Goal: Task Accomplishment & Management: Use online tool/utility

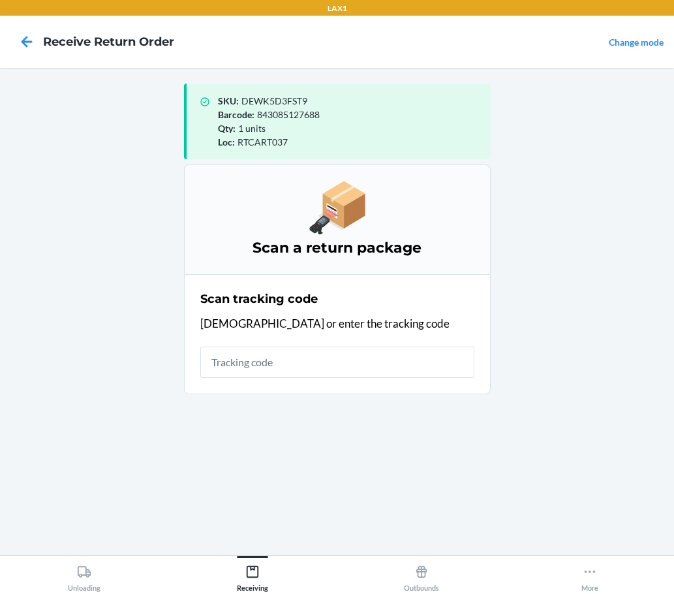
click at [137, 217] on main "SKU : DEWK5D3FST9 Barcode : 843085127688 Qty : 1 units Loc : RTCART037 Scan a r…" at bounding box center [337, 312] width 674 height 488
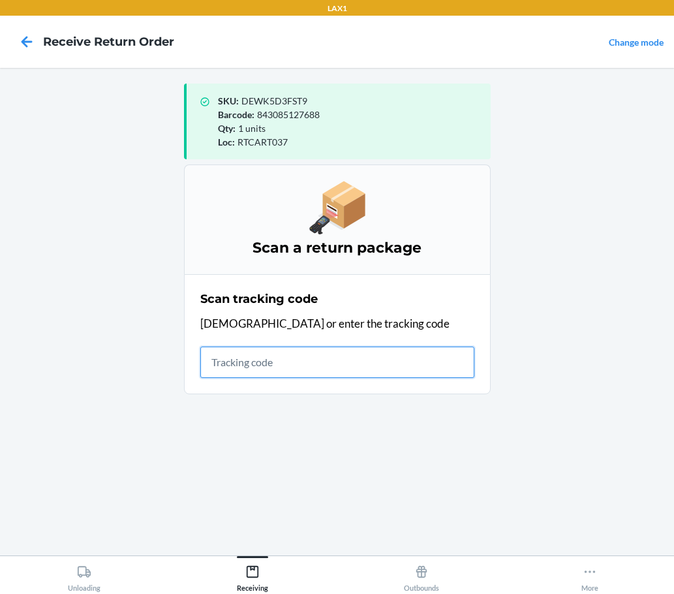
click at [325, 349] on input "text" at bounding box center [337, 362] width 274 height 31
type input "KIZIKBLINDRETURN"
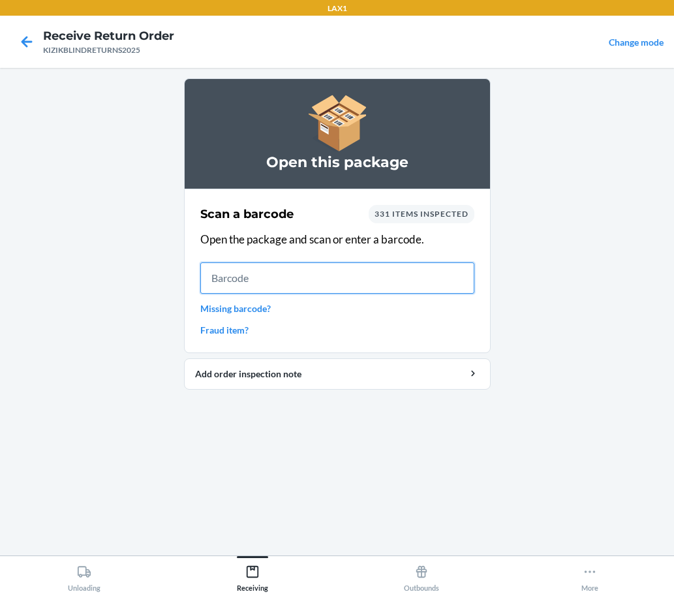
click at [390, 266] on input "text" at bounding box center [337, 277] width 274 height 31
click at [413, 291] on input "text" at bounding box center [337, 277] width 274 height 31
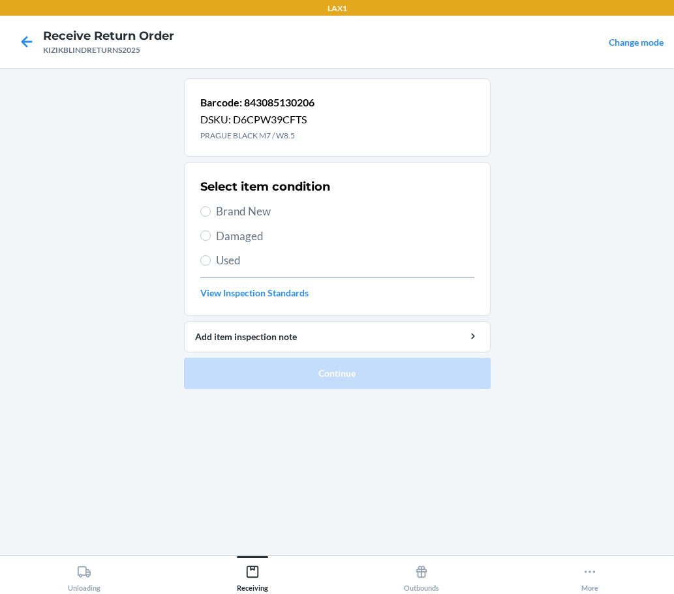
click at [262, 206] on span "Brand New" at bounding box center [345, 211] width 258 height 17
click at [211, 206] on input "Brand New" at bounding box center [205, 211] width 10 height 10
radio input "true"
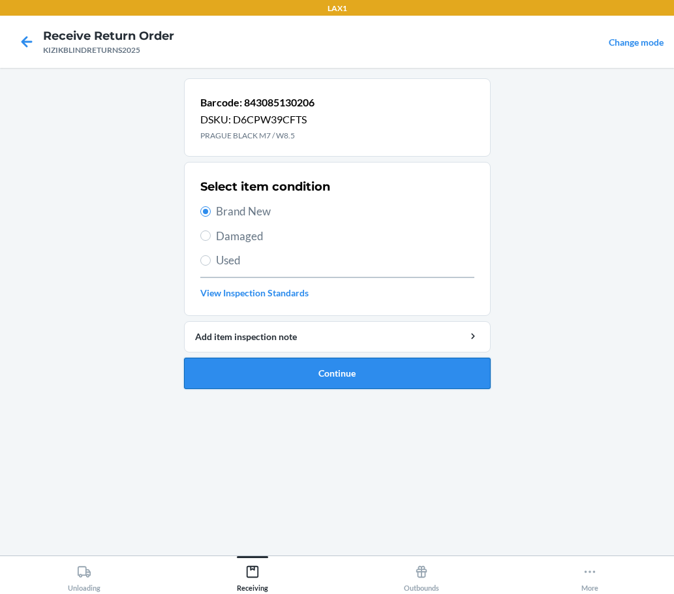
click at [298, 360] on button "Continue" at bounding box center [337, 373] width 307 height 31
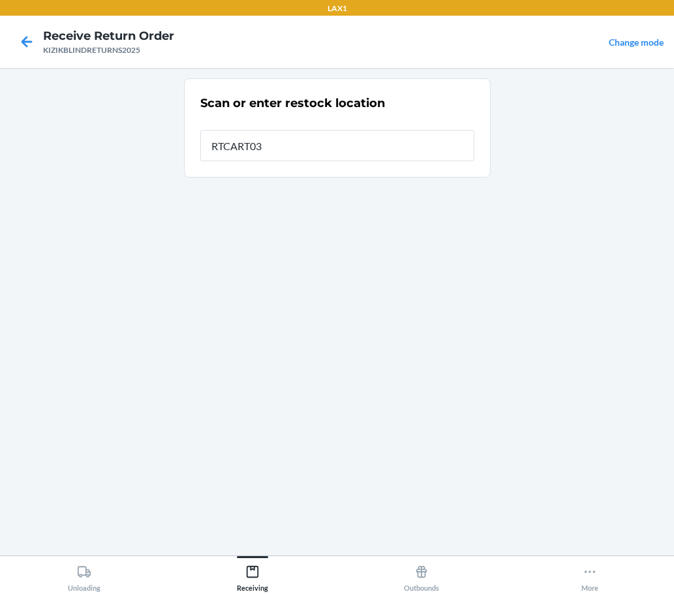
type input "RTCART037"
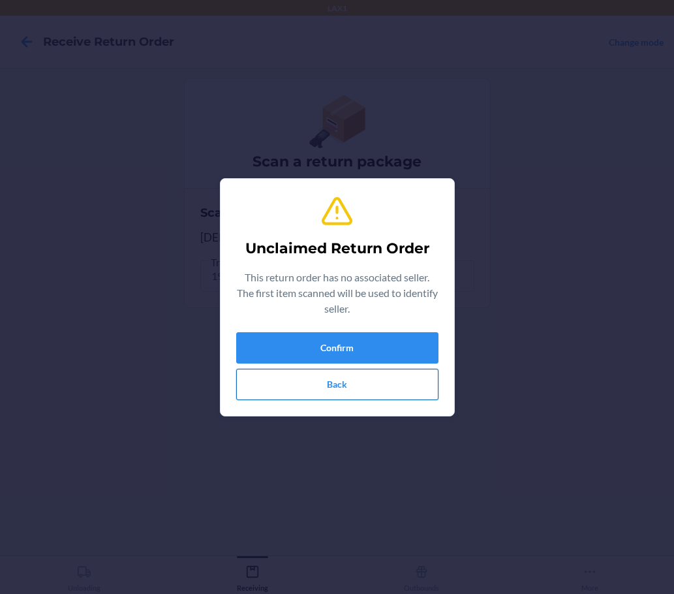
drag, startPoint x: 377, startPoint y: 382, endPoint x: 368, endPoint y: 381, distance: 8.7
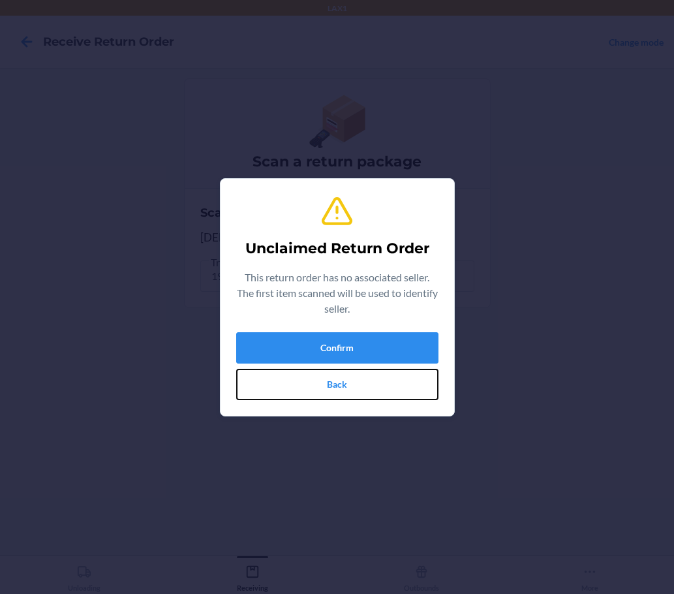
click at [375, 382] on button "Back" at bounding box center [337, 384] width 202 height 31
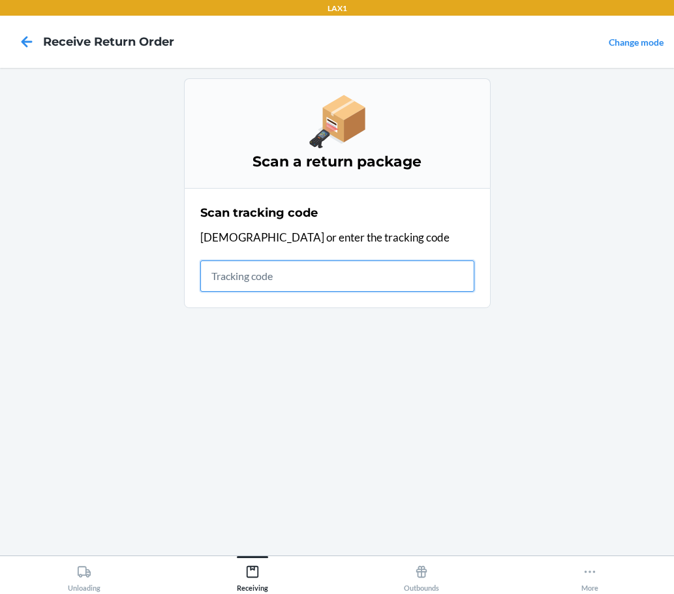
click at [233, 282] on input "text" at bounding box center [337, 275] width 274 height 31
type input "KIZIKBLINDR"
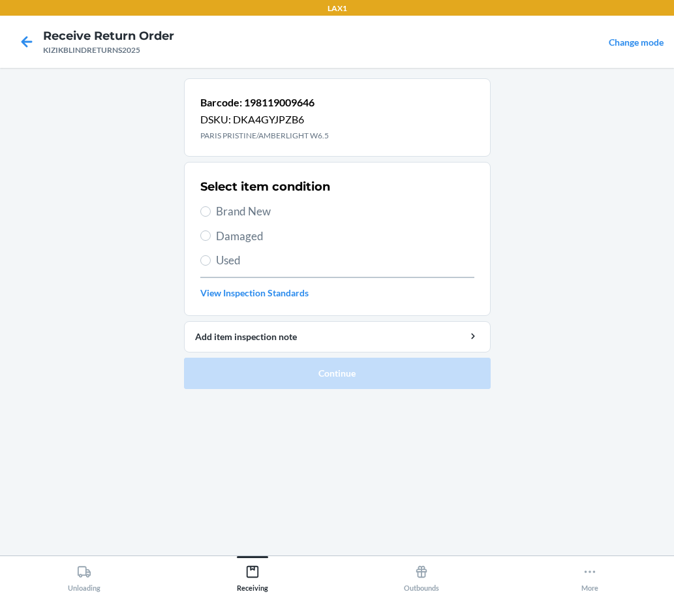
click at [300, 211] on span "Brand New" at bounding box center [345, 211] width 258 height 17
click at [211, 211] on input "Brand New" at bounding box center [205, 211] width 10 height 10
radio input "true"
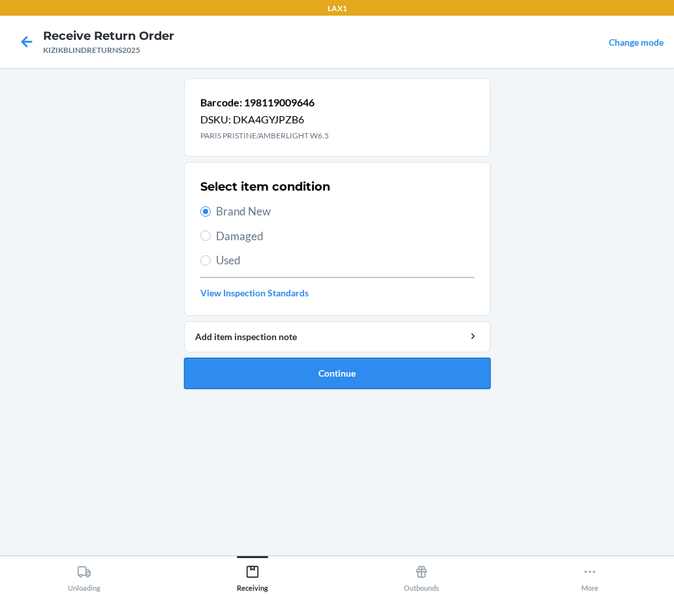
click at [362, 379] on button "Continue" at bounding box center [337, 373] width 307 height 31
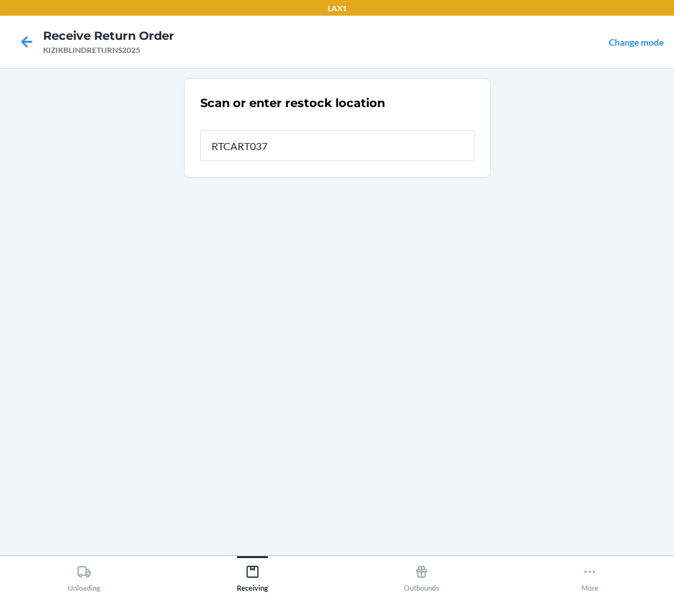
type input "RTCART037"
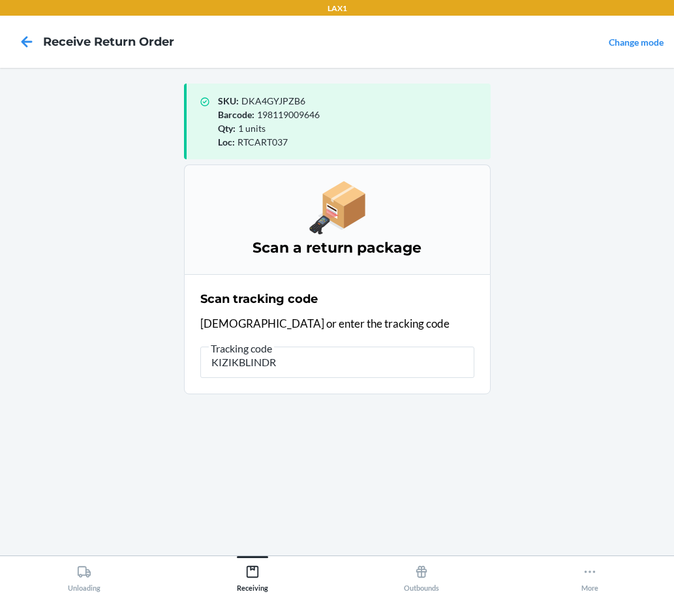
type input "KIZIKBLINDRE"
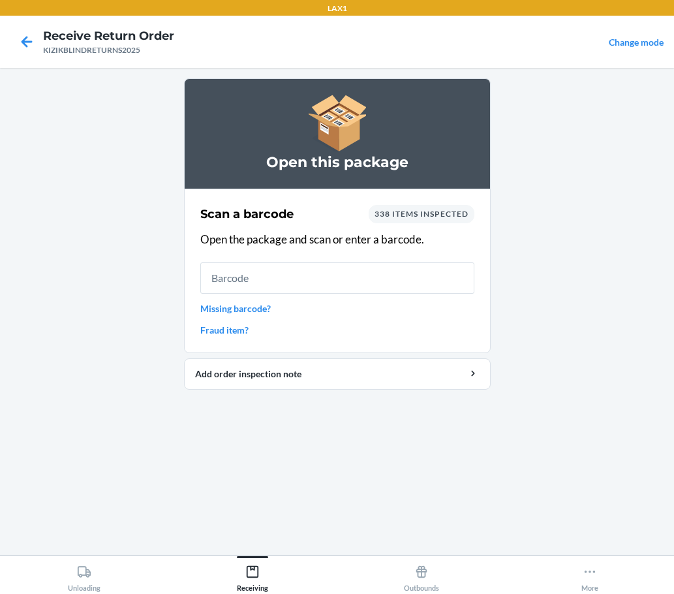
click at [352, 277] on input "text" at bounding box center [337, 277] width 274 height 31
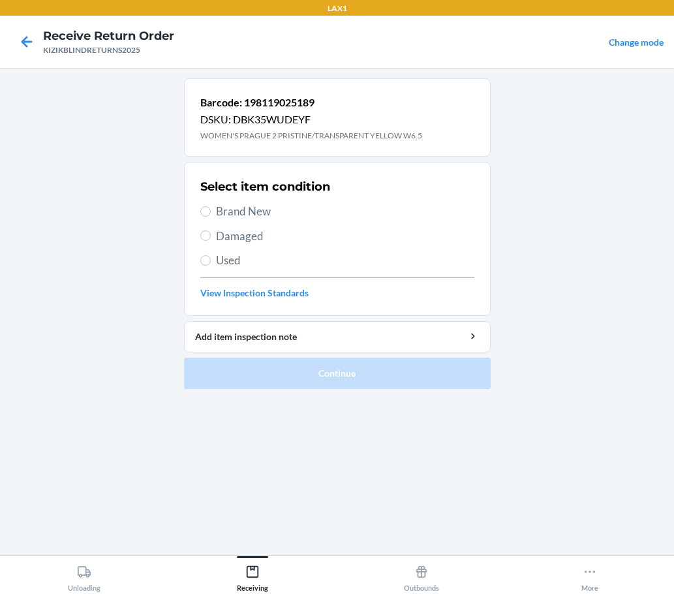
click at [262, 218] on span "Brand New" at bounding box center [345, 211] width 258 height 17
click at [211, 217] on input "Brand New" at bounding box center [205, 211] width 10 height 10
radio input "true"
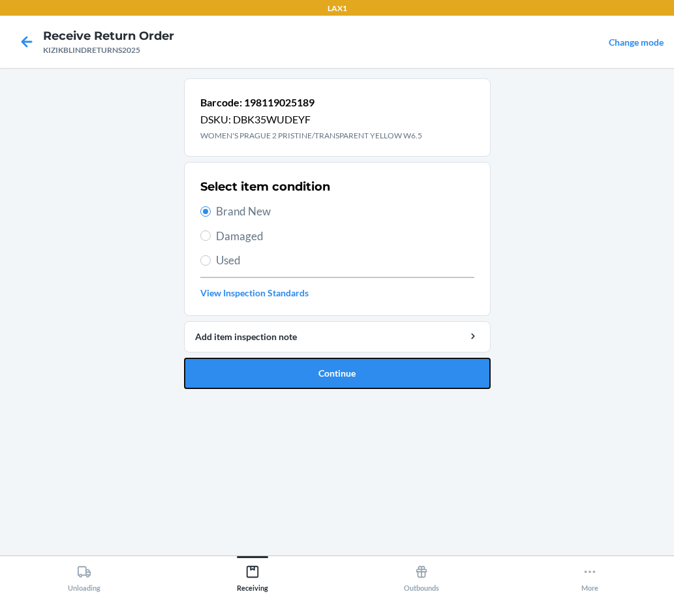
drag, startPoint x: 311, startPoint y: 366, endPoint x: 313, endPoint y: 358, distance: 8.9
click at [313, 366] on button "Continue" at bounding box center [337, 373] width 307 height 31
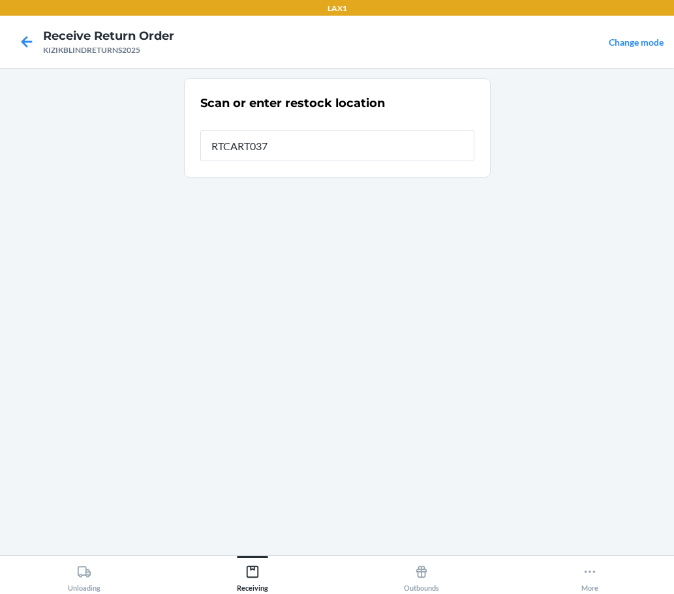
type input "RTCART037"
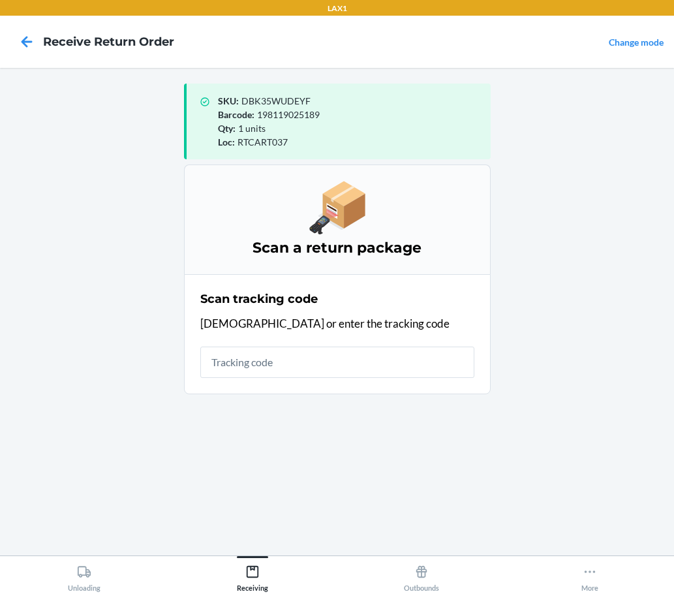
click at [354, 362] on input "text" at bounding box center [337, 362] width 274 height 31
type input "KIZIKBLINDRETURNS2025"
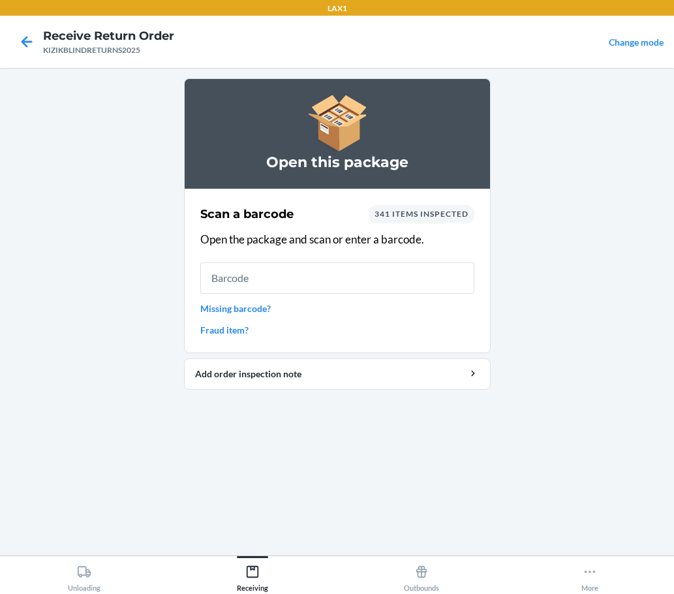
click at [337, 283] on input "text" at bounding box center [337, 277] width 274 height 31
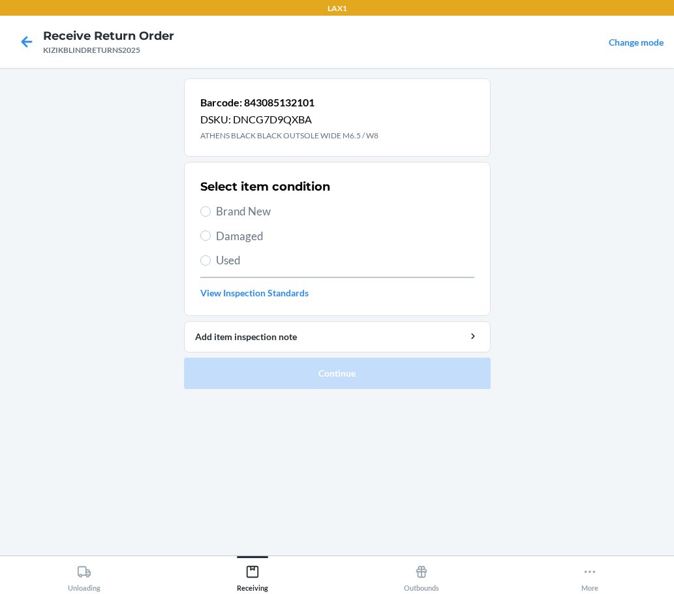
click at [220, 265] on span "Used" at bounding box center [345, 260] width 258 height 17
click at [211, 265] on input "Used" at bounding box center [205, 260] width 10 height 10
radio input "true"
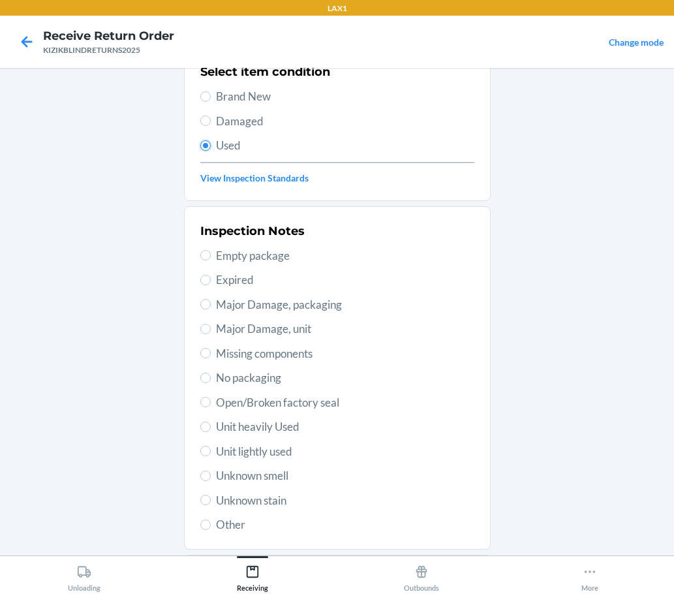
scroll to position [131, 0]
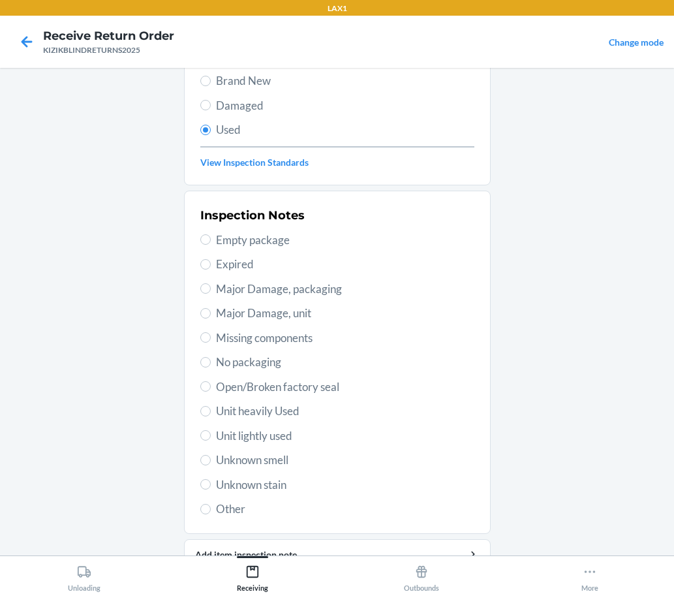
click at [266, 438] on span "Unit lightly used" at bounding box center [345, 436] width 258 height 17
click at [211, 438] on input "Unit lightly used" at bounding box center [205, 435] width 10 height 10
radio input "true"
click at [268, 412] on span "Unit heavily Used" at bounding box center [345, 411] width 258 height 17
click at [211, 412] on input "Unit heavily Used" at bounding box center [205, 411] width 10 height 10
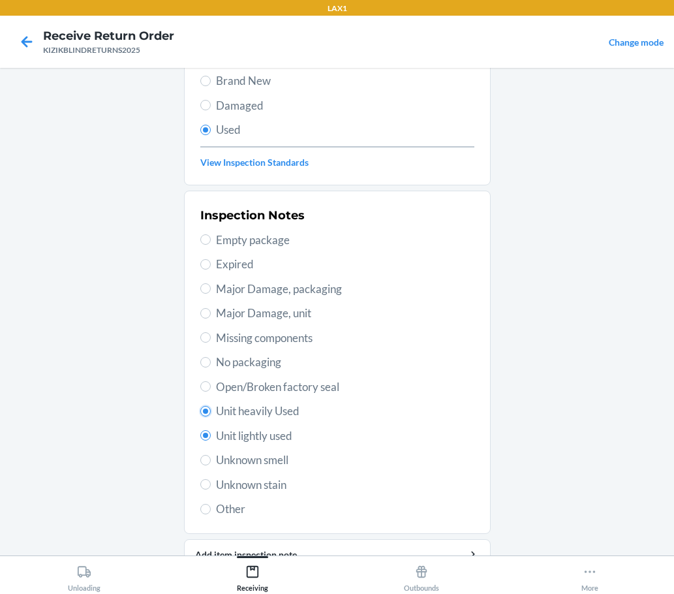
radio input "true"
radio input "false"
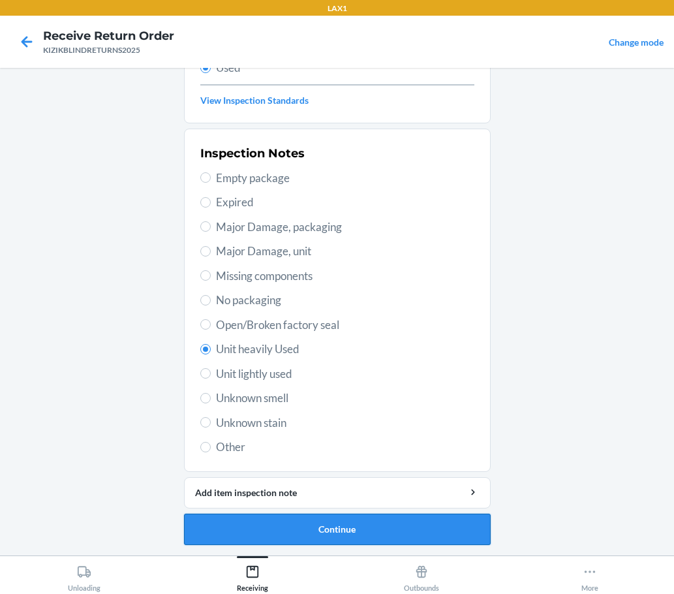
click at [375, 540] on button "Continue" at bounding box center [337, 529] width 307 height 31
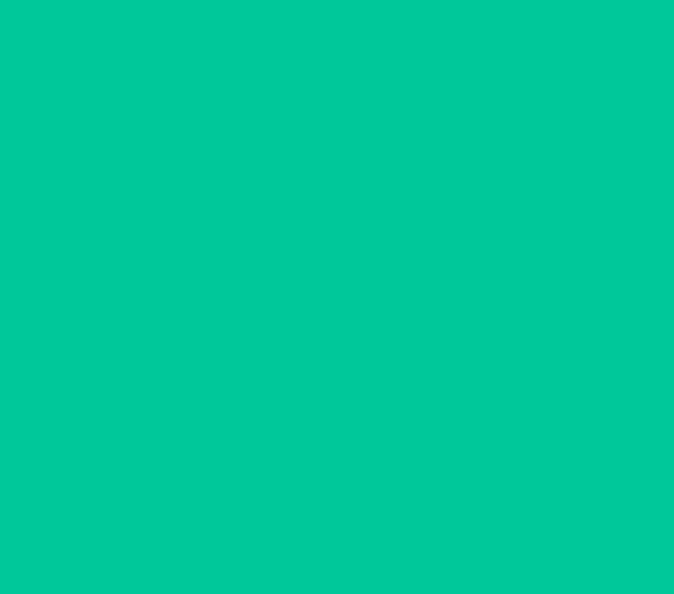
scroll to position [0, 0]
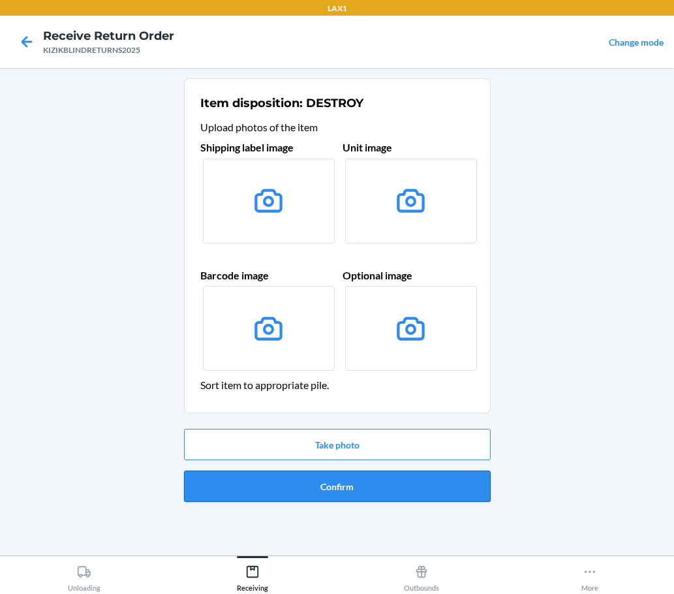
click at [381, 488] on button "Confirm" at bounding box center [337, 486] width 307 height 31
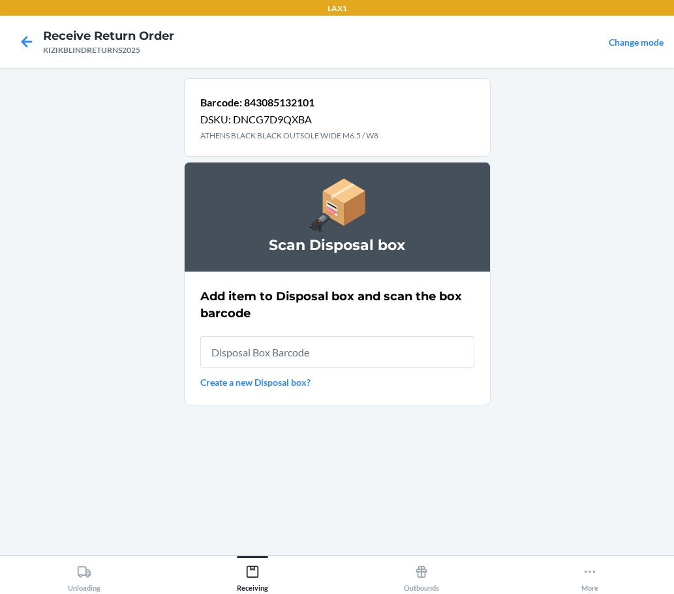
click at [386, 354] on input "text" at bounding box center [337, 351] width 274 height 31
type input "RB0000019CY"
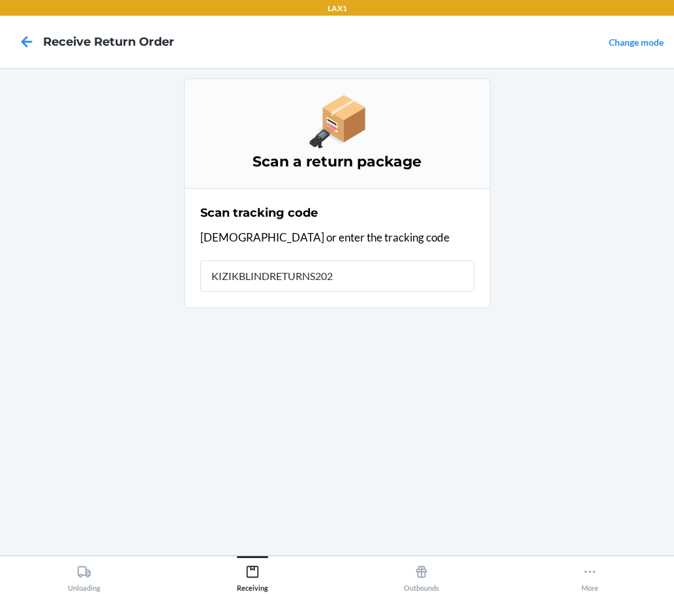
type input "KIZIKBLINDRETURNS2025"
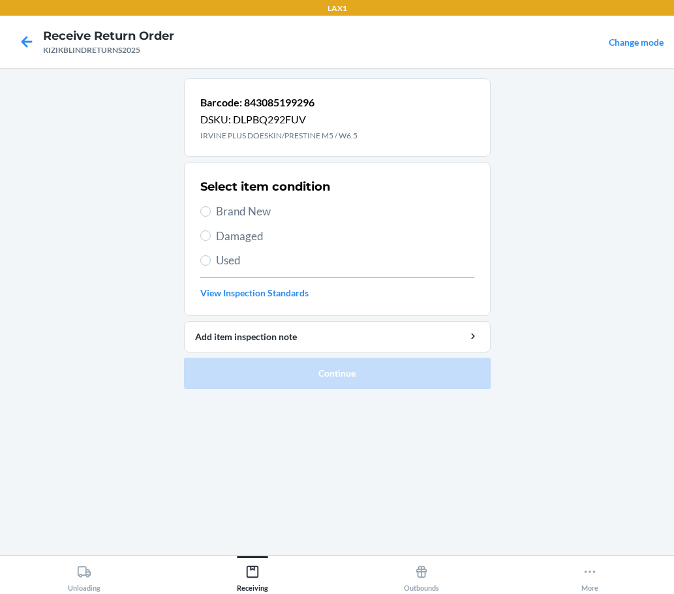
click at [230, 215] on span "Brand New" at bounding box center [345, 211] width 258 height 17
click at [211, 215] on input "Brand New" at bounding box center [205, 211] width 10 height 10
radio input "true"
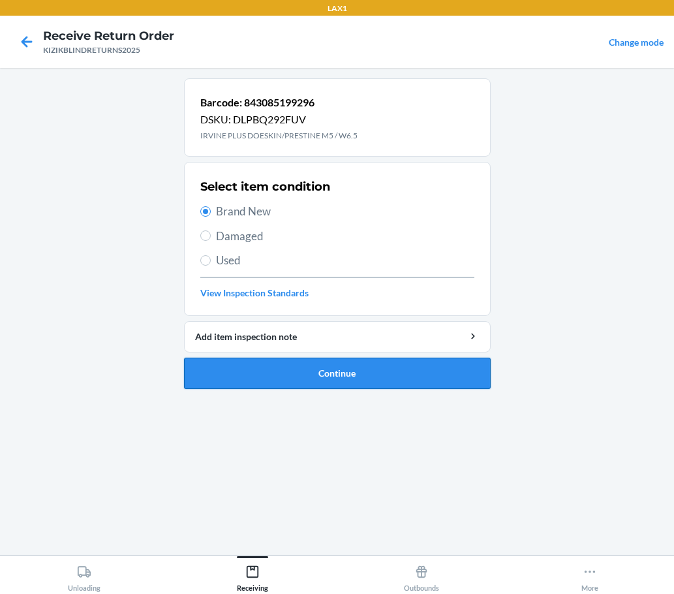
click at [471, 363] on button "Continue" at bounding box center [337, 373] width 307 height 31
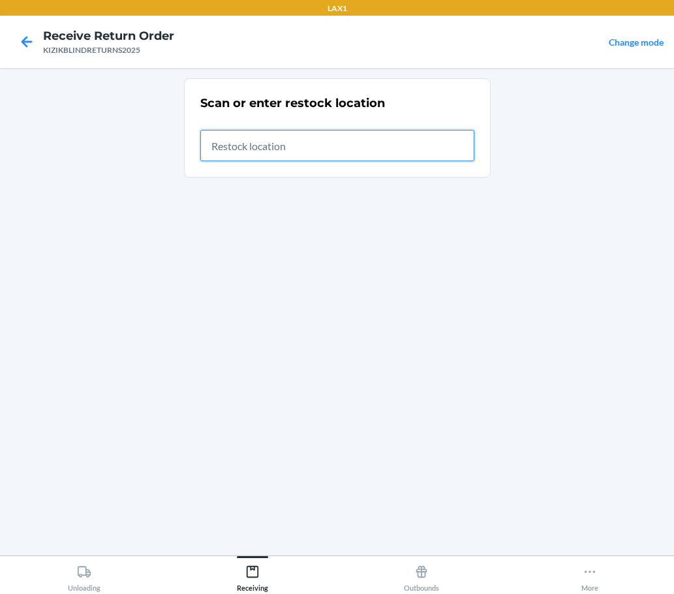
click at [407, 144] on input "text" at bounding box center [337, 145] width 274 height 31
type input "RTCART037"
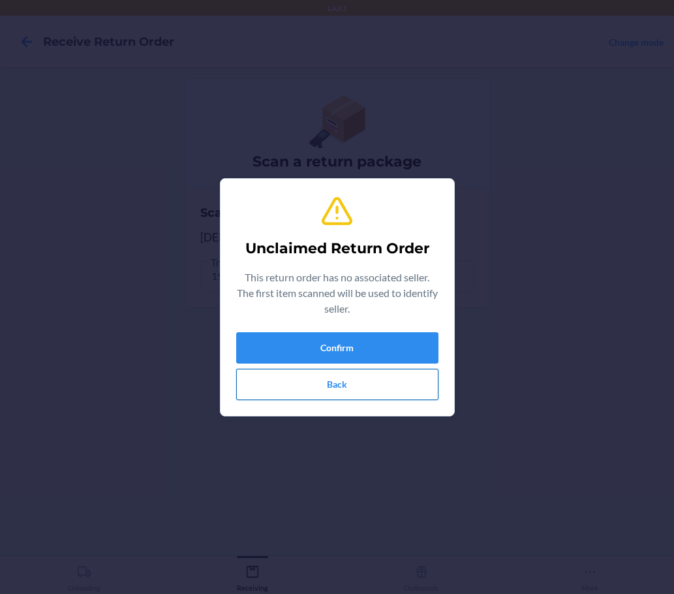
click at [343, 387] on button "Back" at bounding box center [337, 384] width 202 height 31
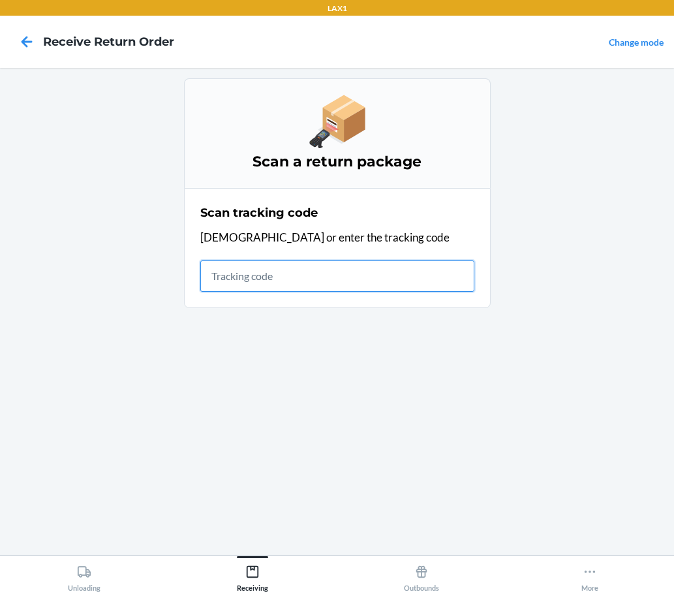
click at [337, 267] on input "text" at bounding box center [337, 275] width 274 height 31
type input "KIZIKBLINDRETURNS2"
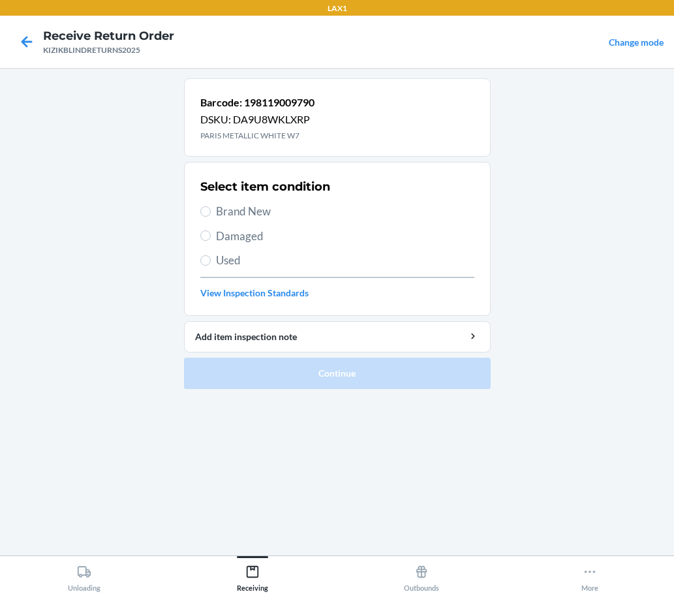
click at [219, 206] on span "Brand New" at bounding box center [345, 211] width 258 height 17
click at [211, 206] on input "Brand New" at bounding box center [205, 211] width 10 height 10
radio input "true"
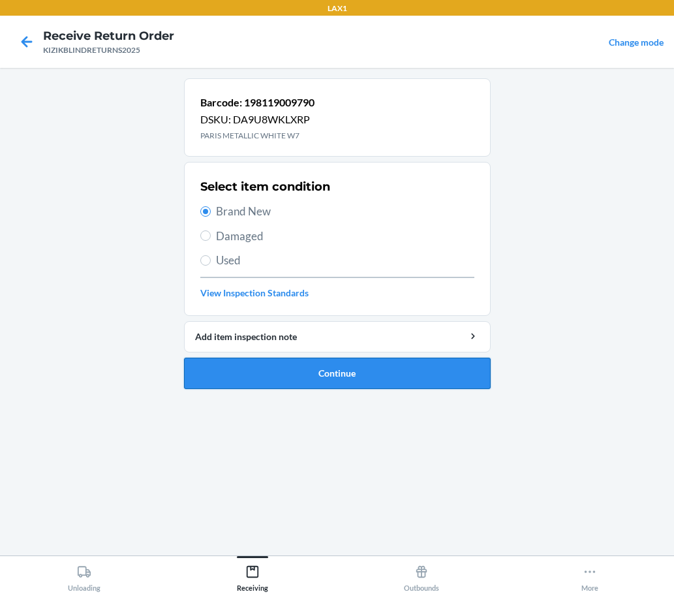
click at [291, 367] on button "Continue" at bounding box center [337, 373] width 307 height 31
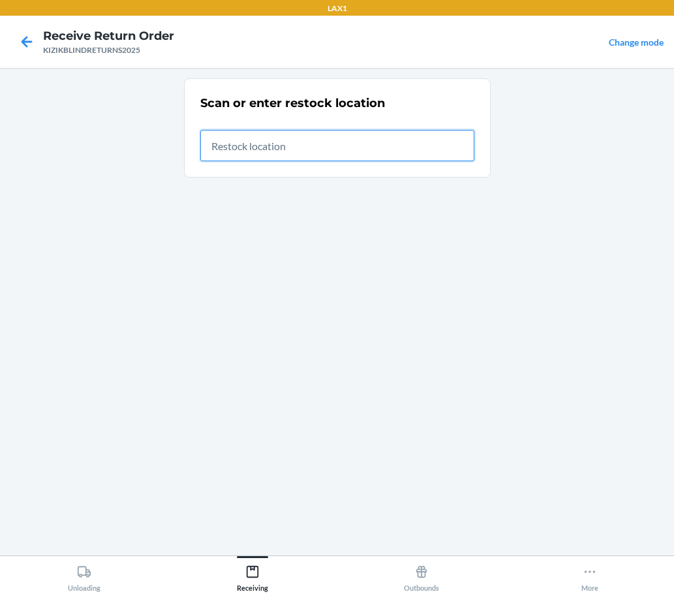
click at [363, 146] on input "text" at bounding box center [337, 145] width 274 height 31
type input "RTCART037"
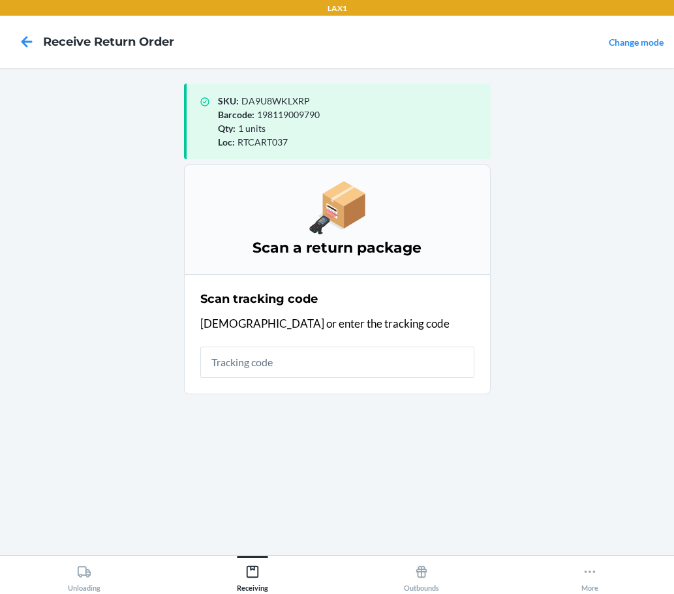
click at [508, 65] on nav "Receive Return Order Change mode" at bounding box center [337, 42] width 674 height 52
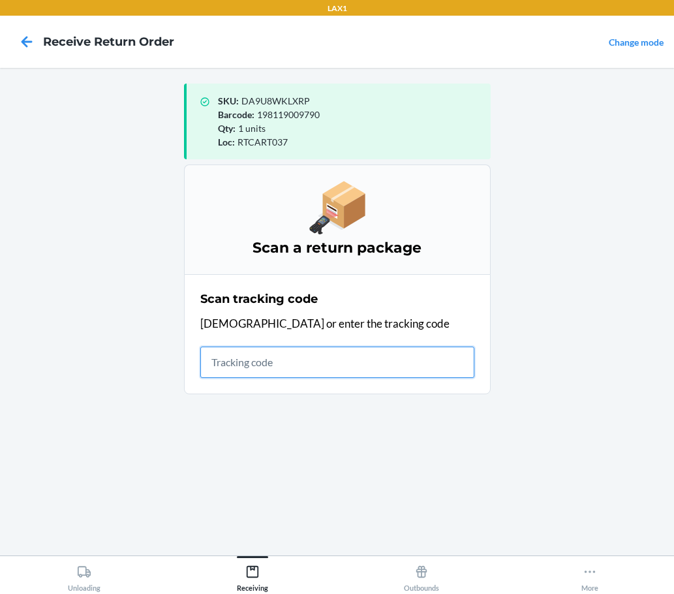
click at [387, 356] on input "text" at bounding box center [337, 362] width 274 height 31
type input "KIZIKBLINDRE"
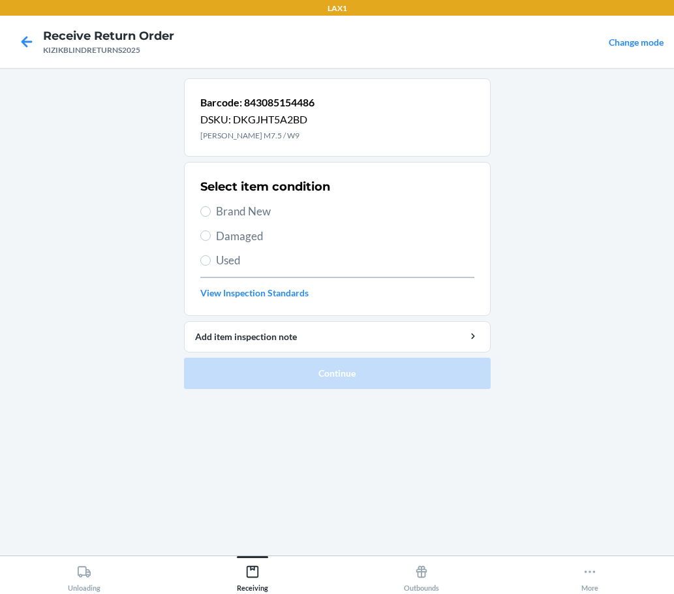
click at [234, 209] on span "Brand New" at bounding box center [345, 211] width 258 height 17
click at [211, 209] on input "Brand New" at bounding box center [205, 211] width 10 height 10
radio input "true"
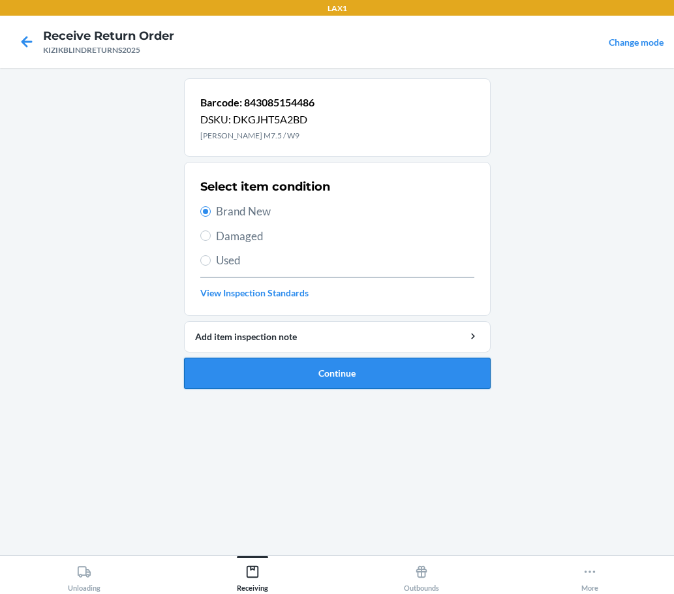
click at [303, 378] on button "Continue" at bounding box center [337, 373] width 307 height 31
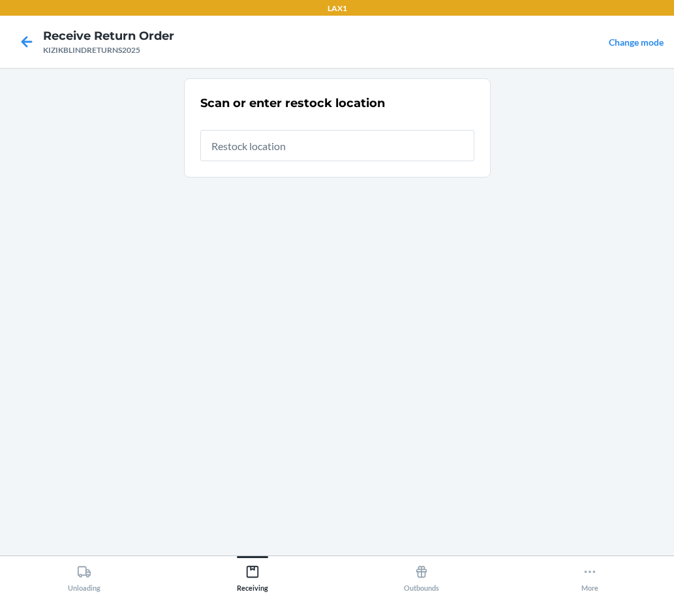
click at [371, 169] on section "Scan or enter restock location" at bounding box center [337, 127] width 307 height 99
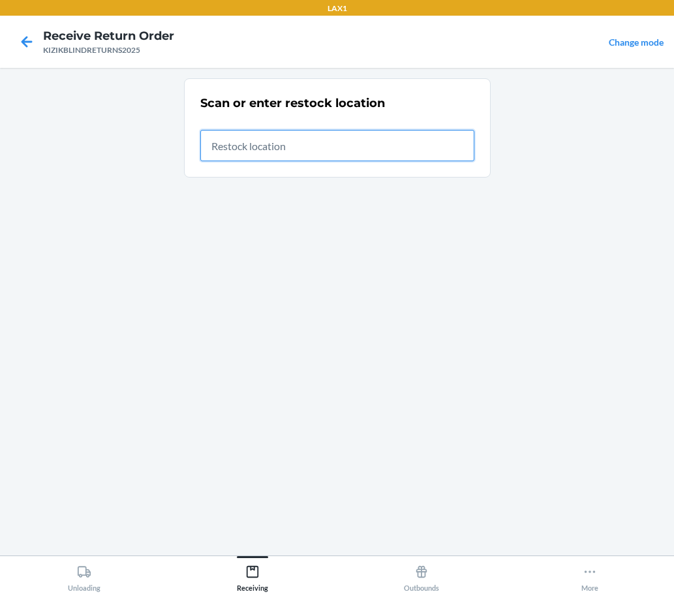
click at [371, 151] on input "text" at bounding box center [337, 145] width 274 height 31
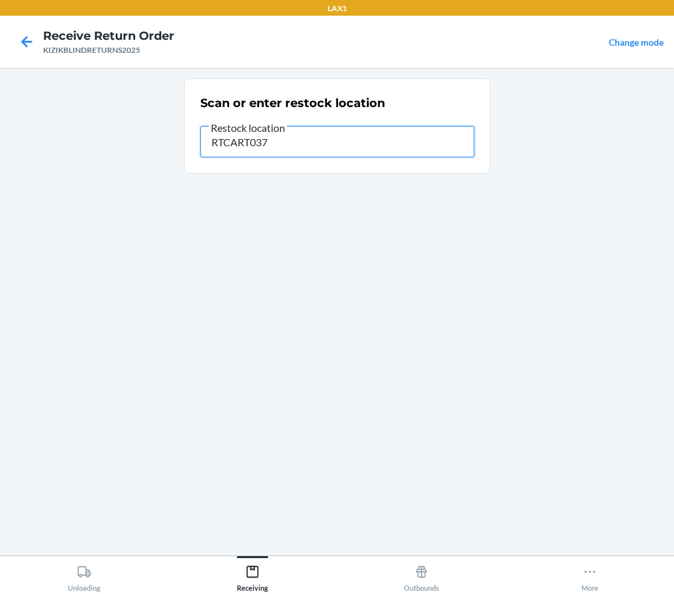
type input "RTCART037"
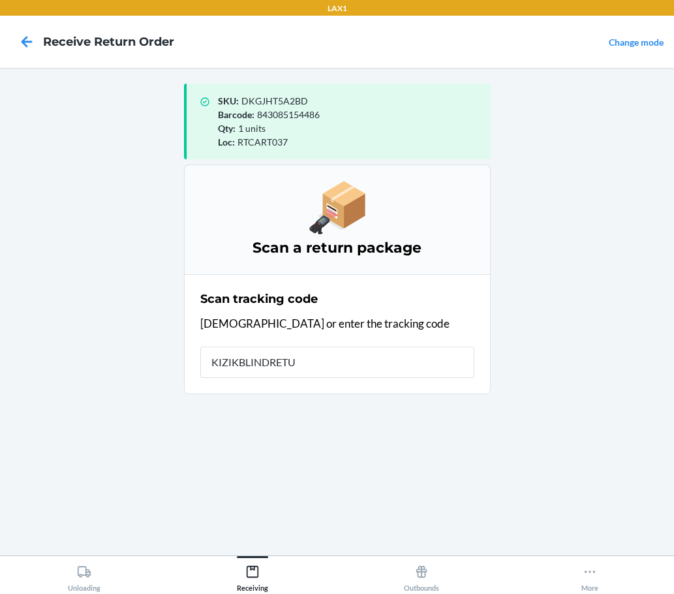
type input "KIZIKBLINDRETUR"
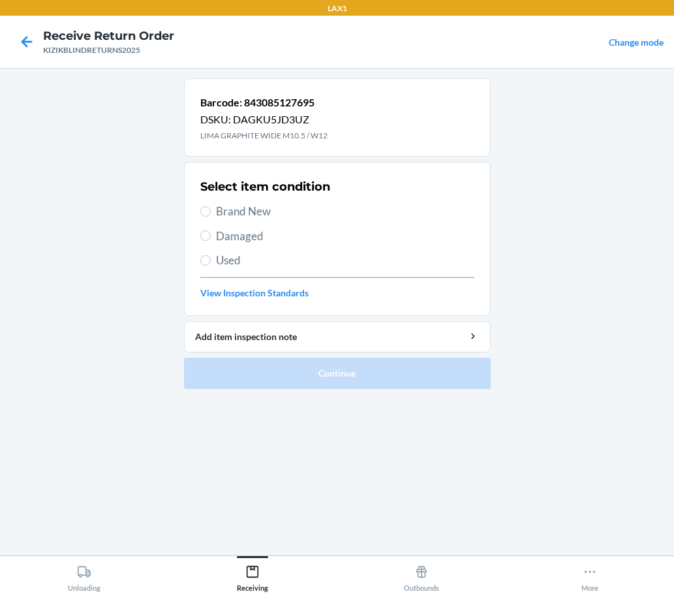
click at [252, 208] on span "Brand New" at bounding box center [345, 211] width 258 height 17
click at [211, 208] on input "Brand New" at bounding box center [205, 211] width 10 height 10
radio input "true"
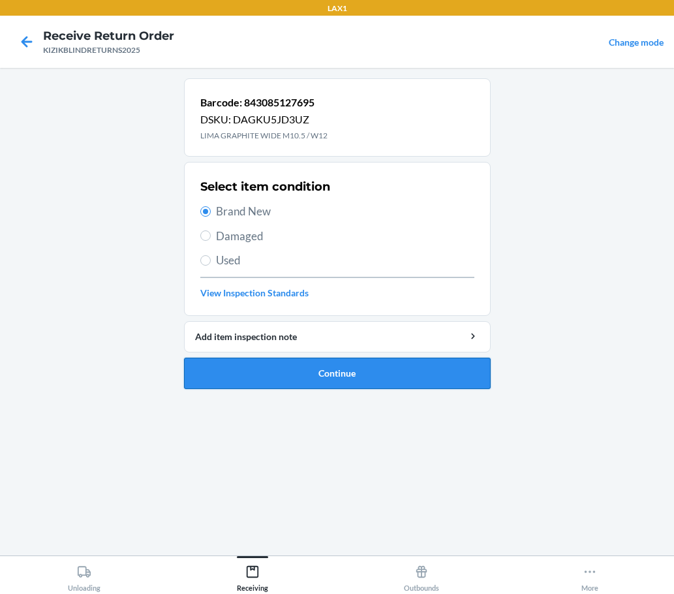
click at [324, 378] on button "Continue" at bounding box center [337, 373] width 307 height 31
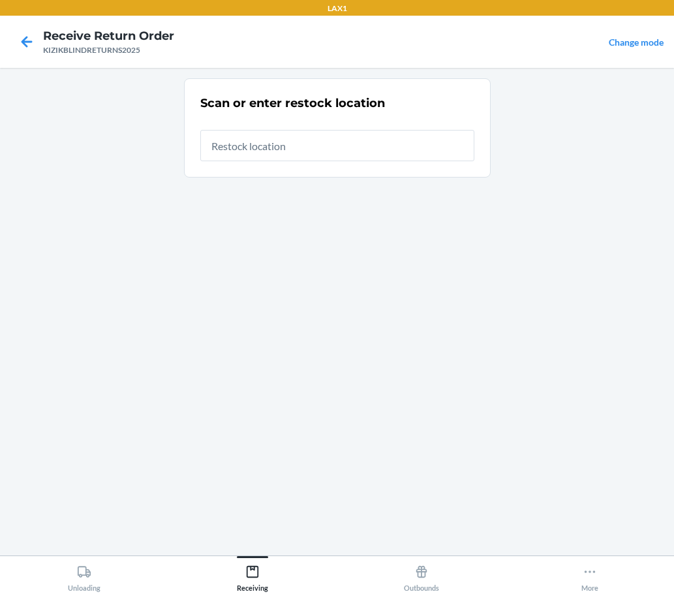
click at [236, 145] on input "text" at bounding box center [337, 145] width 274 height 31
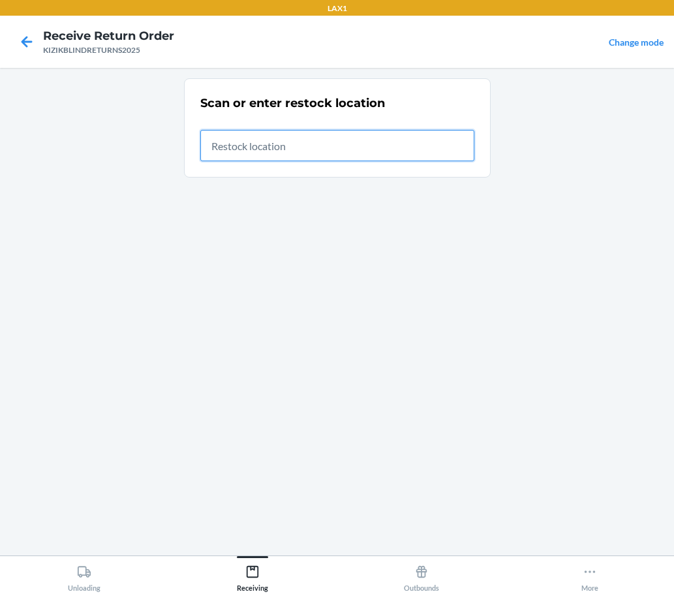
click at [265, 151] on input "text" at bounding box center [337, 145] width 274 height 31
type input "RTCART037"
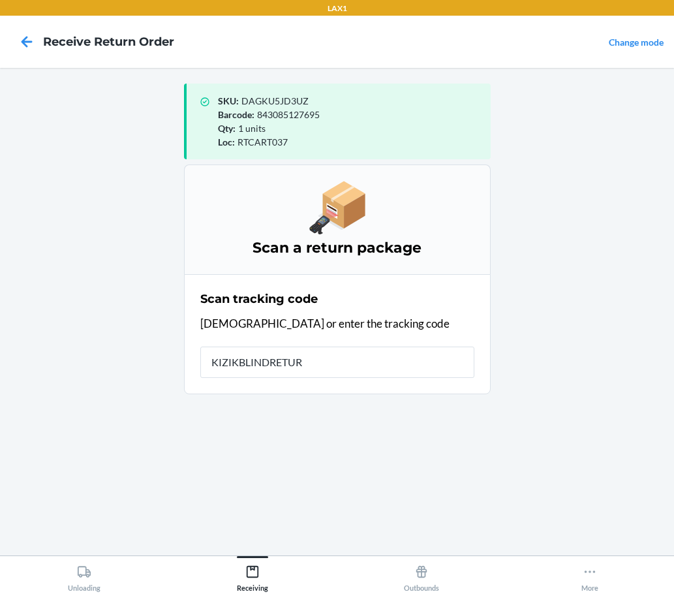
type input "KIZIKBLINDRETURN"
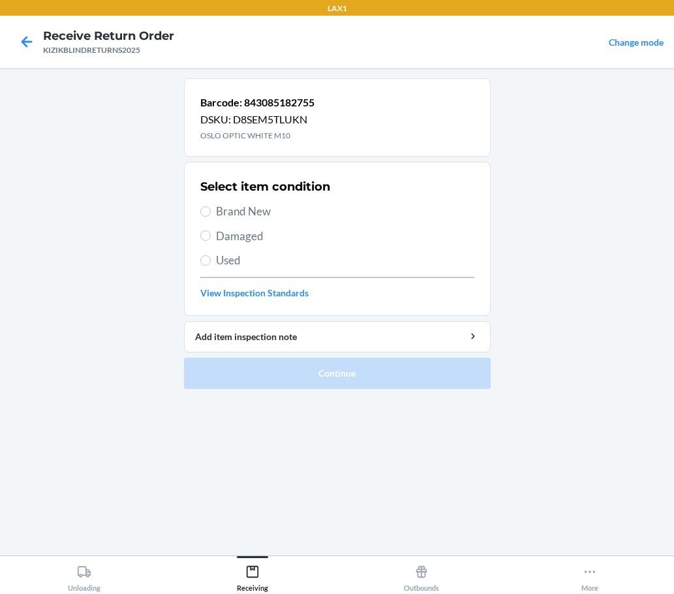
click at [277, 215] on span "Brand New" at bounding box center [345, 211] width 258 height 17
click at [211, 215] on input "Brand New" at bounding box center [205, 211] width 10 height 10
radio input "true"
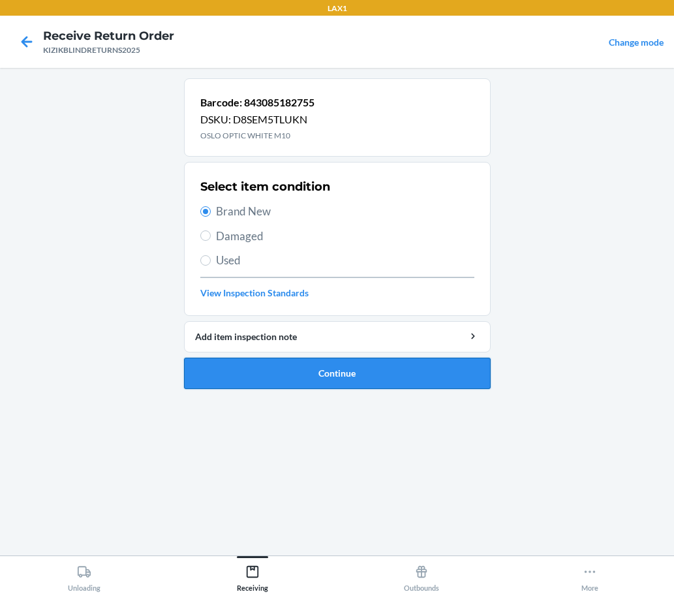
click at [310, 386] on button "Continue" at bounding box center [337, 373] width 307 height 31
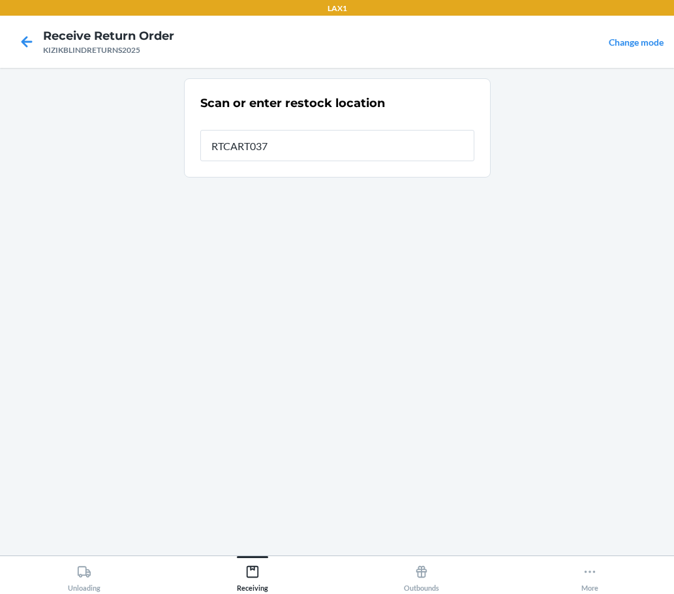
type input "RTCART037"
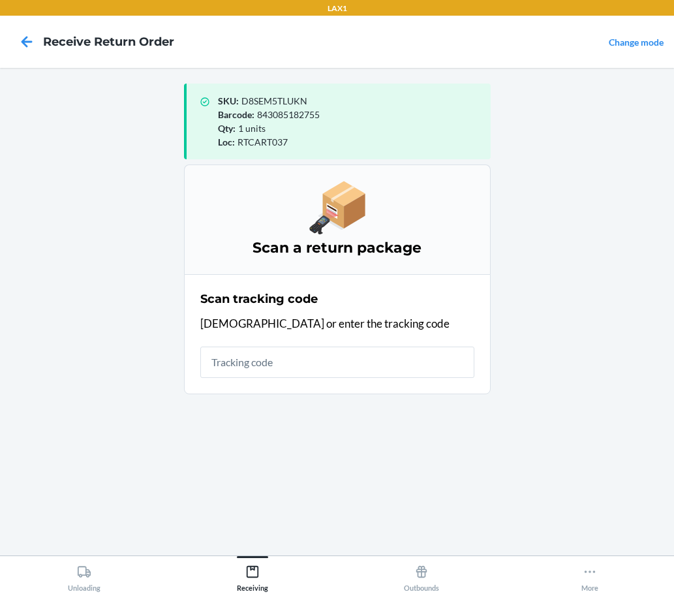
click at [408, 138] on div "Loc : RTCART037" at bounding box center [349, 142] width 262 height 14
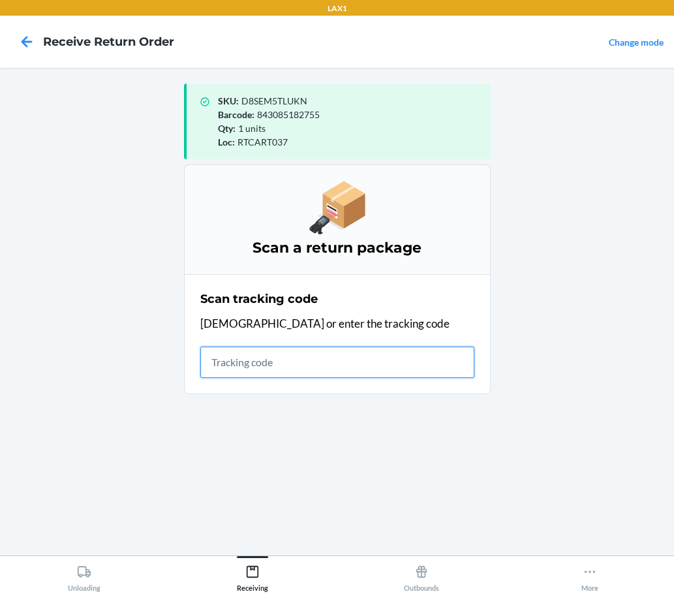
click at [362, 351] on input "text" at bounding box center [337, 362] width 274 height 31
type input "KIZIKBLINDRETURNS2025"
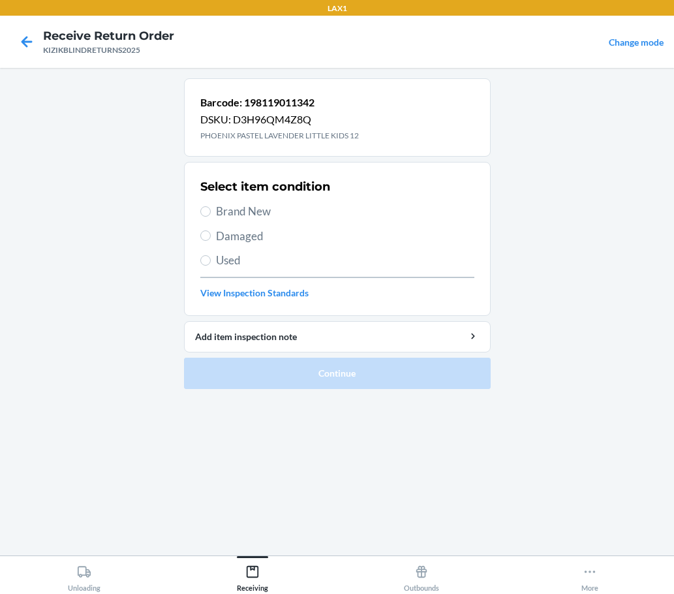
drag, startPoint x: 216, startPoint y: 209, endPoint x: 244, endPoint y: 209, distance: 28.1
click at [219, 209] on span "Brand New" at bounding box center [345, 211] width 258 height 17
click at [198, 210] on section "Select item condition Brand New Damaged Used View Inspection Standards" at bounding box center [337, 239] width 307 height 154
click at [210, 216] on label "Brand New" at bounding box center [337, 211] width 274 height 17
click at [210, 216] on input "Brand New" at bounding box center [205, 211] width 10 height 10
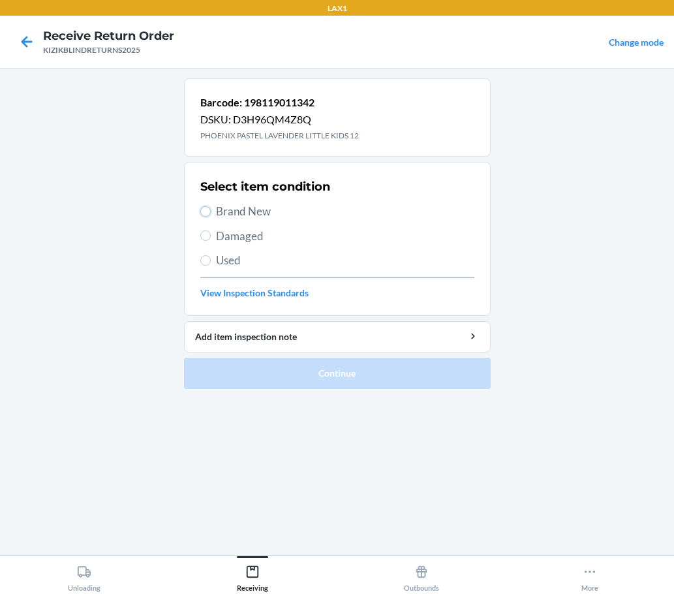
radio input "true"
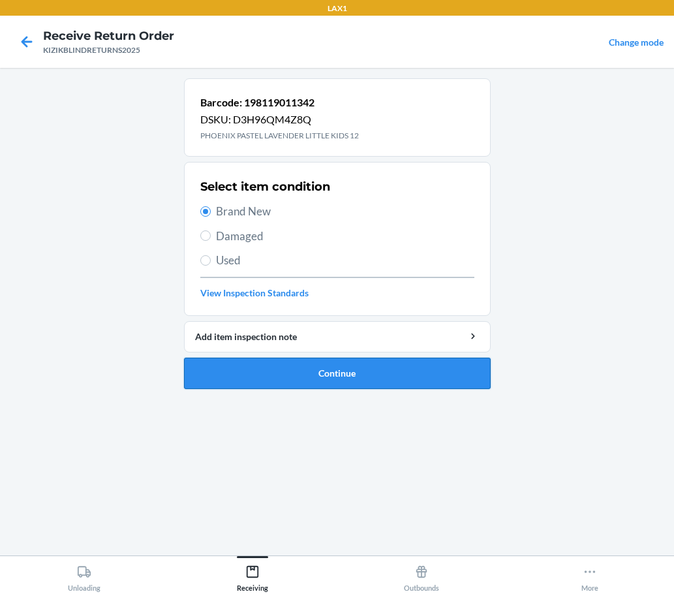
click at [334, 380] on button "Continue" at bounding box center [337, 373] width 307 height 31
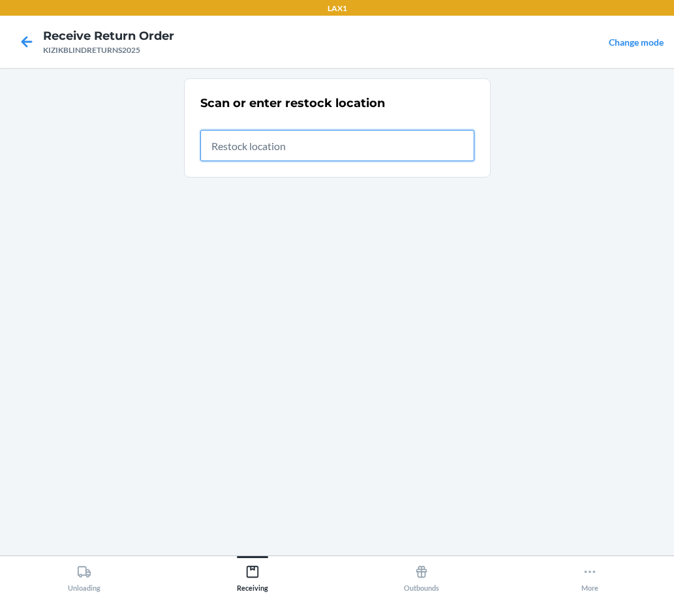
click at [358, 151] on input "text" at bounding box center [337, 145] width 274 height 31
type input "RTCART037"
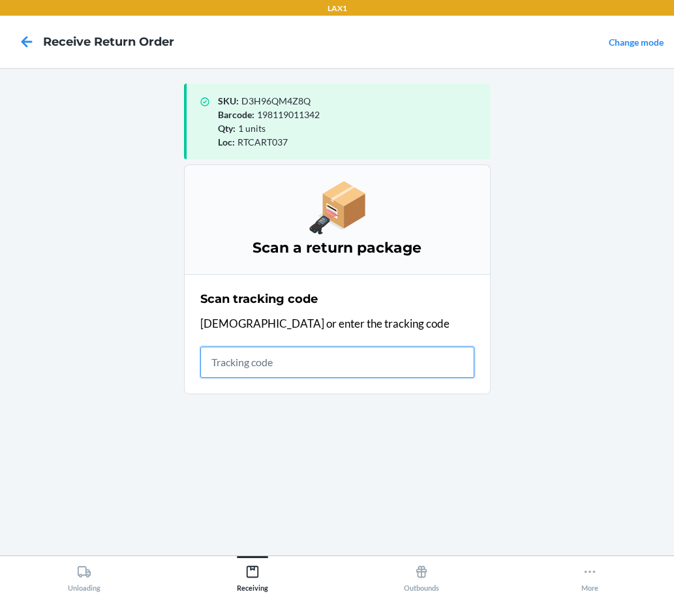
click at [354, 365] on input "text" at bounding box center [337, 362] width 274 height 31
type input "KIZIKBLINDRETURN"
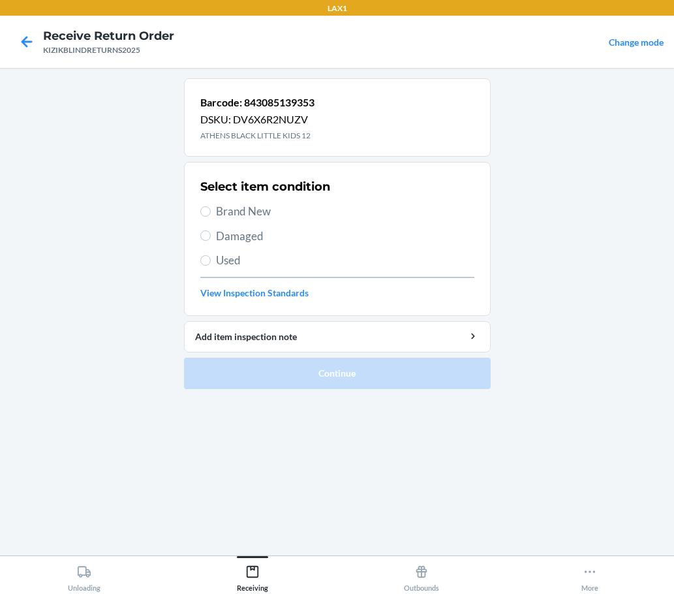
click at [230, 258] on span "Used" at bounding box center [345, 260] width 258 height 17
click at [211, 258] on input "Used" at bounding box center [205, 260] width 10 height 10
radio input "true"
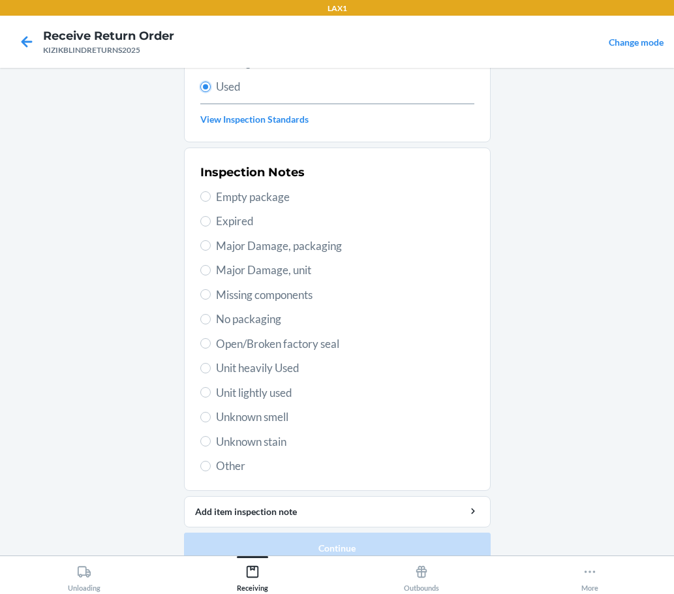
scroll to position [174, 0]
click at [266, 366] on span "Unit heavily Used" at bounding box center [345, 367] width 258 height 17
click at [211, 366] on input "Unit heavily Used" at bounding box center [205, 367] width 10 height 10
radio input "true"
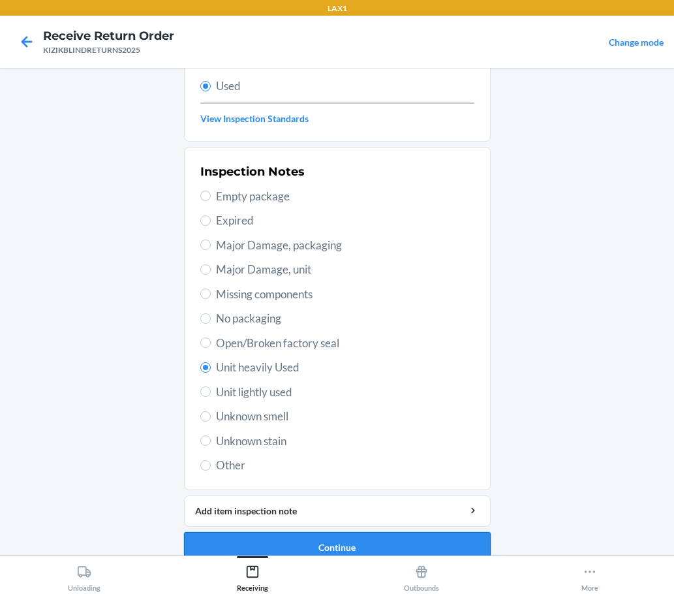
click at [337, 542] on button "Continue" at bounding box center [337, 547] width 307 height 31
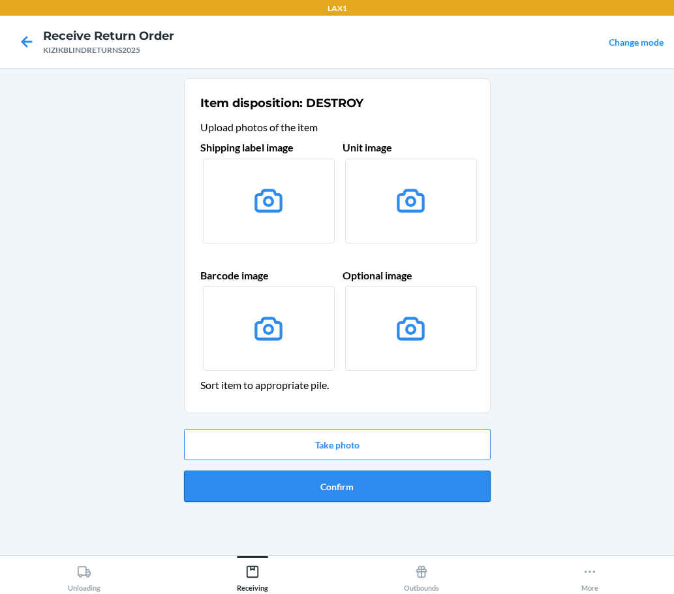
click at [333, 486] on button "Confirm" at bounding box center [337, 486] width 307 height 31
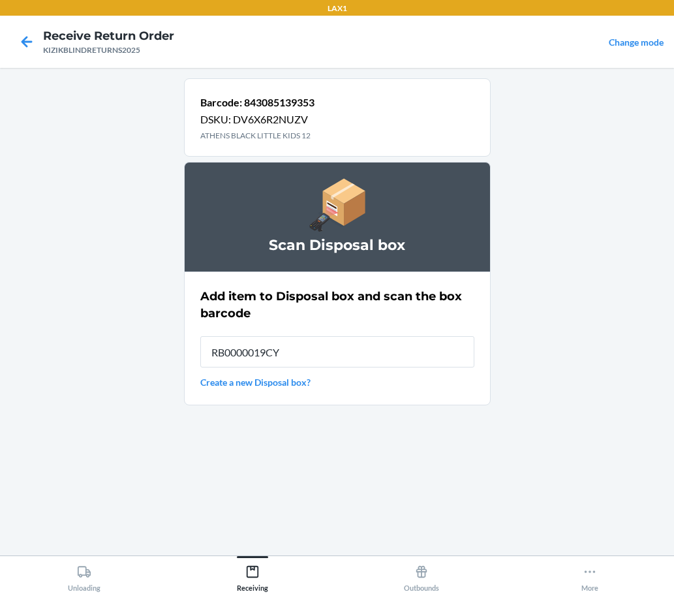
type input "RB0000019CY"
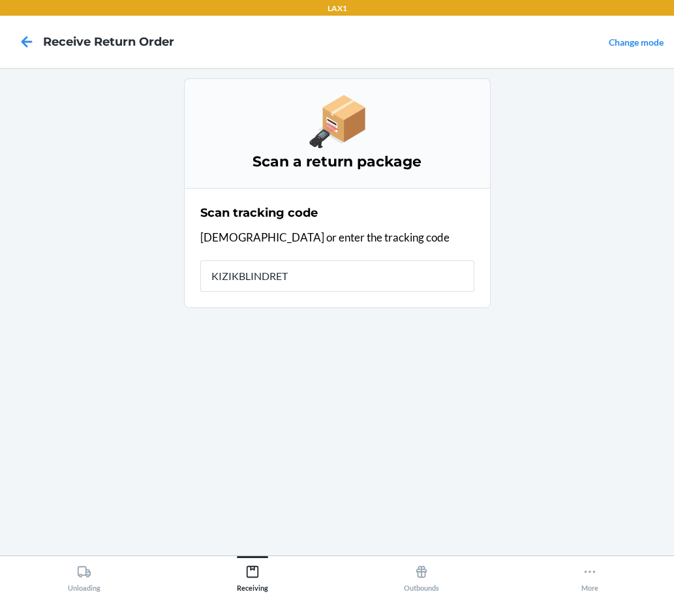
type input "KIZIKBLINDRETU"
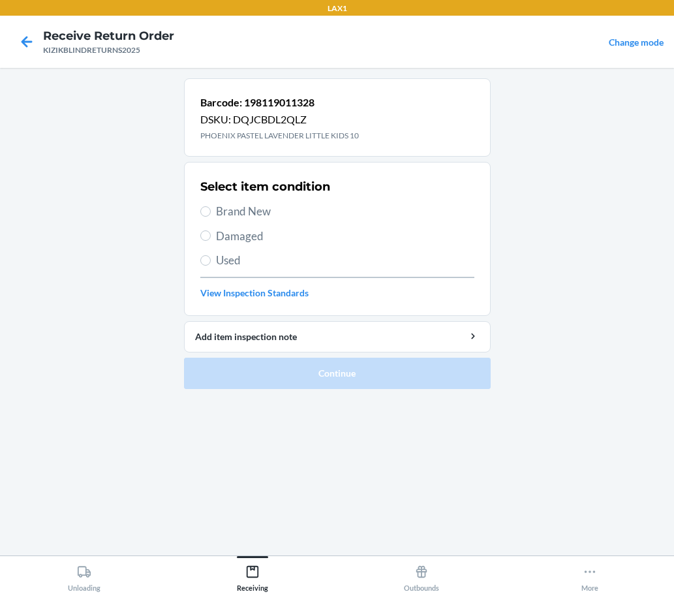
click at [244, 203] on span "Brand New" at bounding box center [345, 211] width 258 height 17
click at [211, 206] on input "Brand New" at bounding box center [205, 211] width 10 height 10
radio input "true"
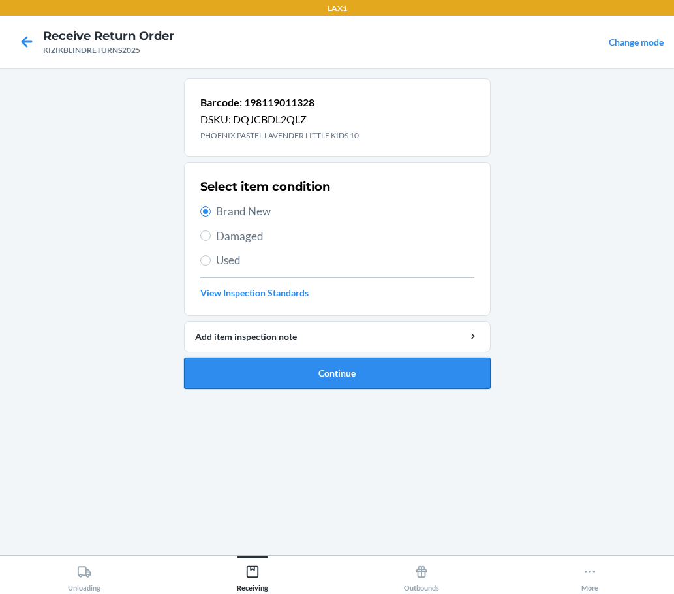
click at [382, 374] on button "Continue" at bounding box center [337, 373] width 307 height 31
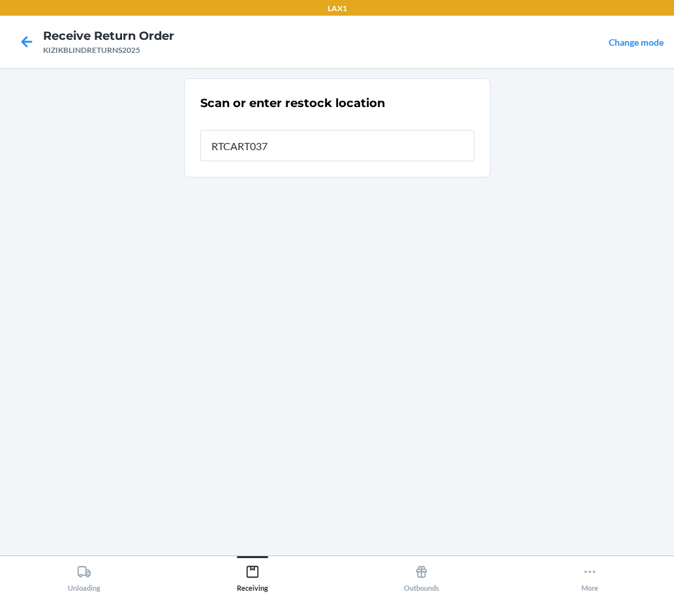
type input "RTCART037"
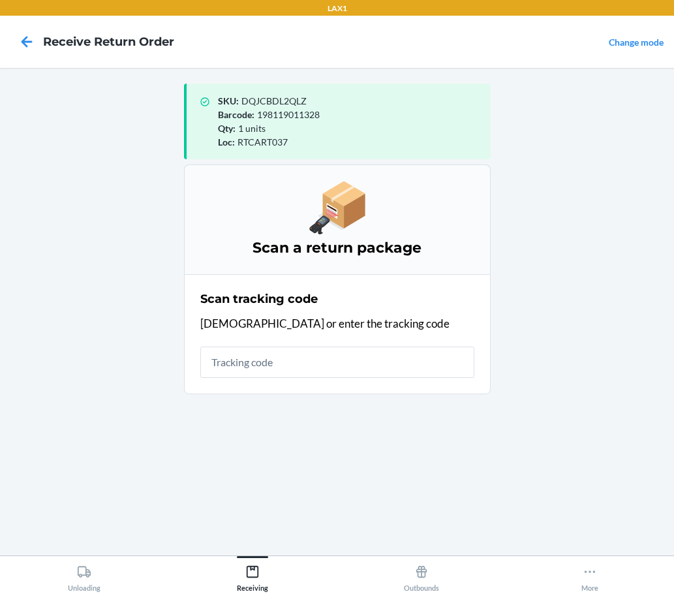
click at [363, 51] on nav "Receive Return Order Change mode" at bounding box center [337, 42] width 674 height 52
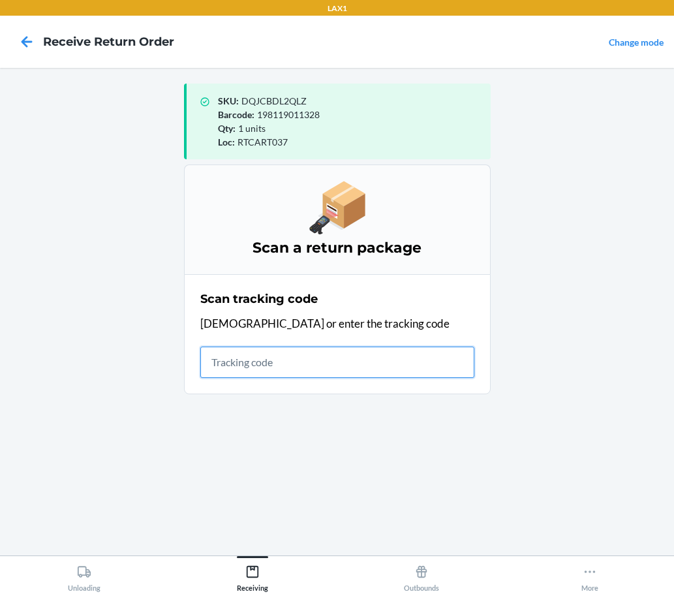
click at [358, 359] on input "text" at bounding box center [337, 362] width 274 height 31
type input "KIZIKBLINDRETURNS2025"
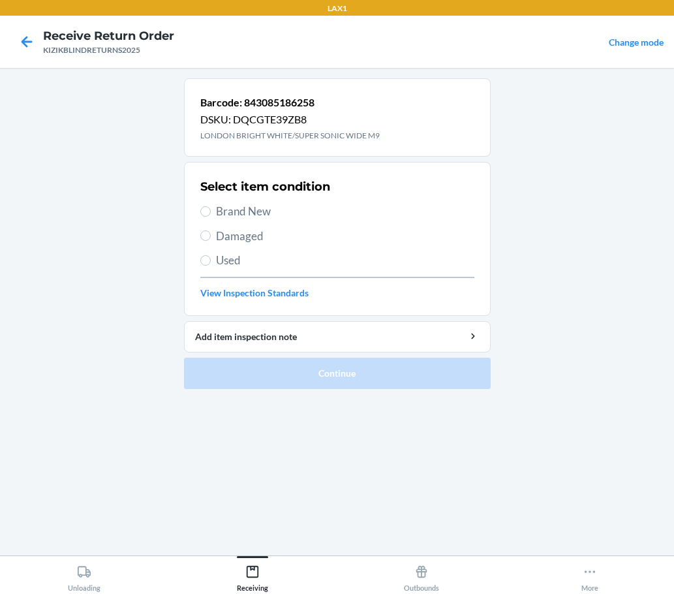
click at [243, 217] on span "Brand New" at bounding box center [345, 211] width 258 height 17
click at [211, 217] on input "Brand New" at bounding box center [205, 211] width 10 height 10
radio input "true"
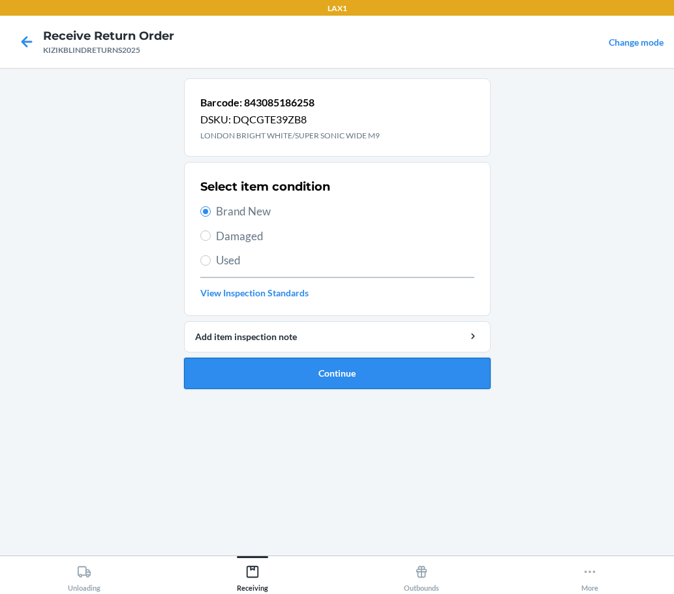
click at [432, 367] on button "Continue" at bounding box center [337, 373] width 307 height 31
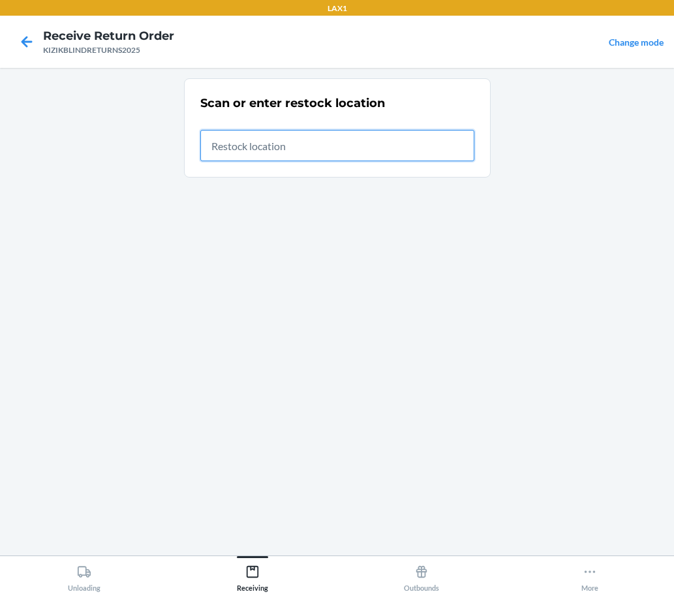
click at [346, 134] on input "text" at bounding box center [337, 145] width 274 height 31
type input "RTCART037"
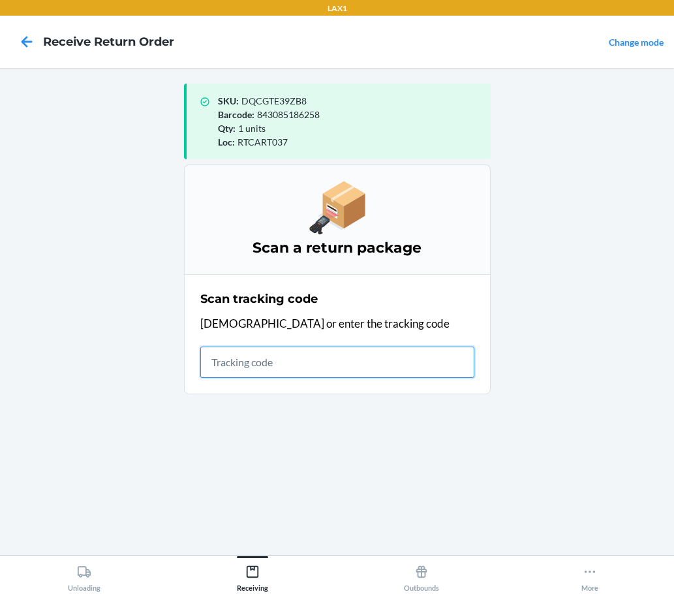
click at [238, 371] on input "text" at bounding box center [337, 362] width 274 height 31
type input "KIZIKBLINDRETURNS2025"
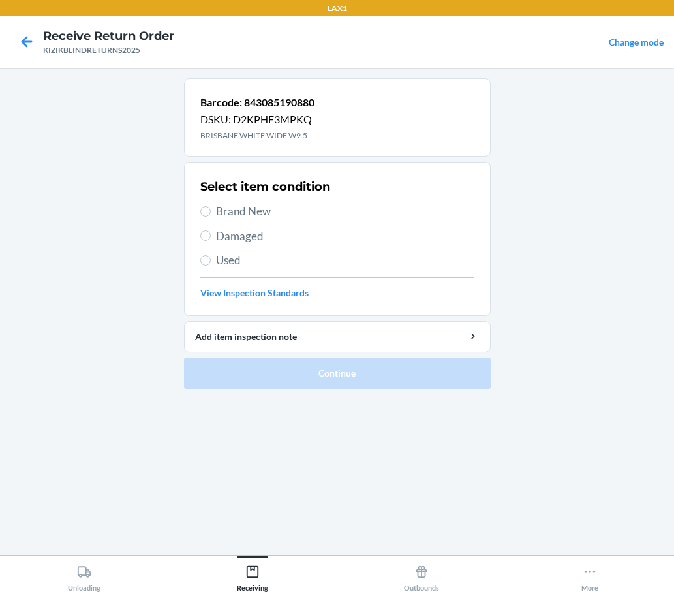
click at [282, 206] on span "Brand New" at bounding box center [345, 211] width 258 height 17
click at [211, 206] on input "Brand New" at bounding box center [205, 211] width 10 height 10
radio input "true"
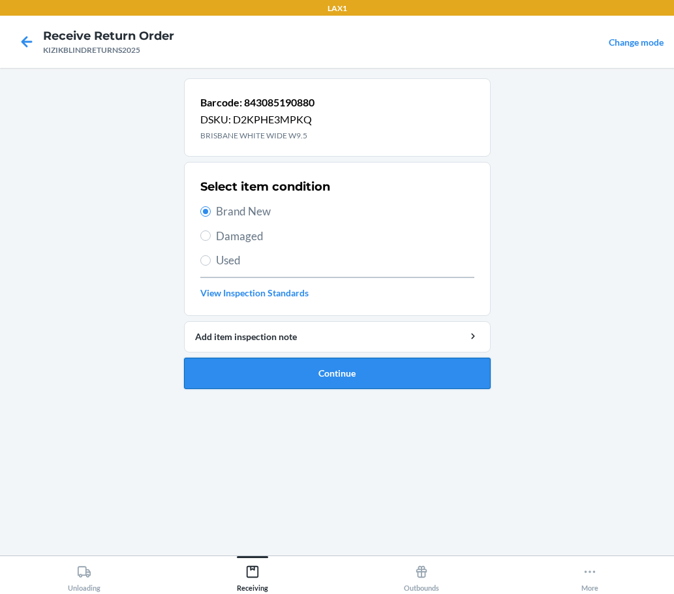
click at [304, 368] on button "Continue" at bounding box center [337, 373] width 307 height 31
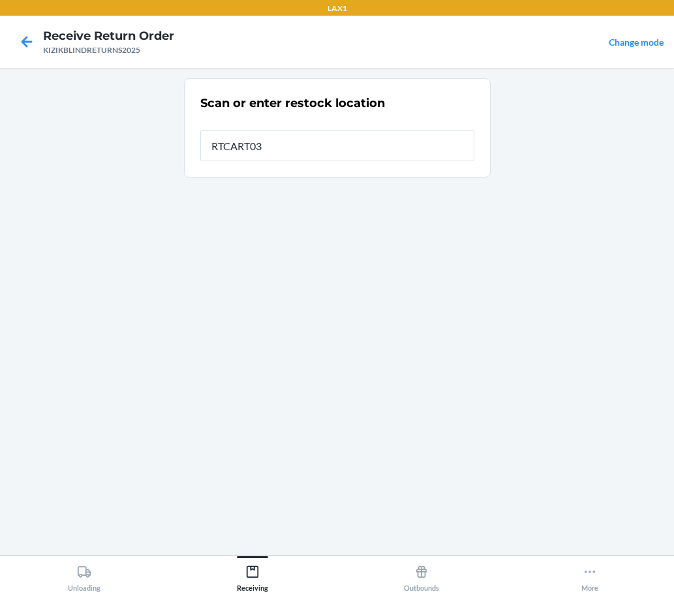
type input "RTCART037"
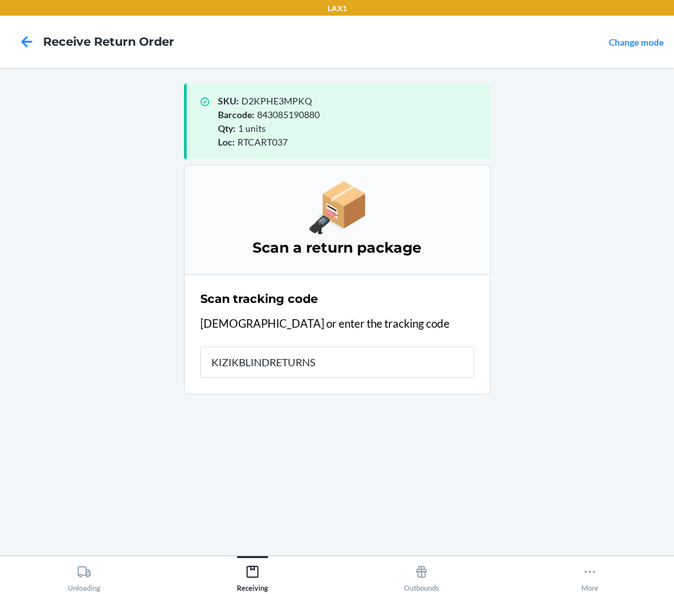
type input "KIZIKBLINDRETURNS2"
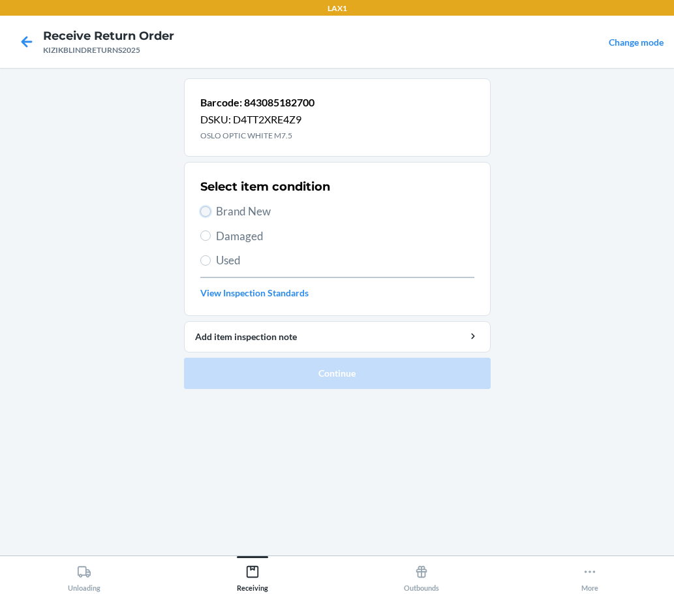
click at [204, 208] on input "Brand New" at bounding box center [205, 211] width 10 height 10
radio input "true"
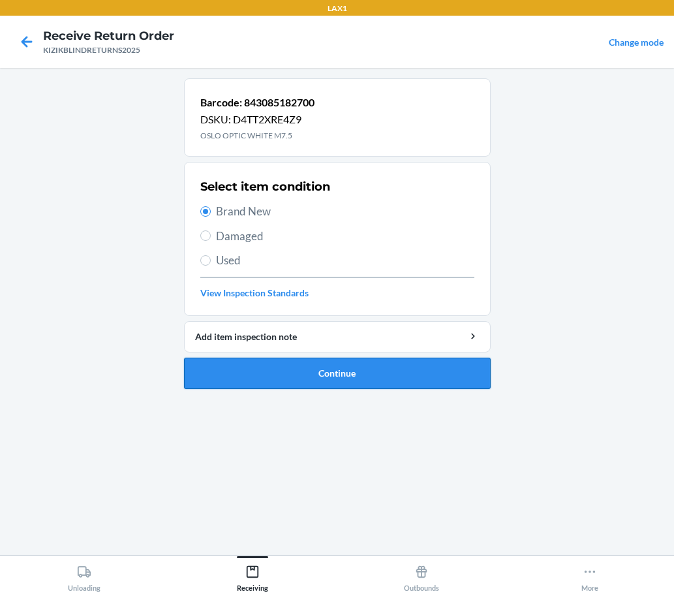
click at [356, 364] on button "Continue" at bounding box center [337, 373] width 307 height 31
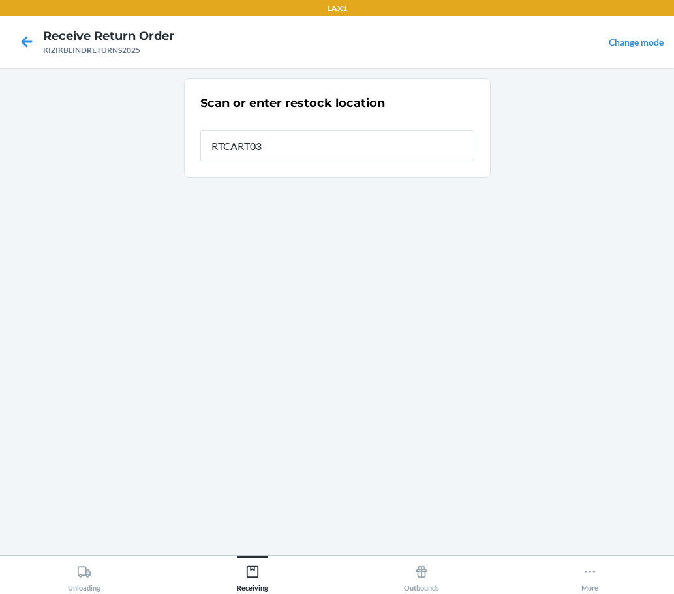
type input "RTCART037"
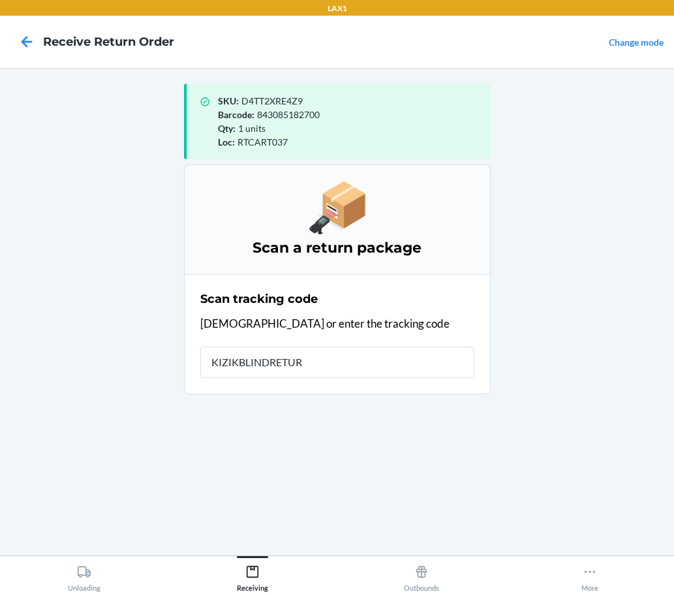
type input "KIZIKBLINDRETURN"
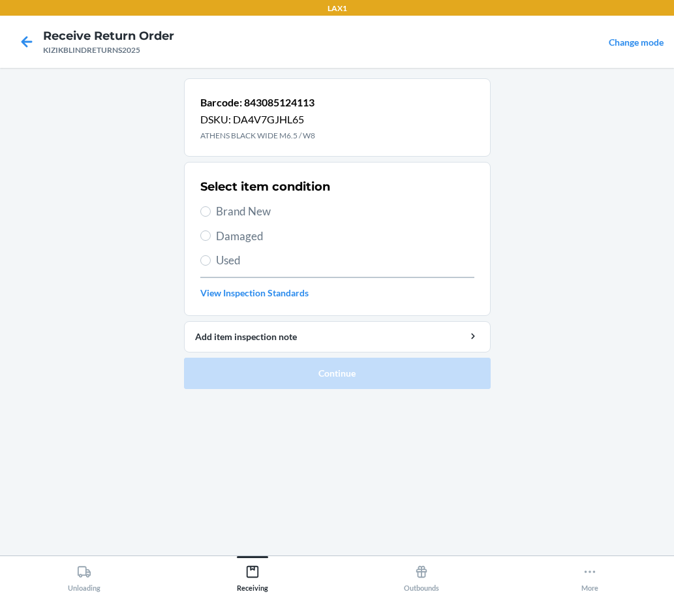
click at [245, 215] on span "Brand New" at bounding box center [345, 211] width 258 height 17
click at [211, 215] on input "Brand New" at bounding box center [205, 211] width 10 height 10
radio input "true"
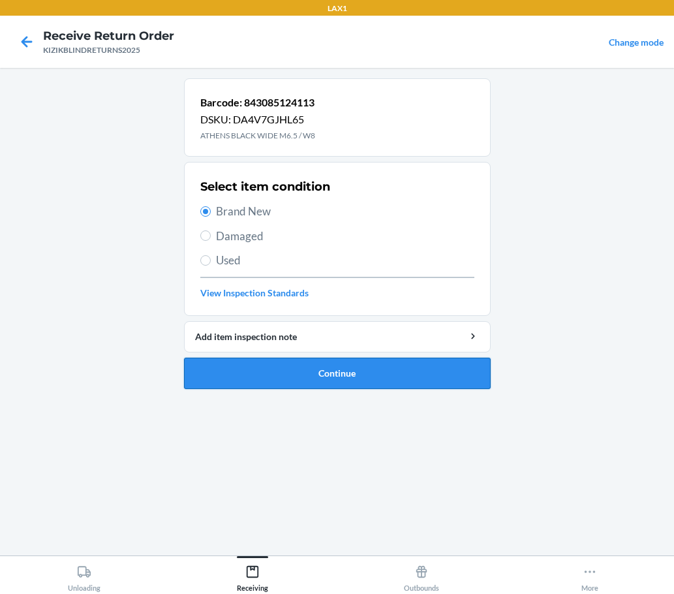
click at [422, 374] on button "Continue" at bounding box center [337, 373] width 307 height 31
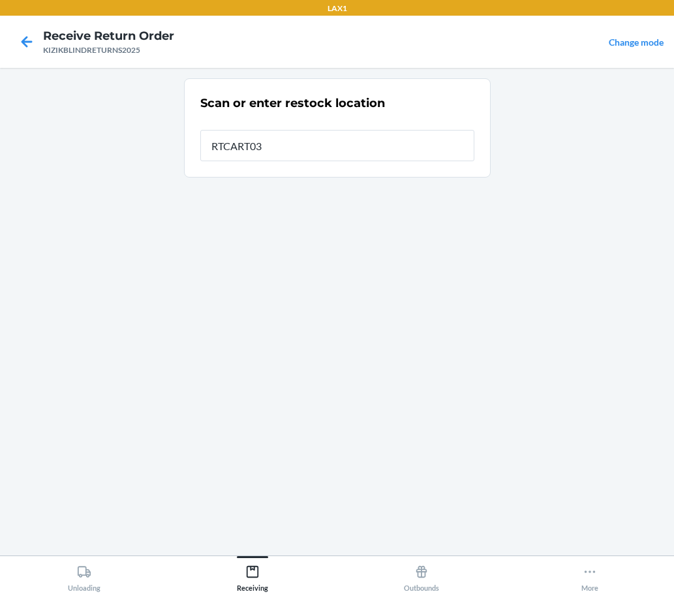
type input "RTCART037"
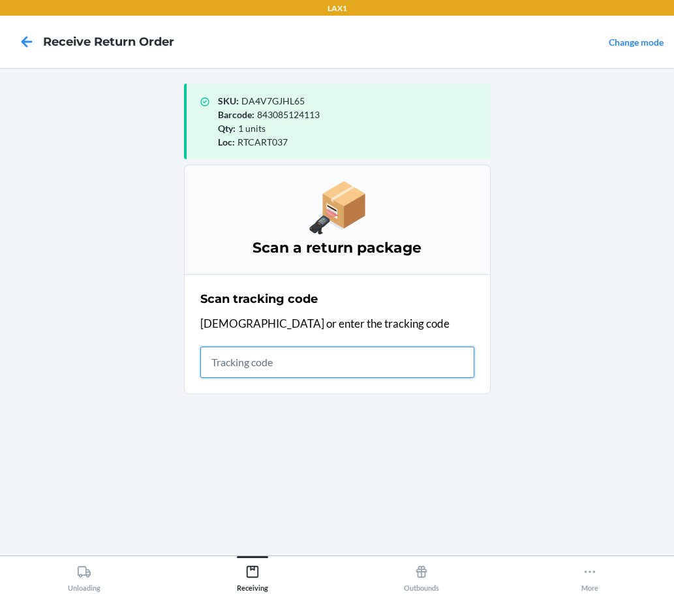
click at [362, 375] on input "text" at bounding box center [337, 362] width 274 height 31
type input "KIZIKBLINDRETURNS2025"
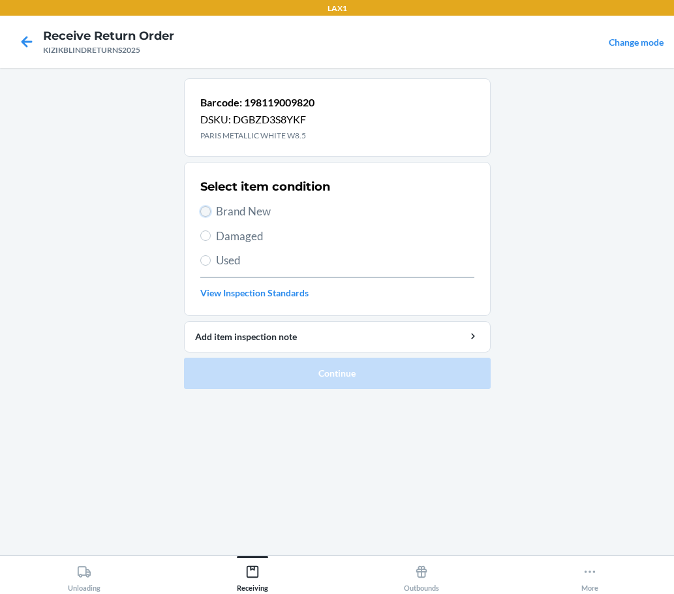
click at [202, 210] on input "Brand New" at bounding box center [205, 211] width 10 height 10
radio input "true"
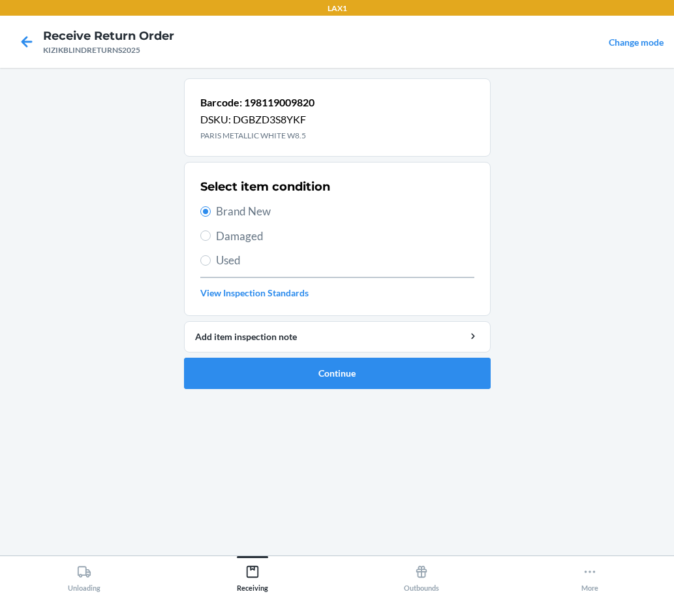
click at [409, 101] on div "Barcode: 198119009820 DSKU: DGBZD3S8YKF PARIS METALLIC WHITE W8.5" at bounding box center [337, 117] width 307 height 78
click at [453, 372] on button "Continue" at bounding box center [337, 373] width 307 height 31
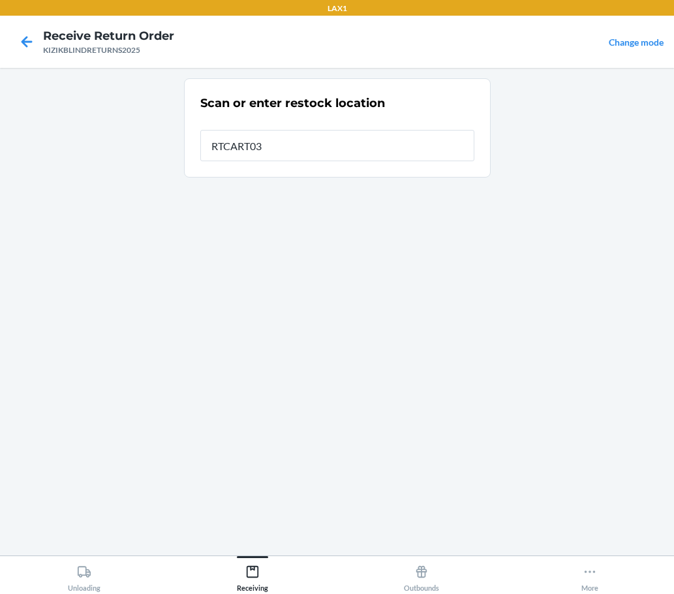
type input "RTCART037"
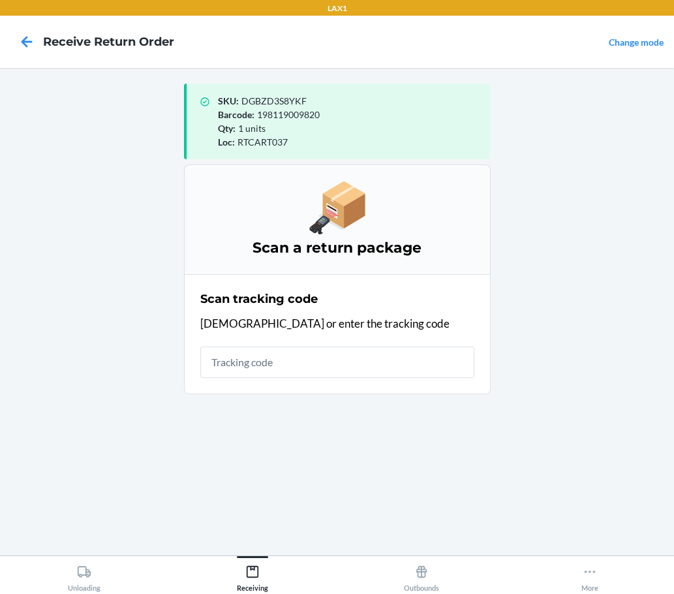
drag, startPoint x: 486, startPoint y: 263, endPoint x: 510, endPoint y: 262, distance: 24.2
click at [503, 260] on main "SKU : DGBZD3S8YKF Barcode : 198119009820 Qty : 1 units Loc : RTCART037 Scan a r…" at bounding box center [337, 312] width 674 height 488
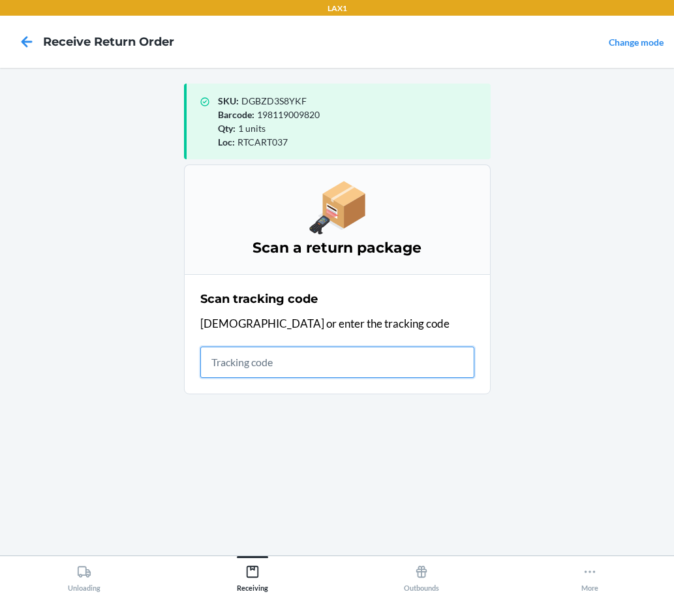
click at [472, 364] on input "text" at bounding box center [337, 362] width 274 height 31
type input "KIZIKBLINDRET"
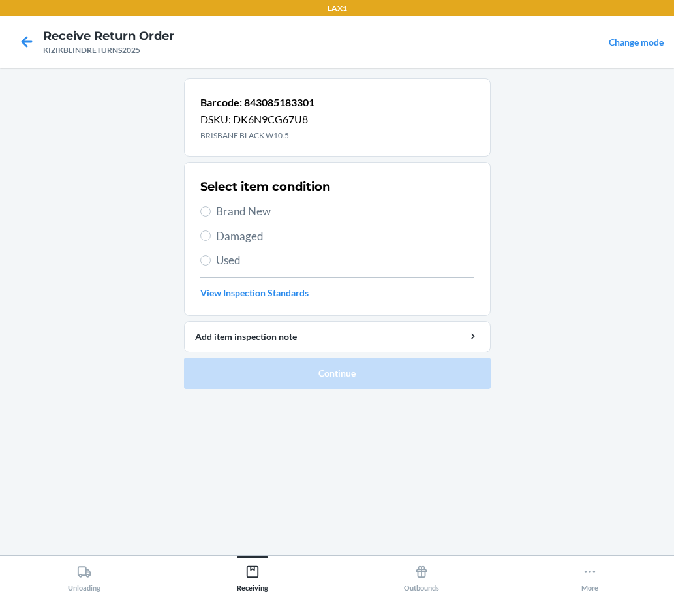
click at [258, 218] on span "Brand New" at bounding box center [345, 211] width 258 height 17
click at [211, 217] on input "Brand New" at bounding box center [205, 211] width 10 height 10
radio input "true"
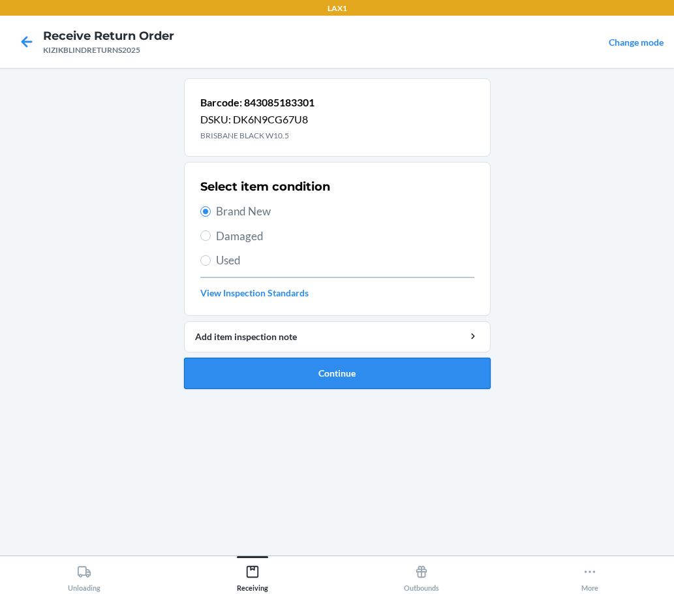
click at [418, 379] on button "Continue" at bounding box center [337, 373] width 307 height 31
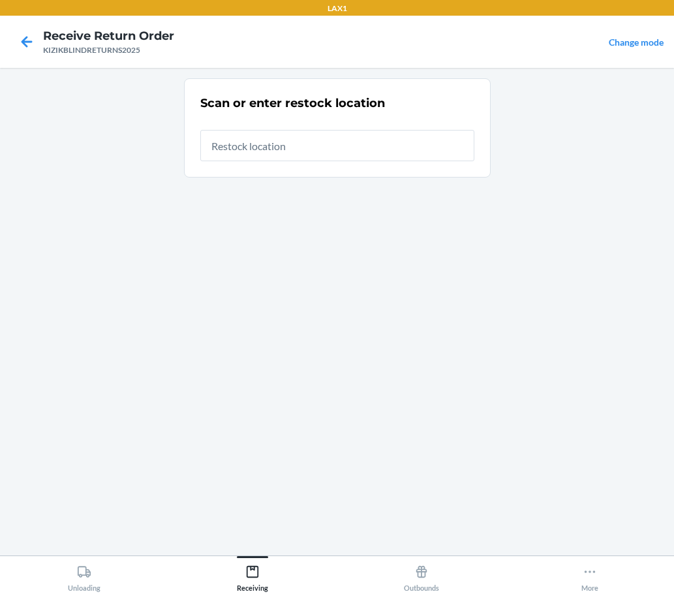
click at [240, 156] on input "text" at bounding box center [337, 145] width 274 height 31
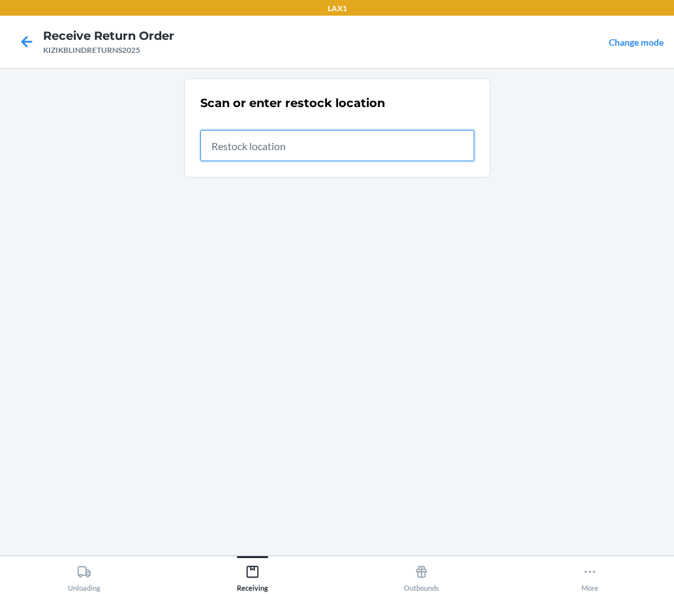
click at [431, 136] on input "text" at bounding box center [337, 145] width 274 height 31
type input "RTCART037"
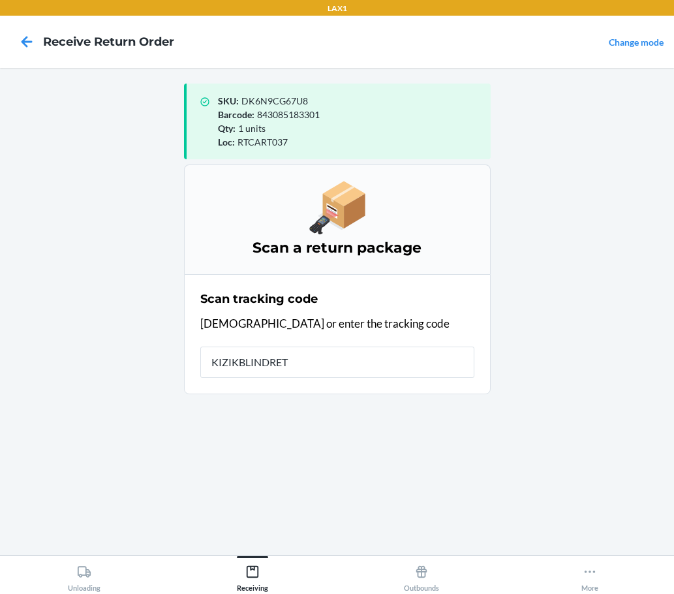
type input "KIZIKBLINDRETU"
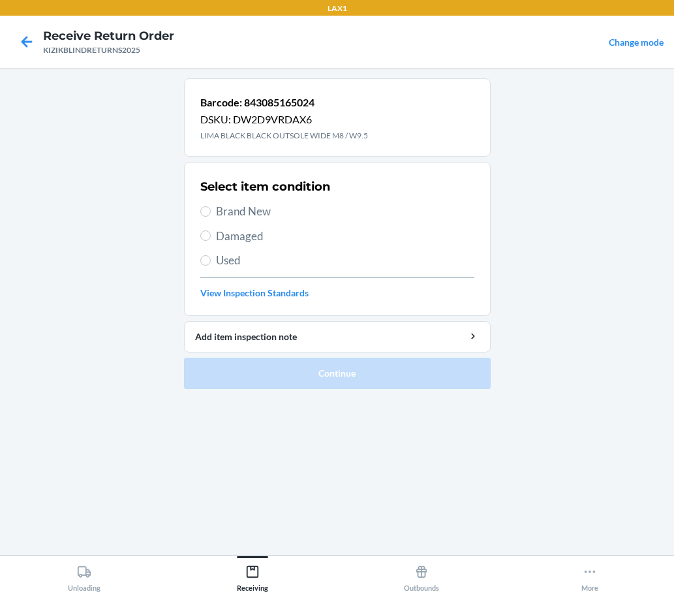
click at [233, 206] on span "Brand New" at bounding box center [345, 211] width 258 height 17
click at [211, 206] on input "Brand New" at bounding box center [205, 211] width 10 height 10
radio input "true"
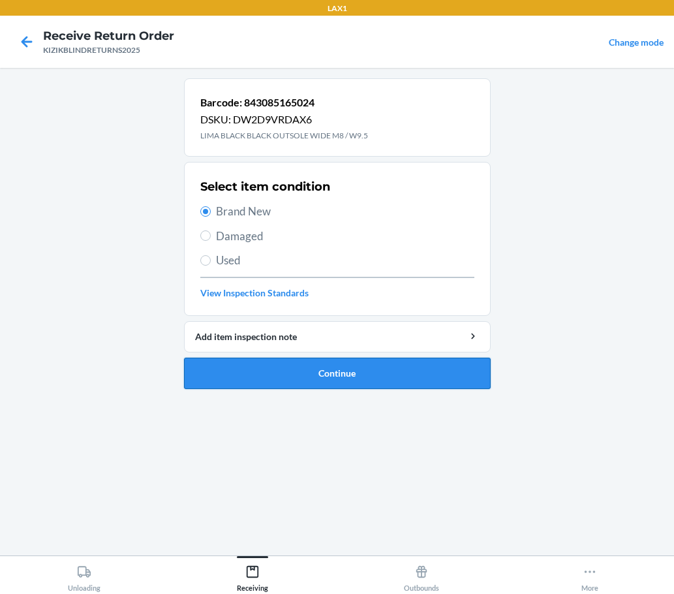
click at [463, 381] on button "Continue" at bounding box center [337, 373] width 307 height 31
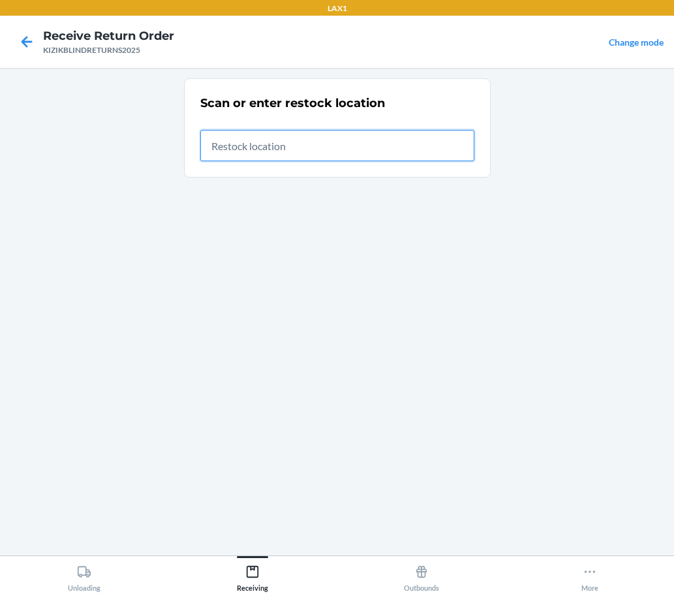
drag, startPoint x: 375, startPoint y: 135, endPoint x: 398, endPoint y: 137, distance: 22.9
click at [377, 136] on input "text" at bounding box center [337, 145] width 274 height 31
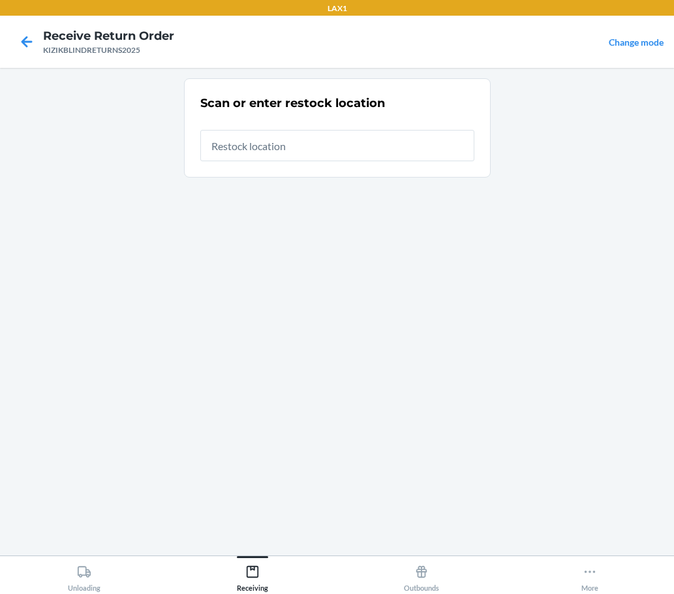
drag, startPoint x: 325, startPoint y: 478, endPoint x: 82, endPoint y: 625, distance: 284.7
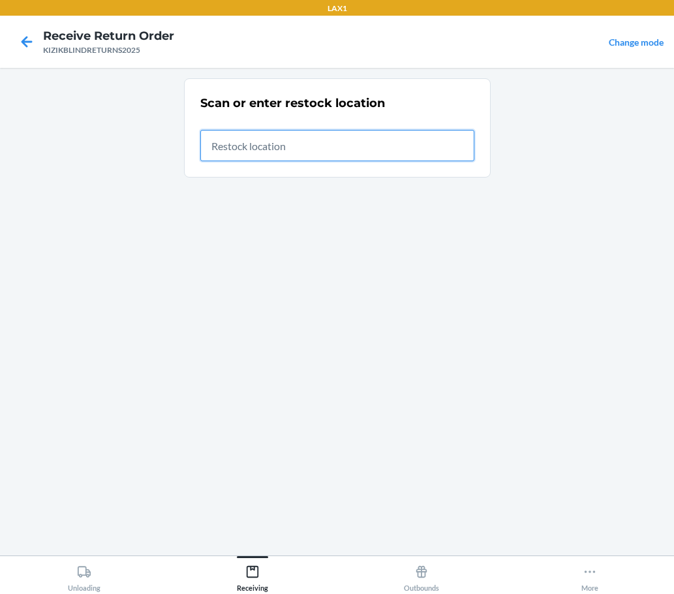
click at [334, 155] on input "text" at bounding box center [337, 145] width 274 height 31
type input "RTCART037"
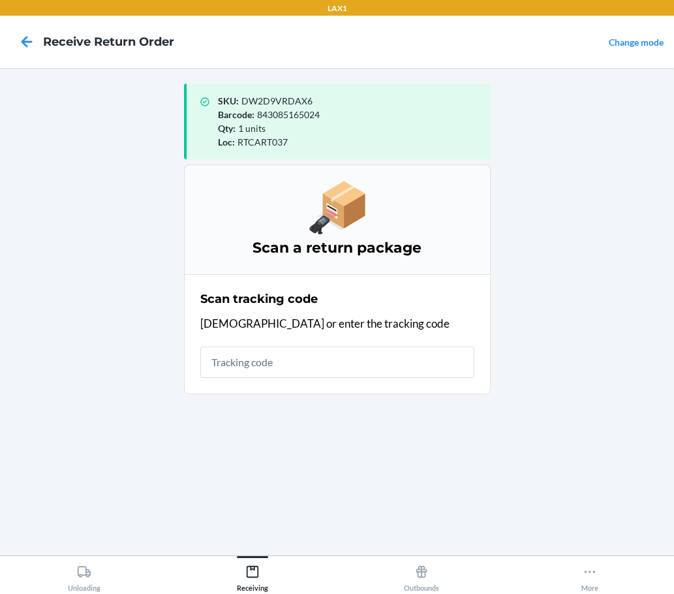
click at [305, 239] on h3 "Scan a return package" at bounding box center [337, 248] width 274 height 21
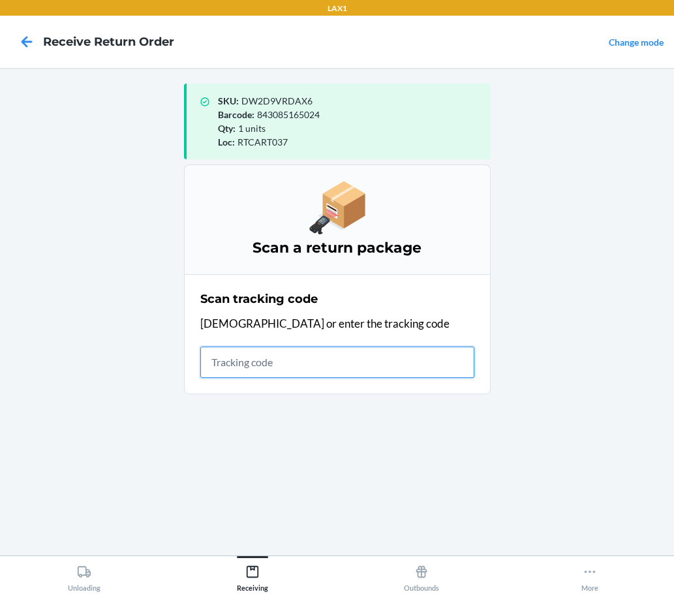
click at [336, 357] on input "text" at bounding box center [337, 362] width 274 height 31
type input "KIZIKBLINDRETURNS"
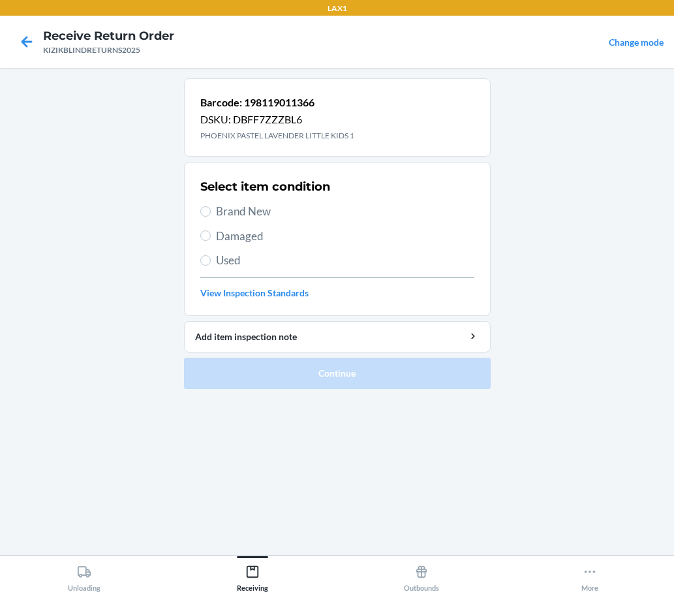
click at [294, 204] on span "Brand New" at bounding box center [345, 211] width 258 height 17
click at [211, 206] on input "Brand New" at bounding box center [205, 211] width 10 height 10
radio input "true"
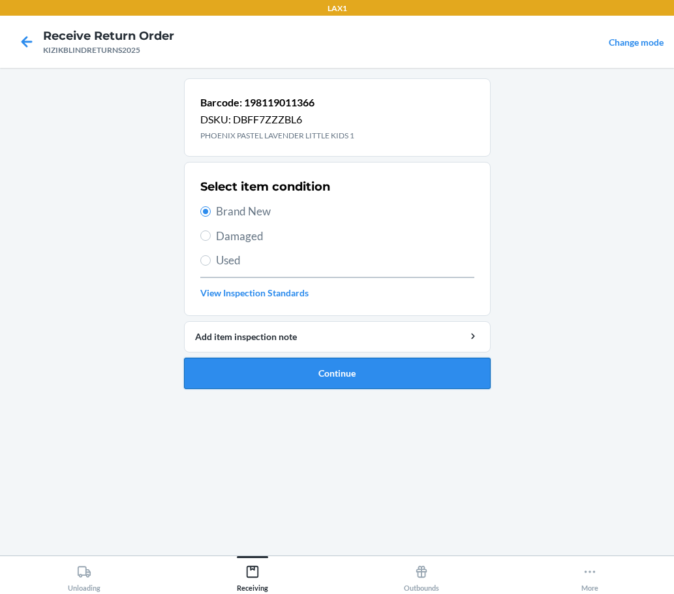
click at [355, 375] on button "Continue" at bounding box center [337, 373] width 307 height 31
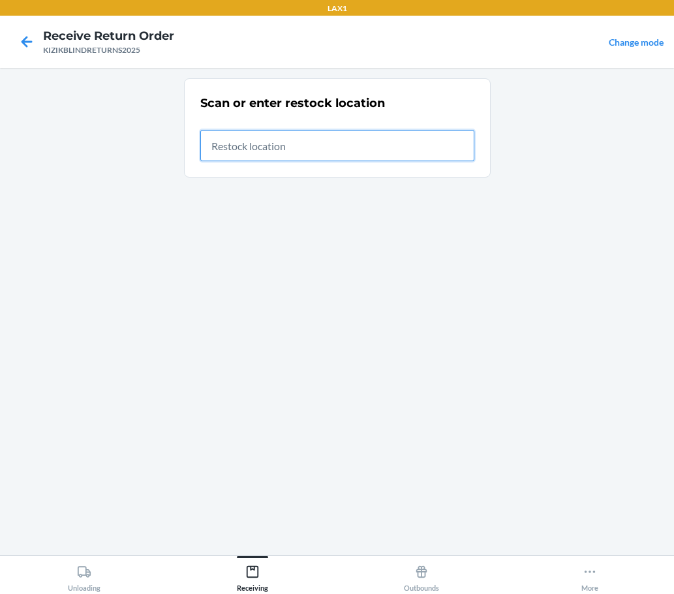
click at [452, 144] on input "text" at bounding box center [337, 145] width 274 height 31
click at [364, 143] on input "text" at bounding box center [337, 145] width 274 height 31
type input "RTCART037"
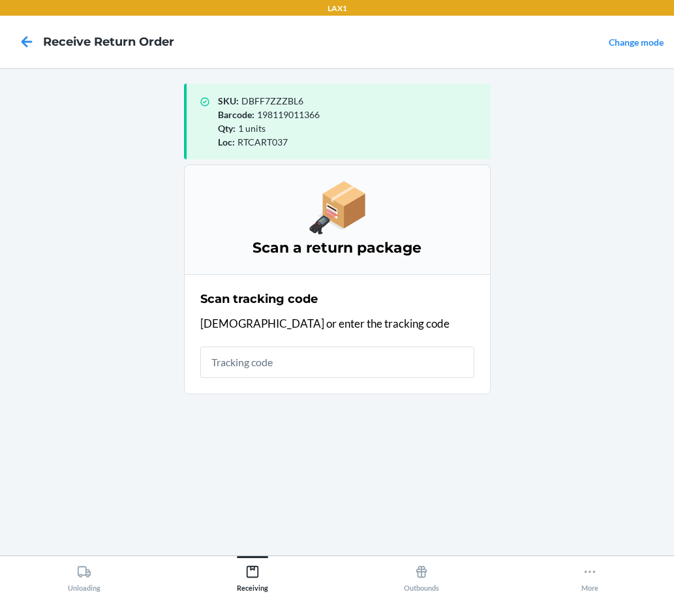
click at [300, 360] on input "text" at bounding box center [337, 362] width 274 height 31
type input "KIZIKBLINDR"
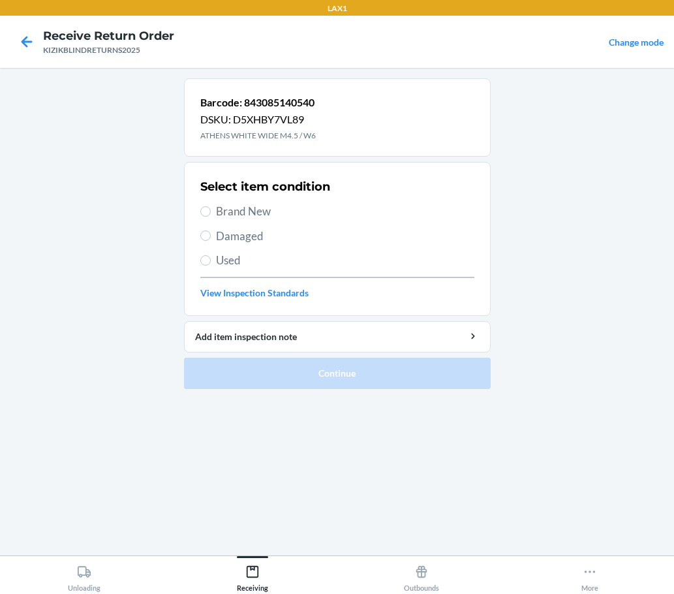
click at [520, 112] on main "Barcode: 843085140540 DSKU: D5XHBY7VL89 ATHENS WHITE WIDE M4.5 / W6 Select item…" at bounding box center [337, 312] width 674 height 488
click at [357, 217] on span "Brand New" at bounding box center [345, 211] width 258 height 17
click at [211, 217] on input "Brand New" at bounding box center [205, 211] width 10 height 10
radio input "true"
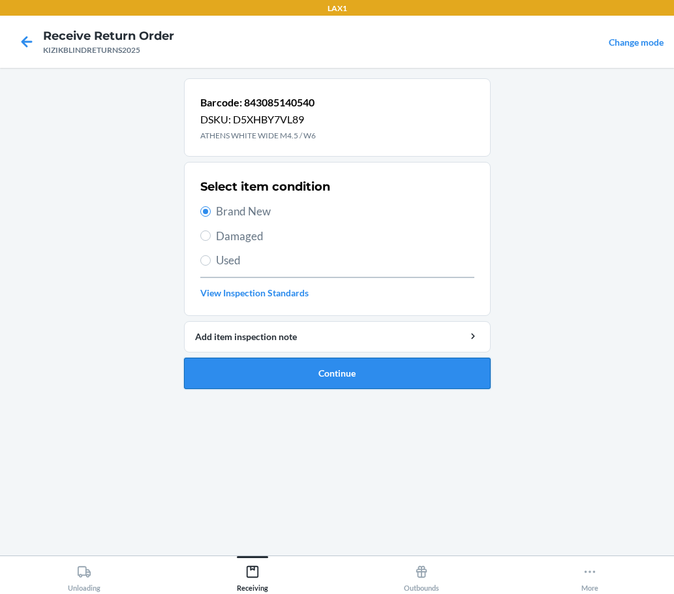
click at [360, 382] on button "Continue" at bounding box center [337, 373] width 307 height 31
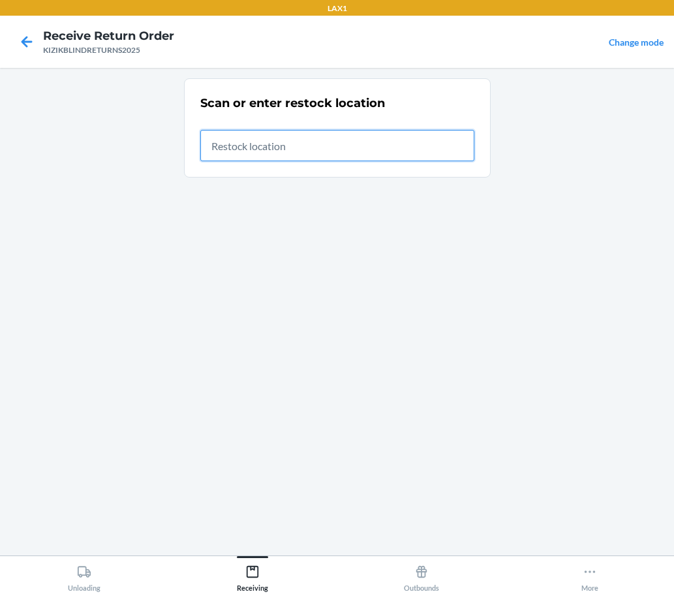
click at [302, 153] on input "text" at bounding box center [337, 145] width 274 height 31
type input "RTCART037"
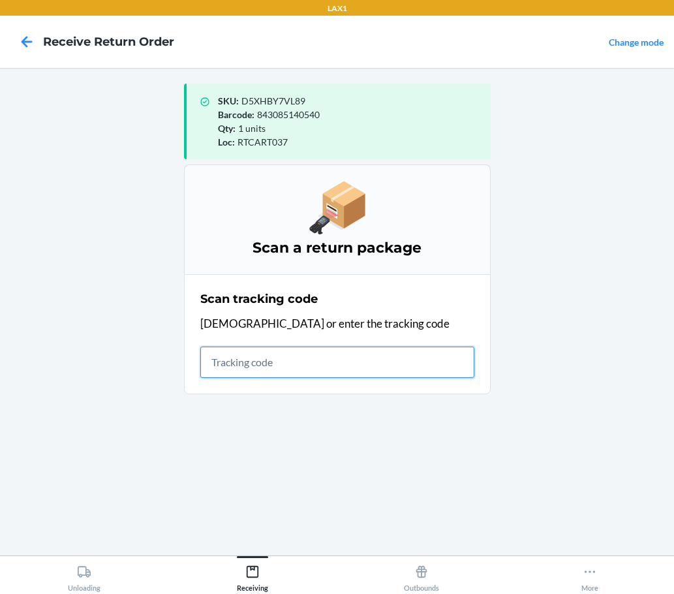
click at [436, 357] on input "text" at bounding box center [337, 362] width 274 height 31
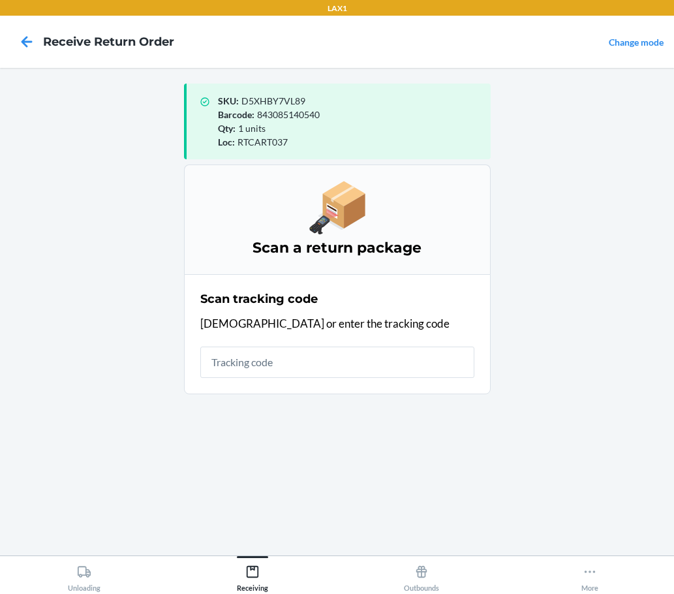
click at [322, 301] on div "Scan tracking code" at bounding box center [337, 298] width 274 height 17
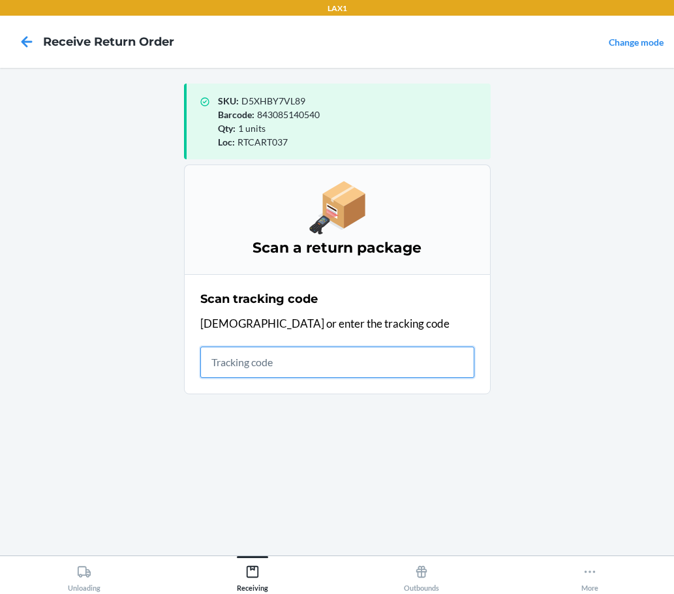
click at [334, 354] on input "text" at bounding box center [337, 362] width 274 height 31
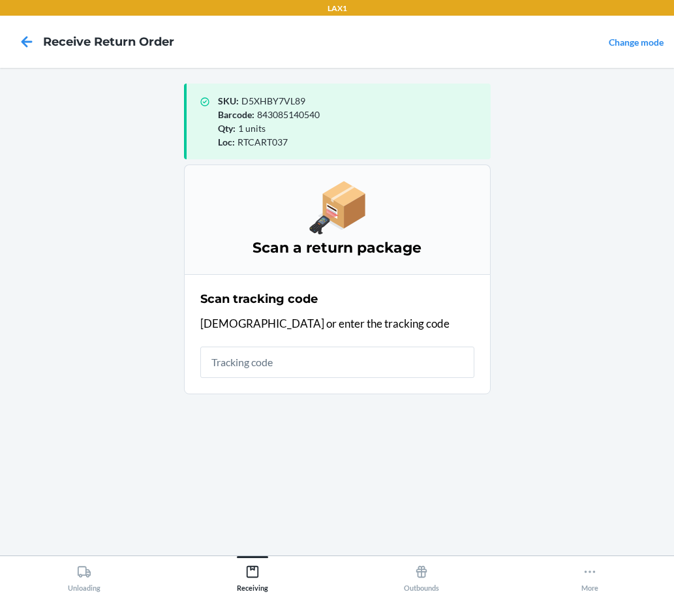
click at [529, 223] on main "SKU : D5XHBY7VL89 Barcode : 843085140540 Qty : 1 units Loc : RTCART037 Scan a r…" at bounding box center [337, 312] width 674 height 488
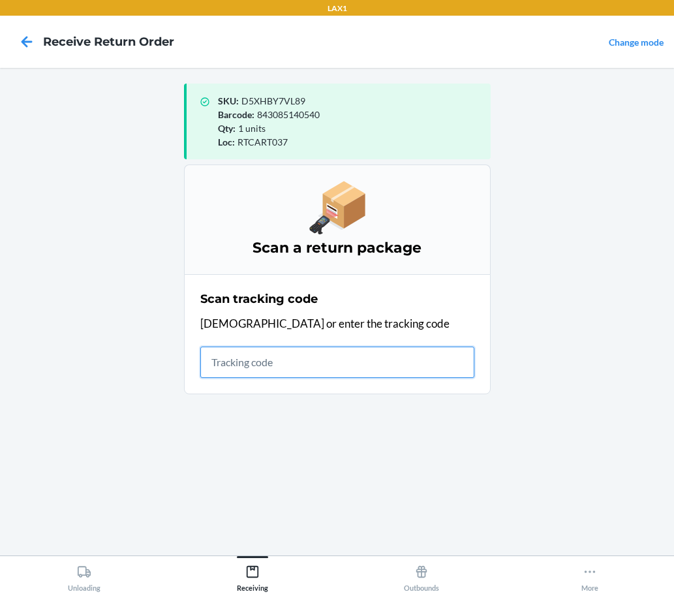
click at [436, 354] on input "text" at bounding box center [337, 362] width 274 height 31
click at [391, 364] on input "text" at bounding box center [337, 362] width 274 height 31
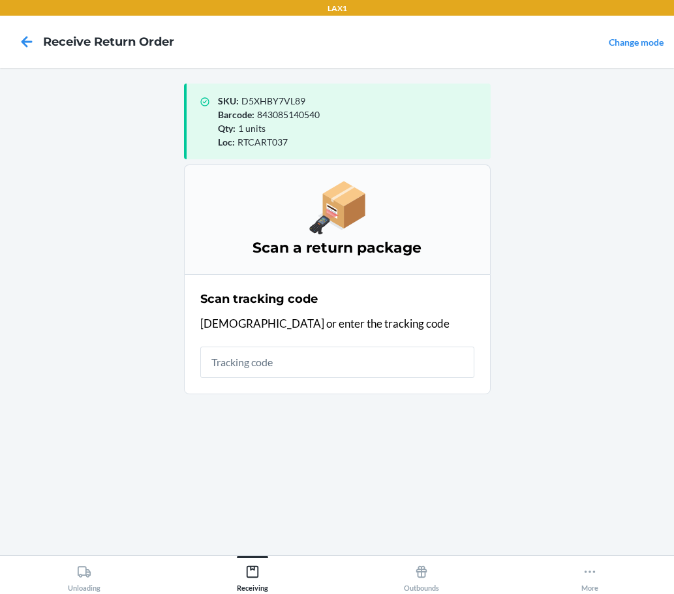
click at [273, 314] on div "Scan tracking code Scan or enter the tracking code" at bounding box center [337, 334] width 274 height 95
click at [351, 379] on div "Scan tracking code Scan or enter the tracking code" at bounding box center [337, 334] width 274 height 95
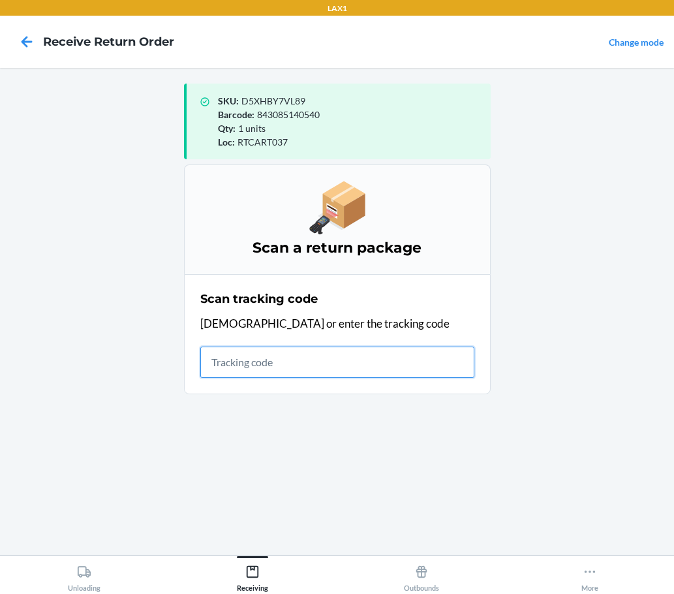
click at [354, 373] on input "text" at bounding box center [337, 362] width 274 height 31
type input "KIZIKBLINDR"
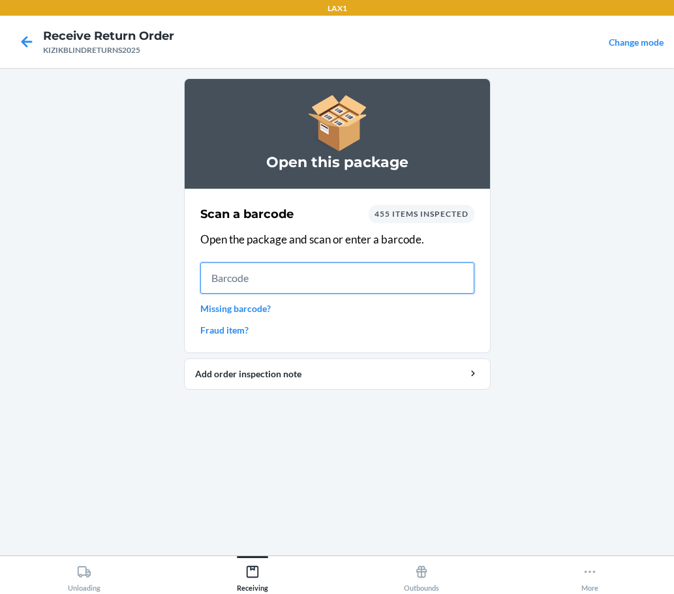
click at [419, 285] on input "text" at bounding box center [337, 277] width 274 height 31
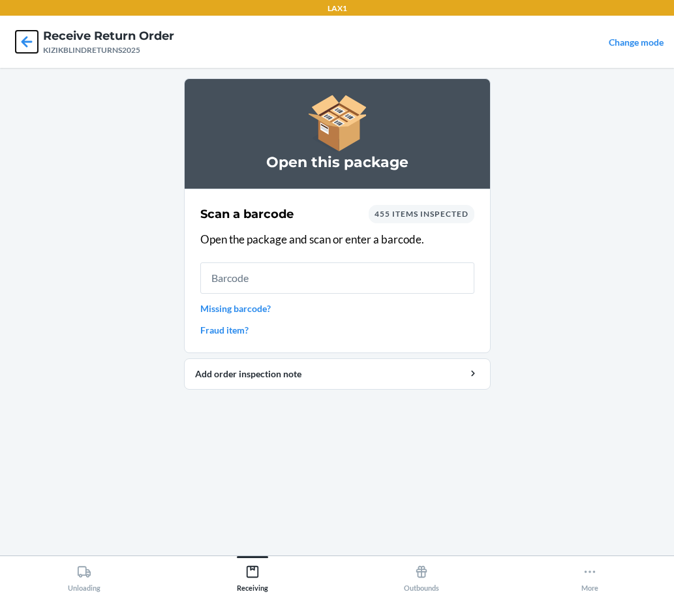
click at [31, 37] on icon at bounding box center [27, 42] width 22 height 22
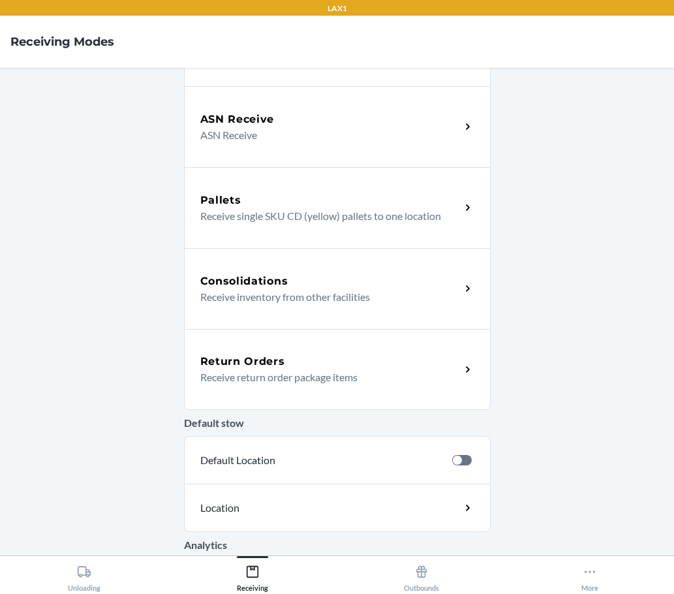
scroll to position [174, 0]
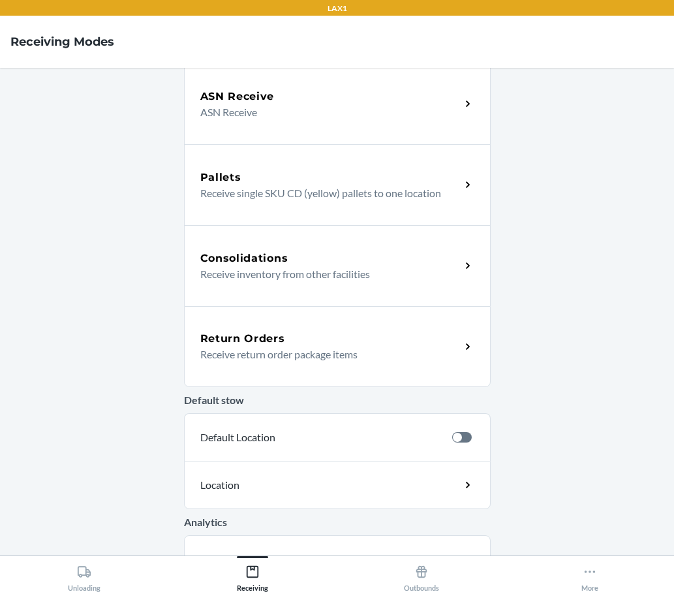
click at [341, 349] on p "Receive return order package items" at bounding box center [325, 355] width 250 height 16
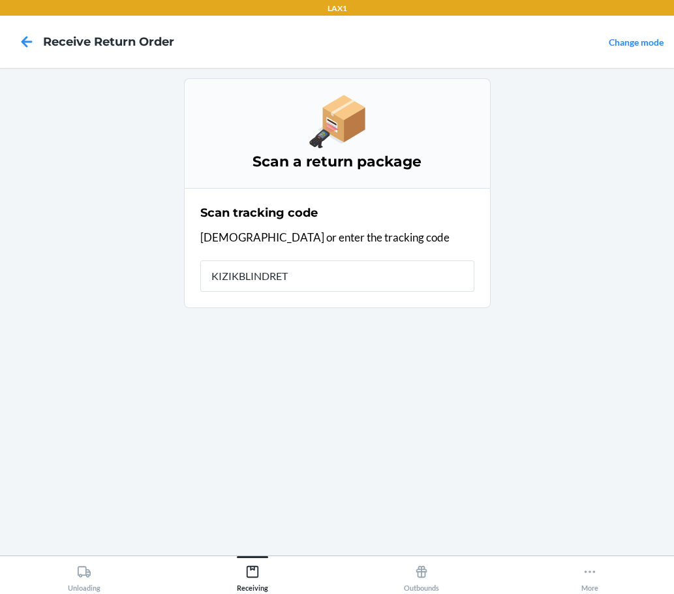
type input "KIZIKBLINDRETU"
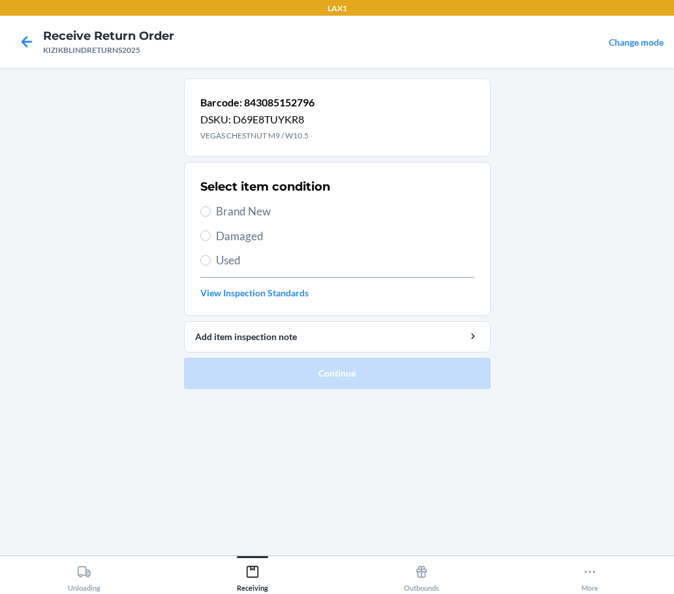
click at [252, 211] on span "Brand New" at bounding box center [345, 211] width 258 height 17
click at [211, 211] on input "Brand New" at bounding box center [205, 211] width 10 height 10
radio input "true"
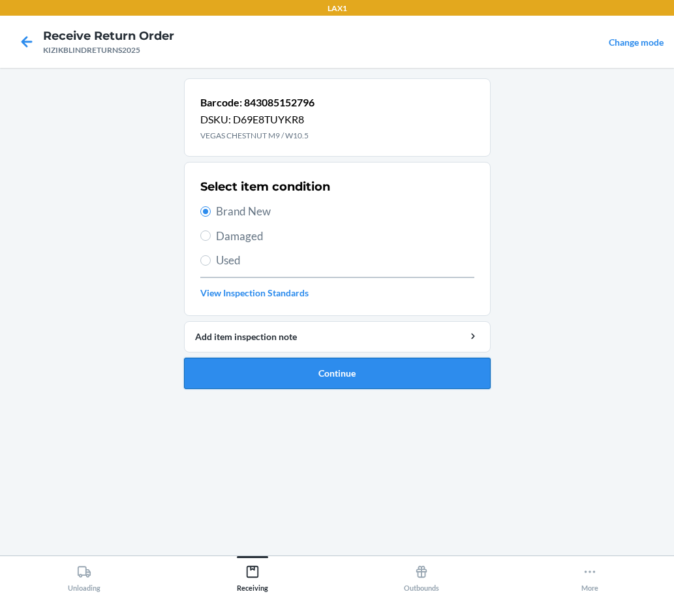
click at [341, 373] on button "Continue" at bounding box center [337, 373] width 307 height 31
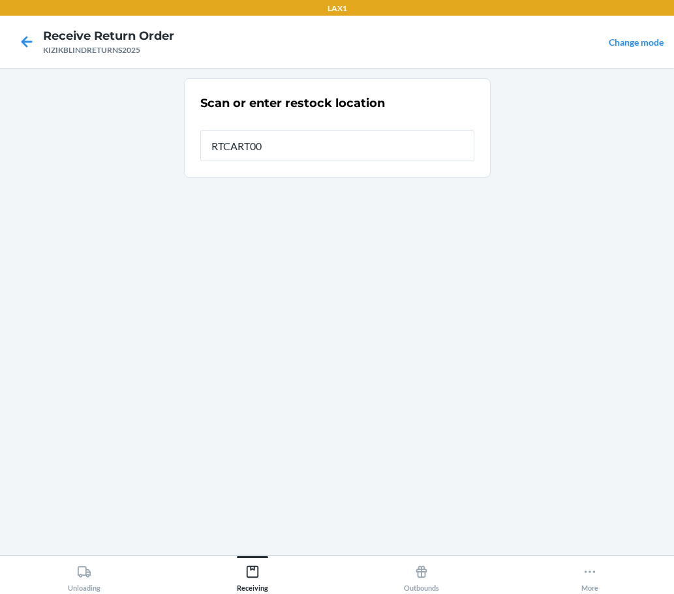
type input "RTCART007"
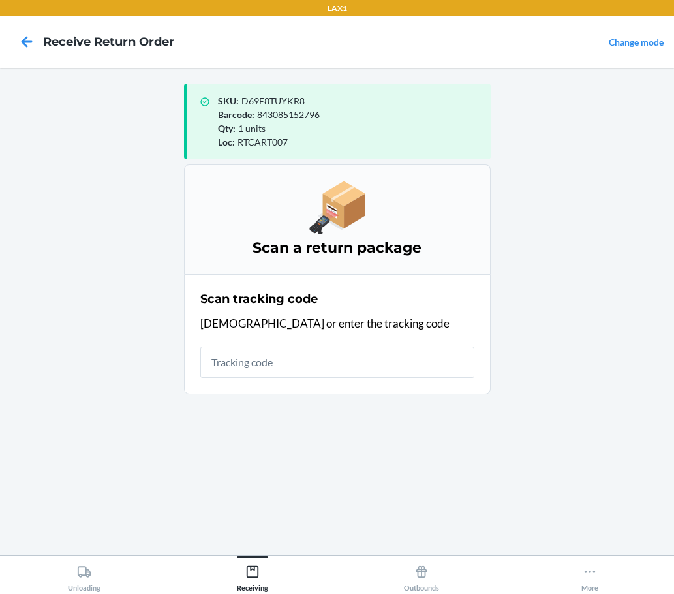
click at [330, 351] on input "text" at bounding box center [337, 362] width 274 height 31
type input "KIZIKBLINDRET"
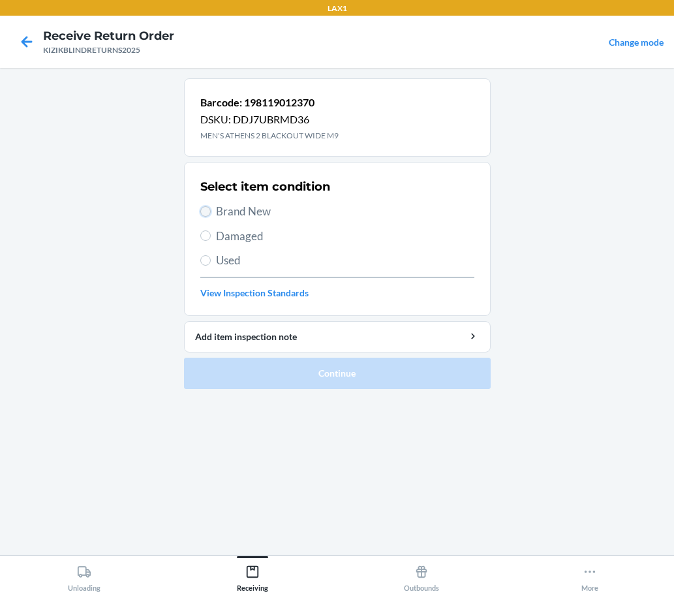
click at [208, 211] on input "Brand New" at bounding box center [205, 211] width 10 height 10
radio input "true"
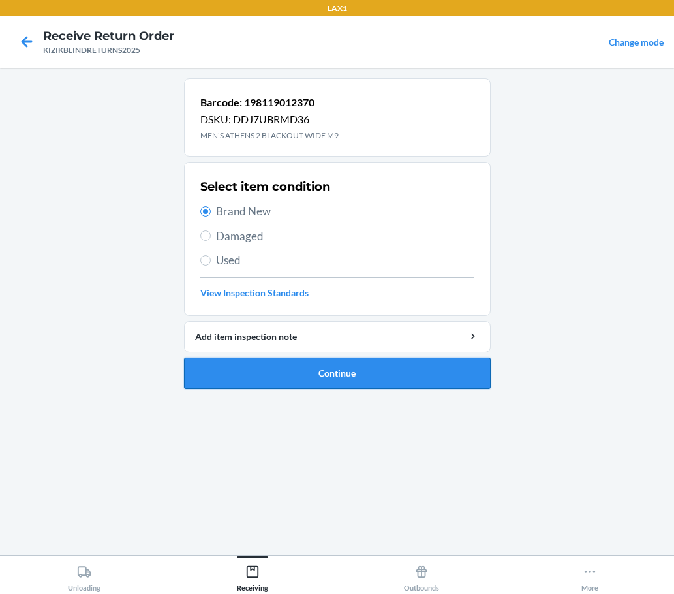
click at [319, 381] on button "Continue" at bounding box center [337, 373] width 307 height 31
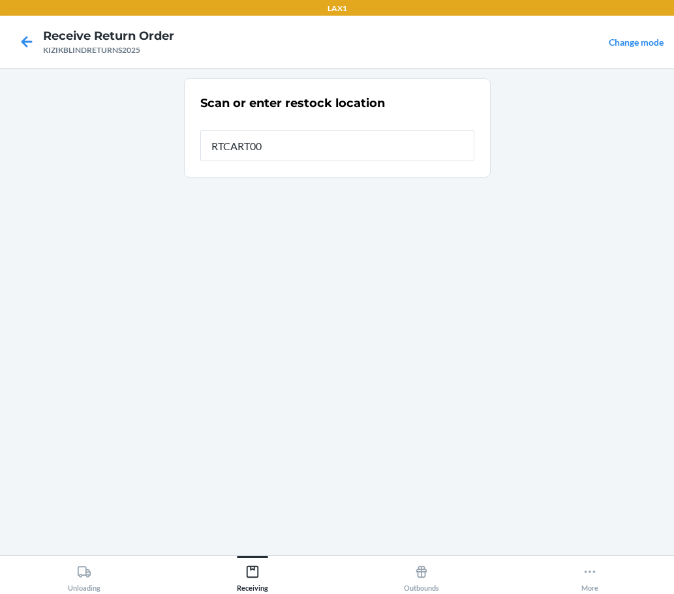
type input "RTCART007"
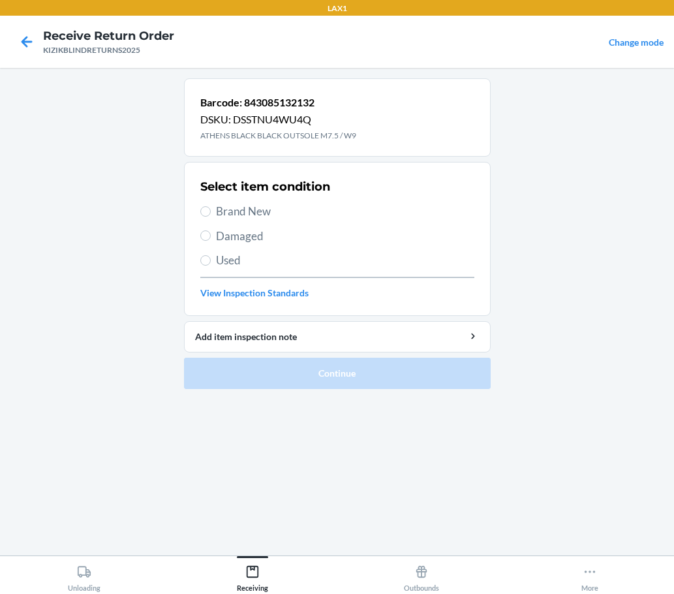
click at [220, 208] on span "Brand New" at bounding box center [345, 211] width 258 height 17
click at [211, 208] on input "Brand New" at bounding box center [205, 211] width 10 height 10
radio input "true"
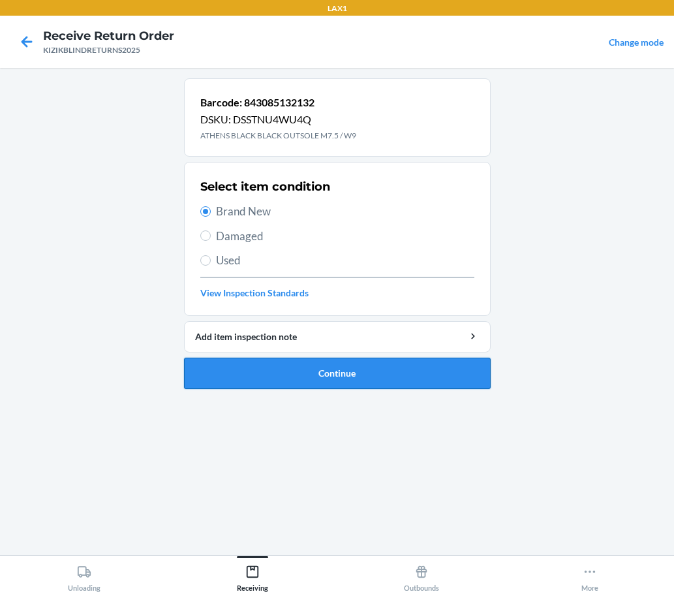
click at [313, 378] on button "Continue" at bounding box center [337, 373] width 307 height 31
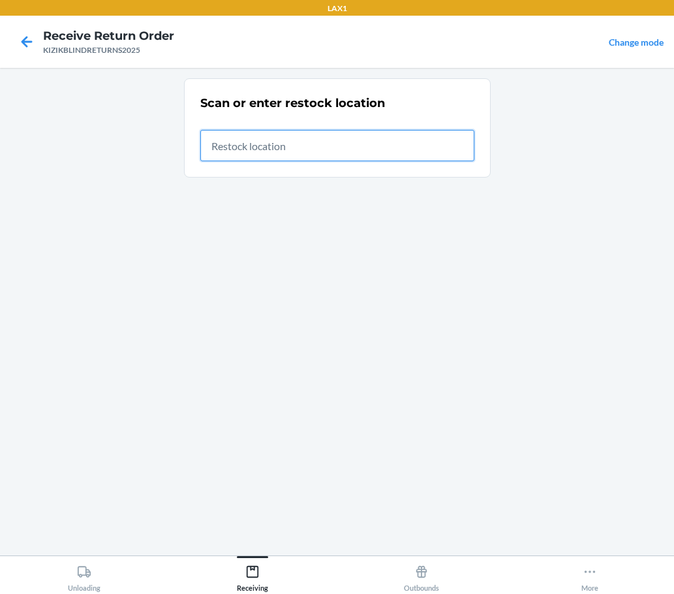
click at [338, 151] on input "text" at bounding box center [337, 145] width 274 height 31
type input "RTCART007"
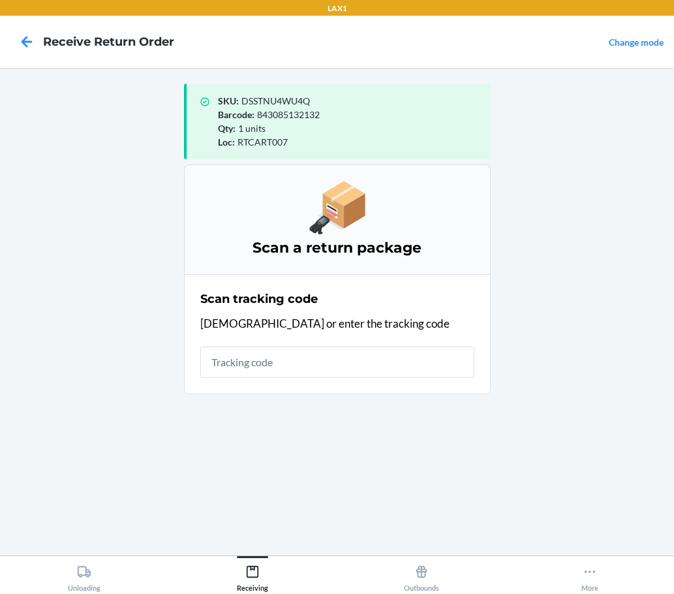
drag, startPoint x: 433, startPoint y: 257, endPoint x: 432, endPoint y: 277, distance: 19.6
click at [439, 258] on h3 "Scan a return package" at bounding box center [337, 248] width 274 height 21
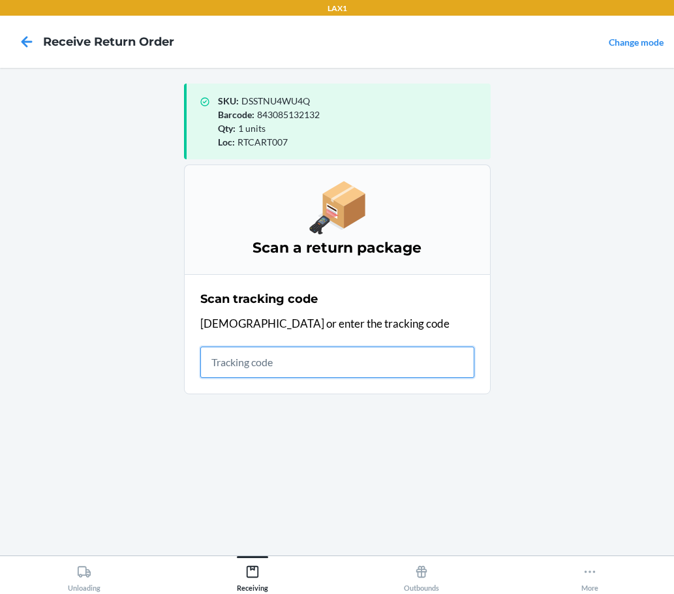
drag, startPoint x: 433, startPoint y: 366, endPoint x: 433, endPoint y: 351, distance: 15.0
click at [436, 360] on input "text" at bounding box center [337, 362] width 274 height 31
type input "KIZIKBLINDRETURN"
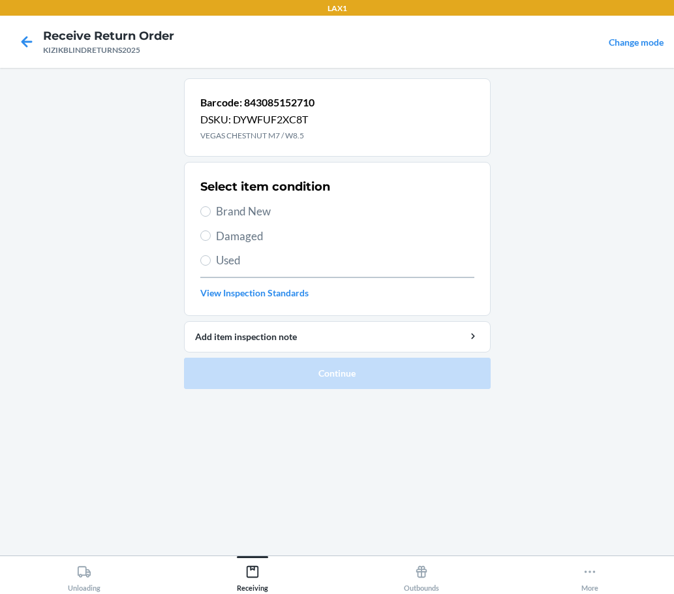
click at [221, 206] on span "Brand New" at bounding box center [345, 211] width 258 height 17
click at [211, 206] on input "Brand New" at bounding box center [205, 211] width 10 height 10
radio input "true"
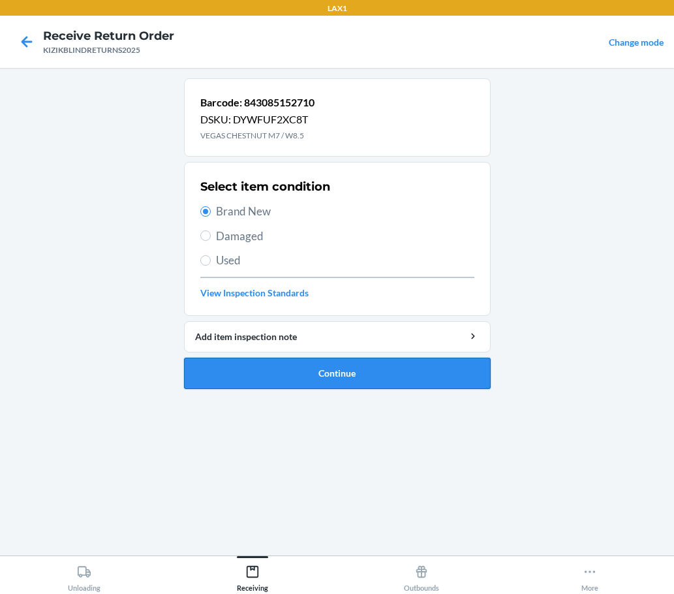
click at [307, 369] on button "Continue" at bounding box center [337, 373] width 307 height 31
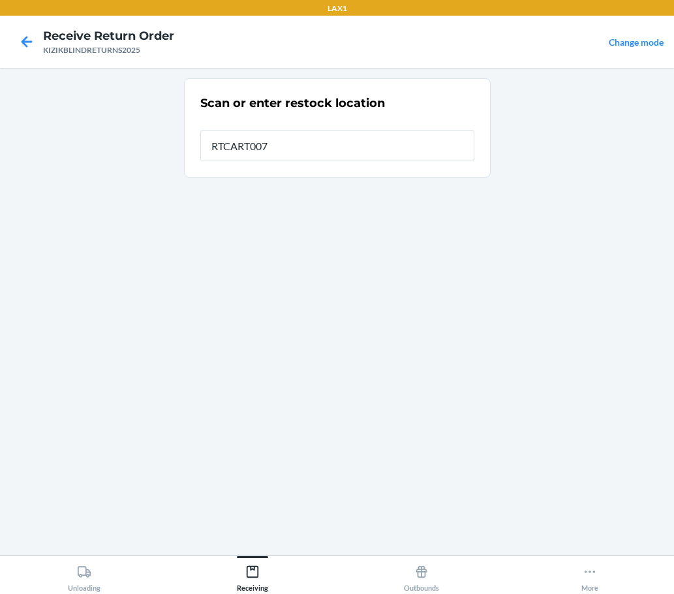
type input "RTCART007"
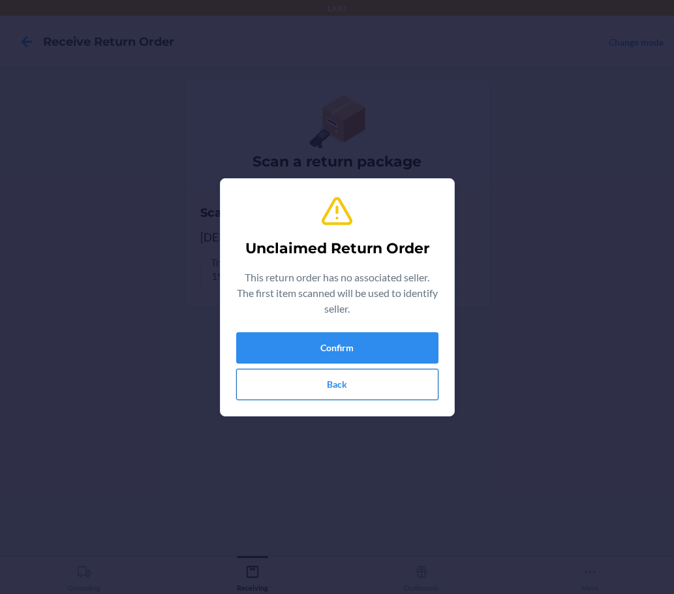
click at [407, 387] on button "Back" at bounding box center [337, 384] width 202 height 31
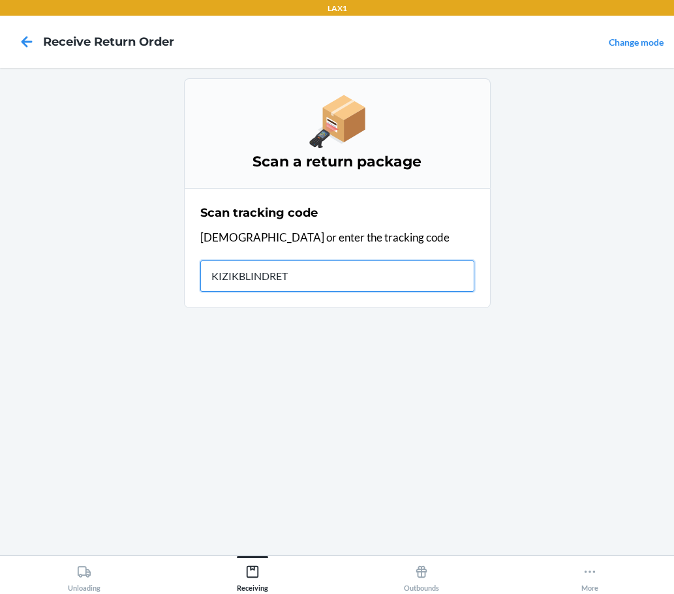
type input "KIZIKBLINDRETU"
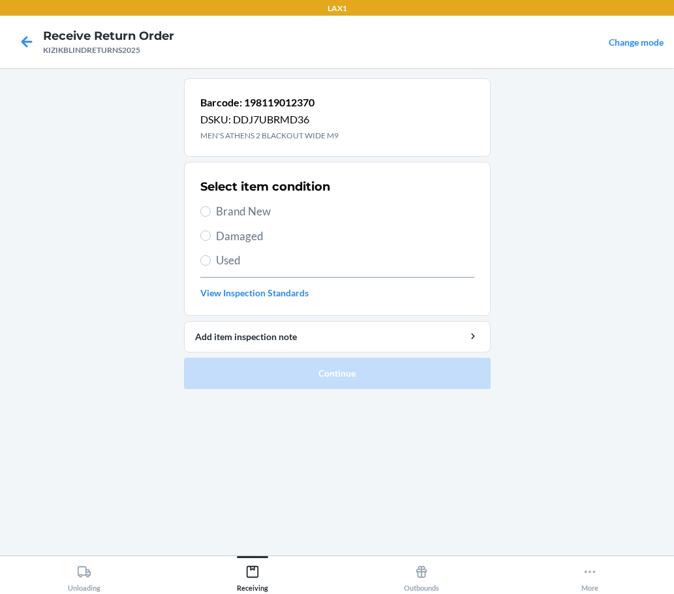
click at [263, 211] on span "Brand New" at bounding box center [345, 211] width 258 height 17
click at [211, 211] on input "Brand New" at bounding box center [205, 211] width 10 height 10
radio input "true"
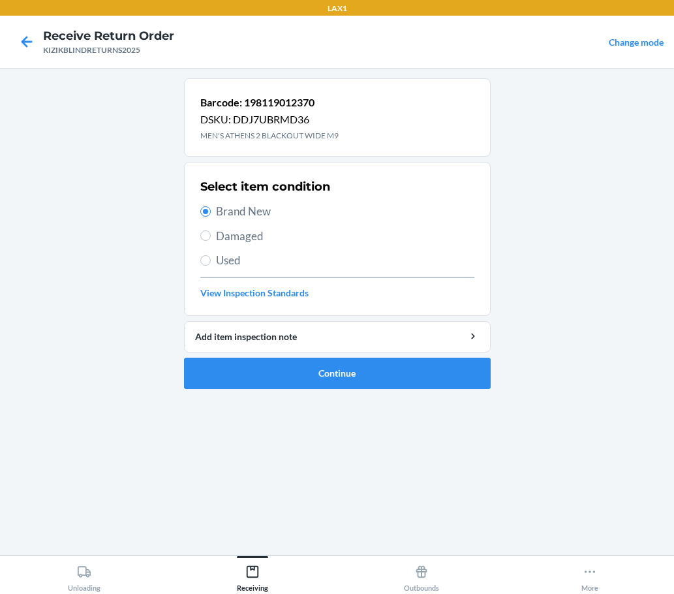
click at [540, 254] on main "Barcode: 198119012370 DSKU: DDJ7UBRMD36 MEN'S ATHENS 2 BLACKOUT WIDE M9 Select …" at bounding box center [337, 312] width 674 height 488
click at [467, 383] on button "Continue" at bounding box center [337, 373] width 307 height 31
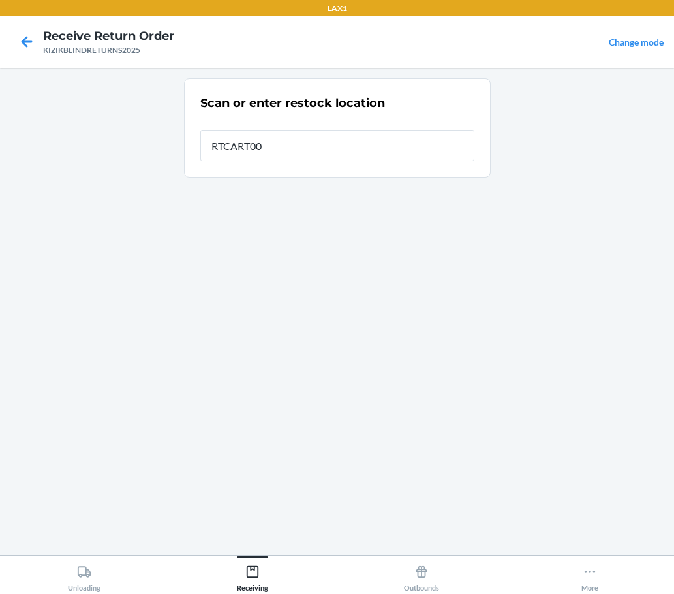
type input "RTCART007"
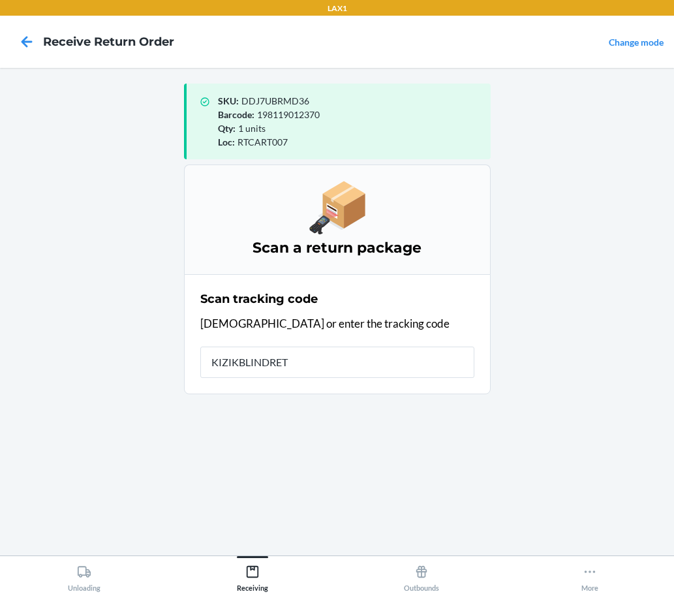
type input "KIZIKBLINDRETU"
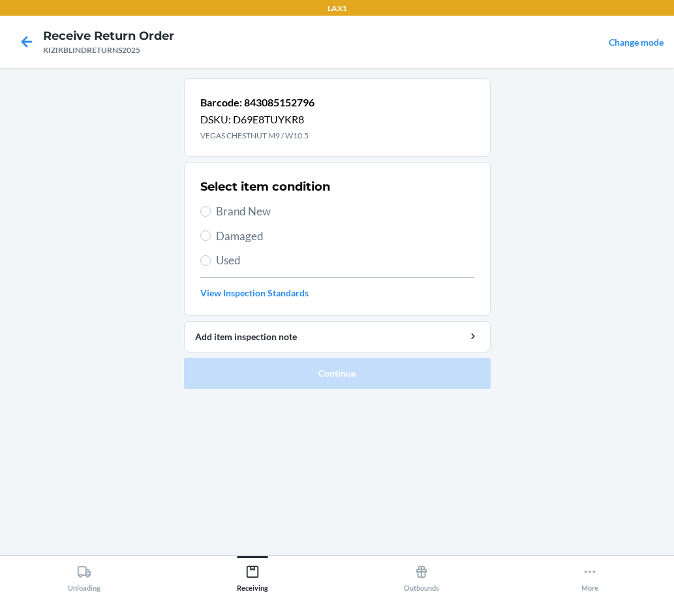
click at [285, 210] on span "Brand New" at bounding box center [345, 211] width 258 height 17
click at [211, 210] on input "Brand New" at bounding box center [205, 211] width 10 height 10
radio input "true"
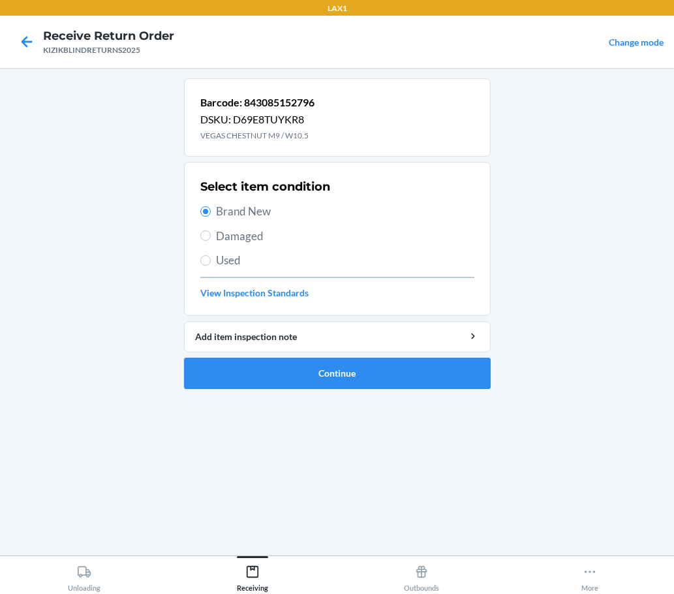
click at [458, 264] on span "Used" at bounding box center [345, 260] width 258 height 17
click at [211, 264] on input "Used" at bounding box center [205, 260] width 10 height 10
radio input "true"
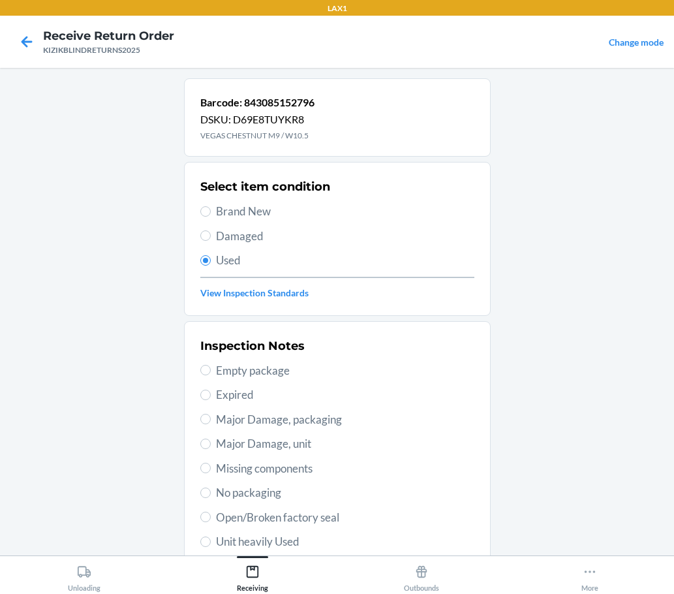
click at [348, 213] on span "Brand New" at bounding box center [345, 211] width 258 height 17
click at [211, 213] on input "Brand New" at bounding box center [205, 211] width 10 height 10
radio input "true"
radio input "false"
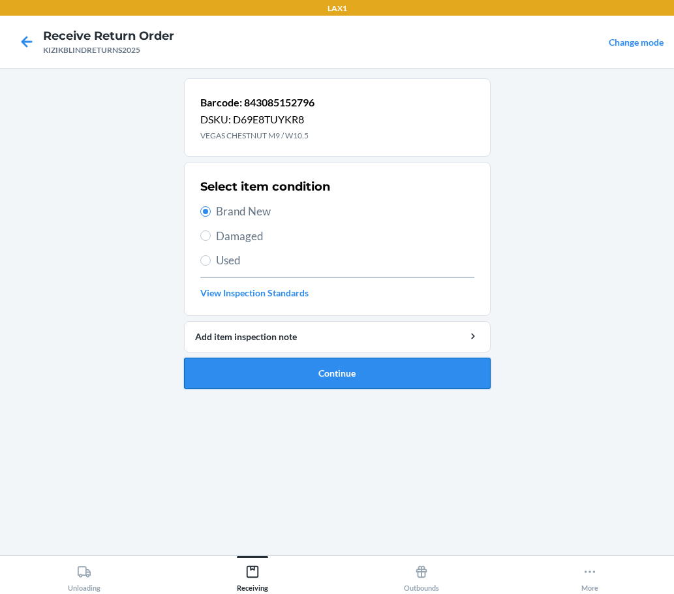
click at [261, 377] on button "Continue" at bounding box center [337, 373] width 307 height 31
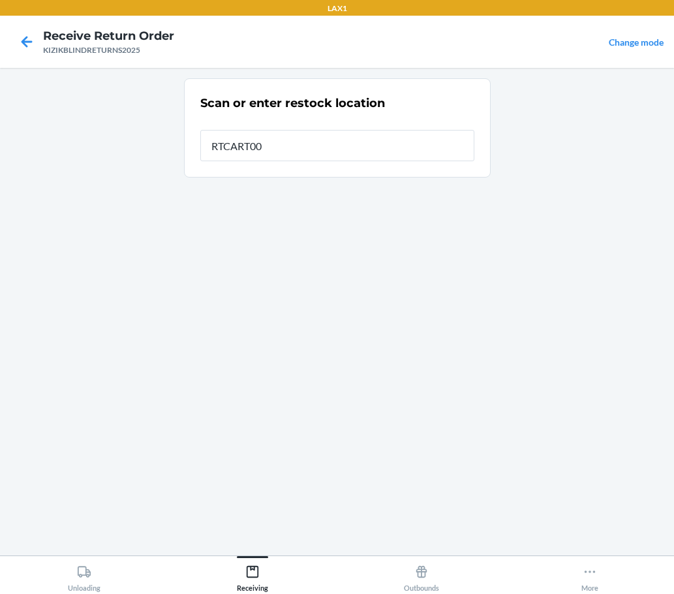
type input "RTCART007"
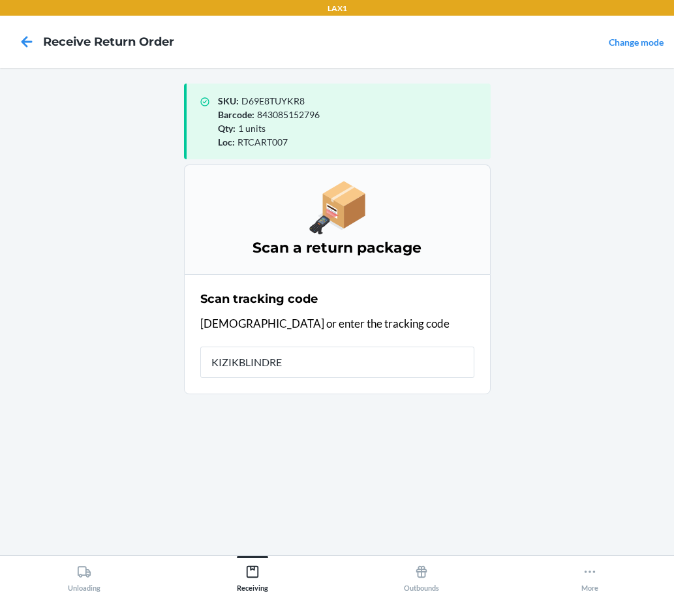
type input "KIZIKBLINDRET"
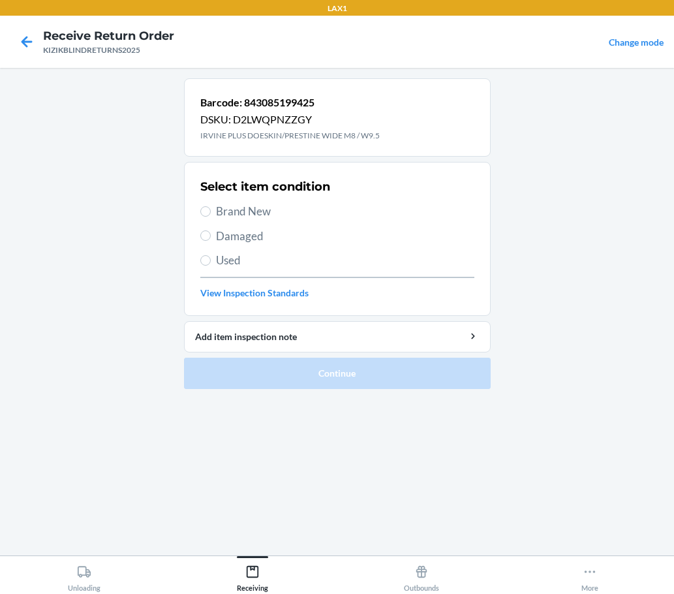
click at [222, 215] on span "Brand New" at bounding box center [345, 211] width 258 height 17
click at [211, 215] on input "Brand New" at bounding box center [205, 211] width 10 height 10
radio input "true"
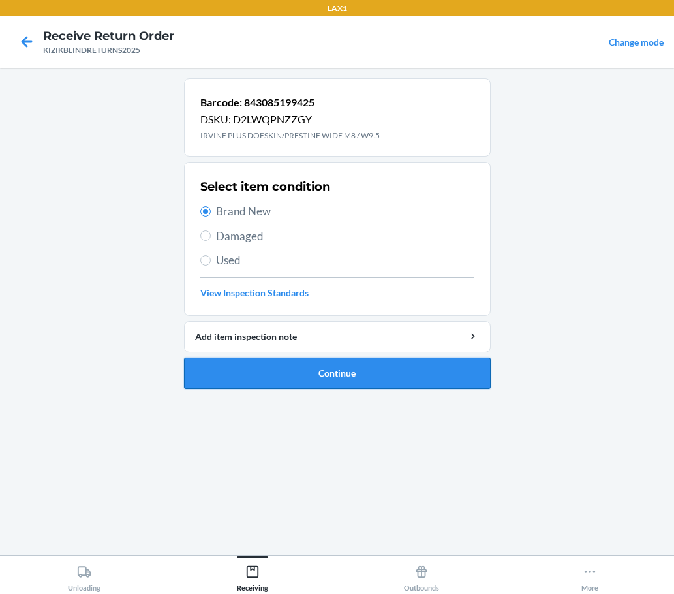
click at [357, 373] on button "Continue" at bounding box center [337, 373] width 307 height 31
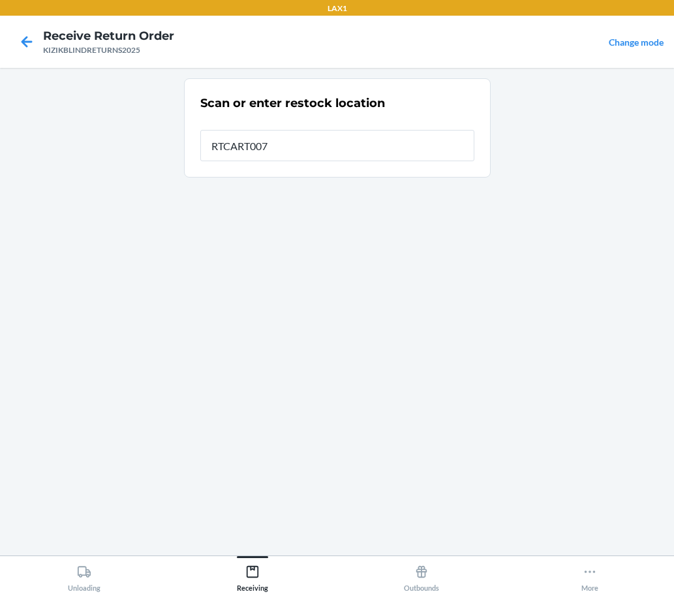
type input "RTCART007"
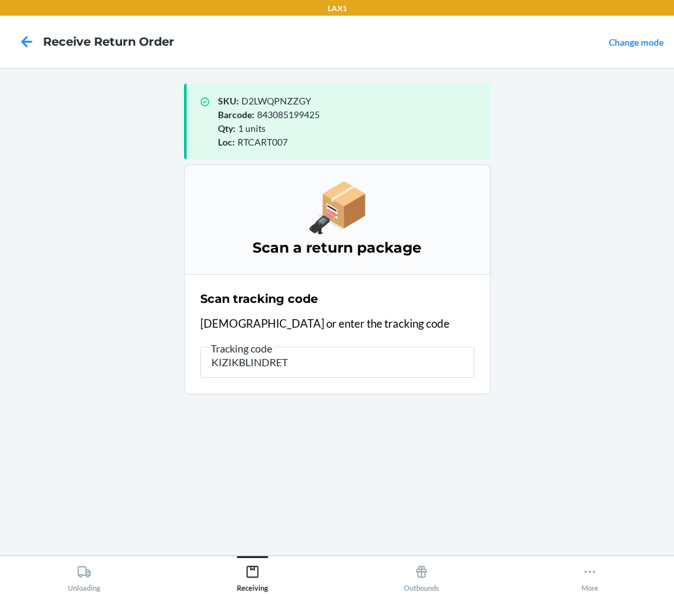
type input "KIZIKBLINDRETU"
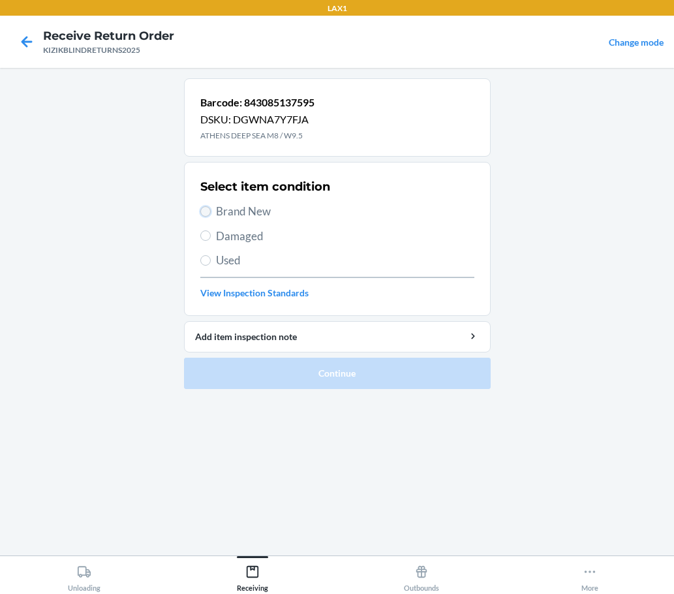
click at [204, 214] on input "Brand New" at bounding box center [205, 211] width 10 height 10
radio input "true"
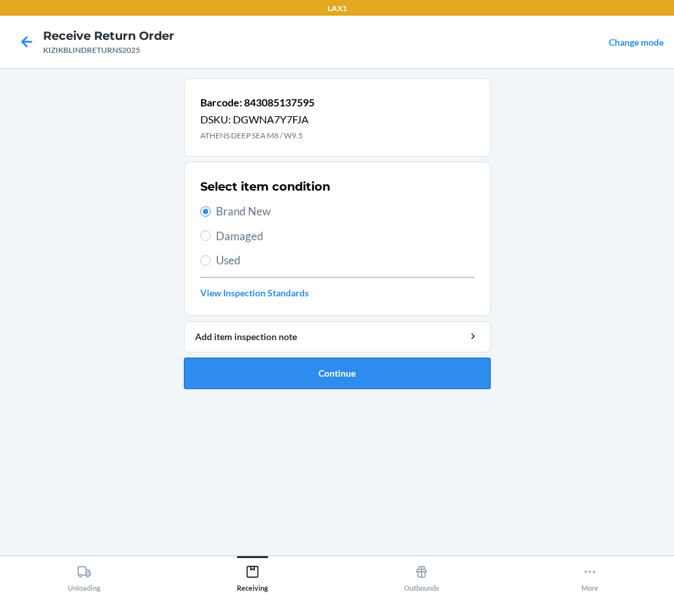
click at [310, 367] on button "Continue" at bounding box center [337, 373] width 307 height 31
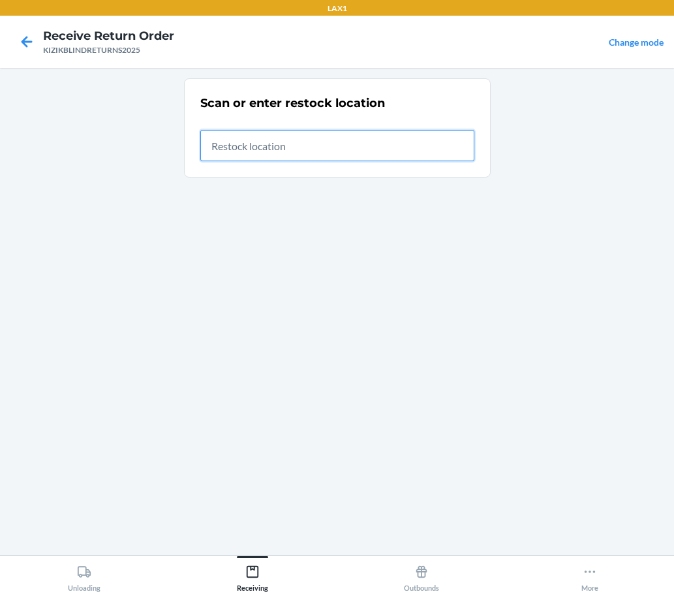
click at [277, 146] on input "text" at bounding box center [337, 145] width 274 height 31
type input "RTCART007"
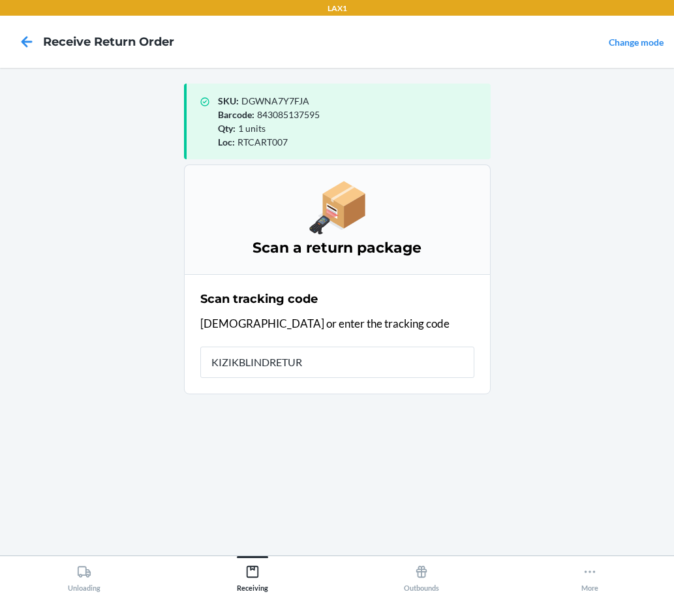
type input "KIZIKBLINDRETURN"
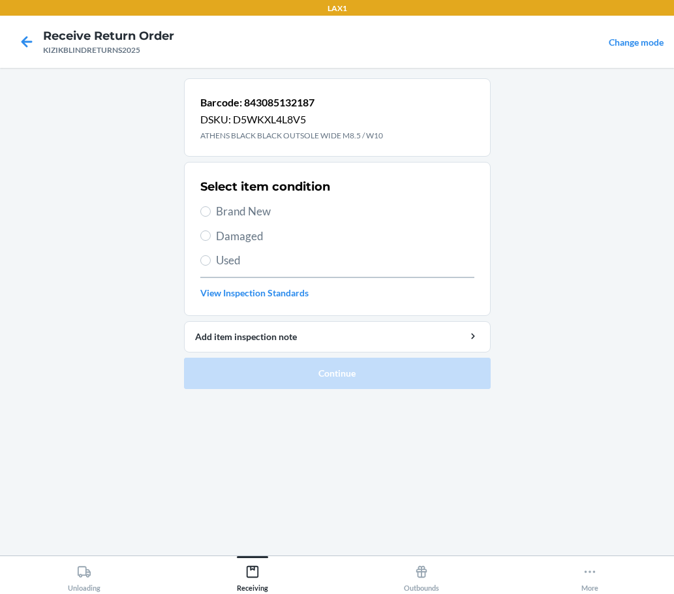
click at [225, 210] on span "Brand New" at bounding box center [345, 211] width 258 height 17
click at [211, 210] on input "Brand New" at bounding box center [205, 211] width 10 height 10
radio input "true"
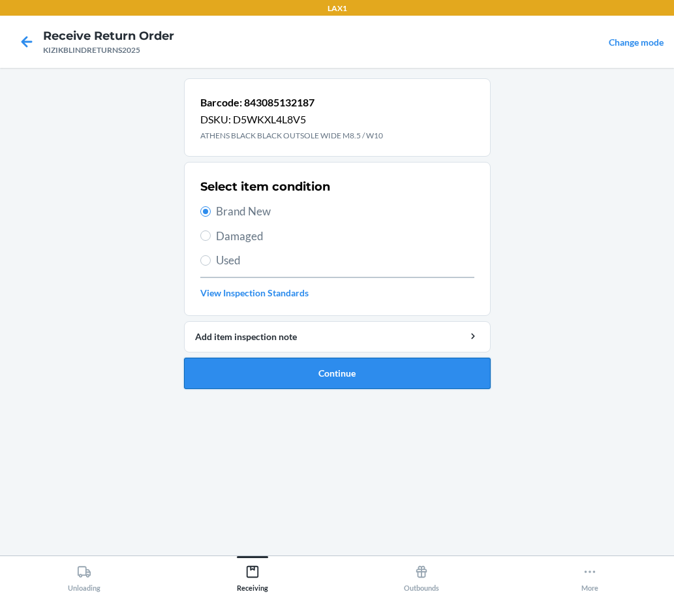
click at [409, 363] on button "Continue" at bounding box center [337, 373] width 307 height 31
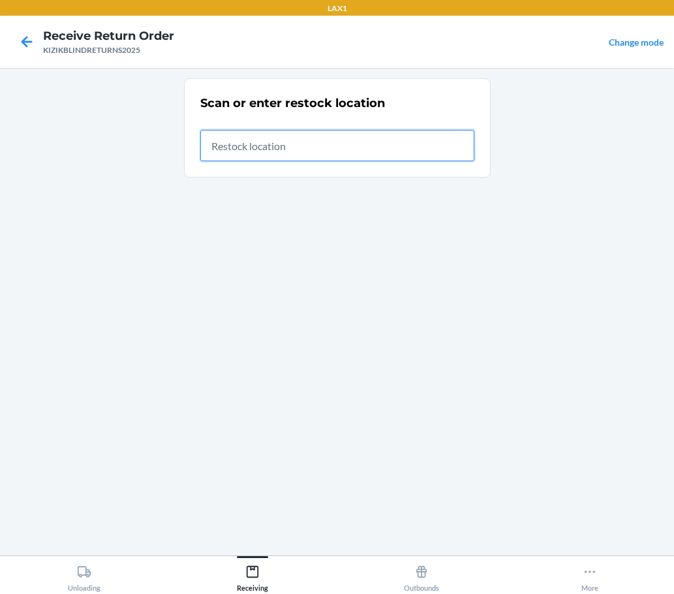
click at [386, 147] on input "text" at bounding box center [337, 145] width 274 height 31
type input "RTCART007"
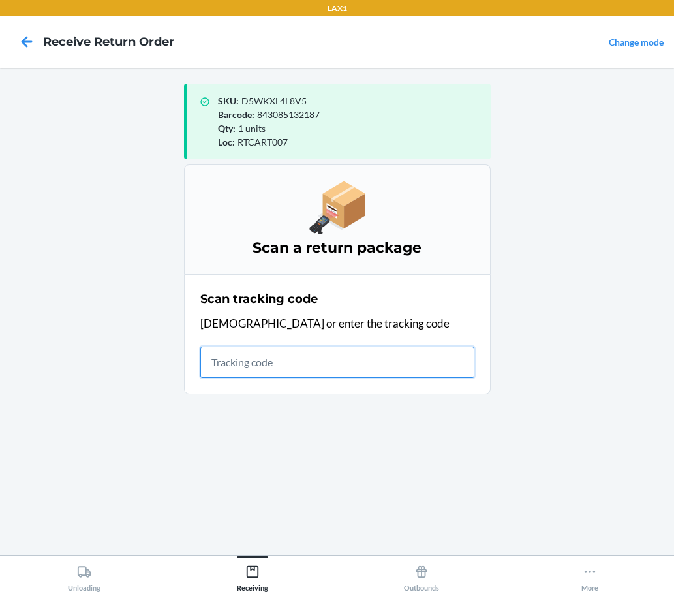
click at [446, 359] on input "text" at bounding box center [337, 362] width 274 height 31
type input "KIZIKBLINDRETURN"
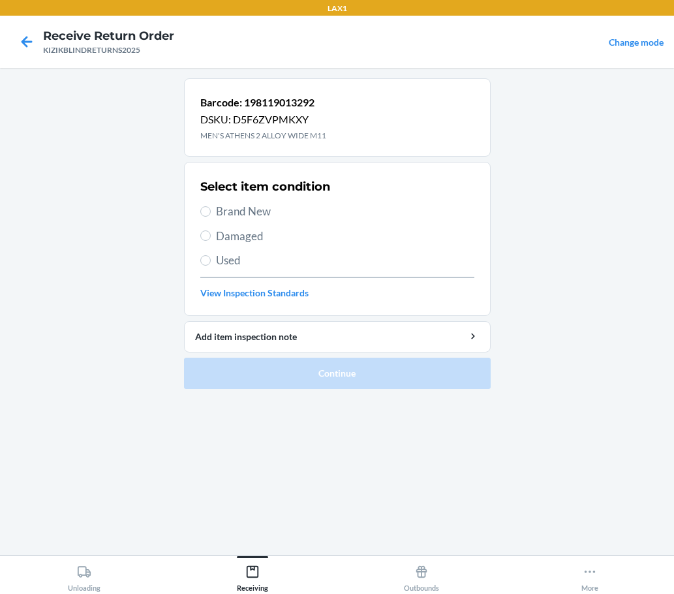
click at [240, 219] on span "Brand New" at bounding box center [345, 211] width 258 height 17
click at [211, 217] on input "Brand New" at bounding box center [205, 211] width 10 height 10
radio input "true"
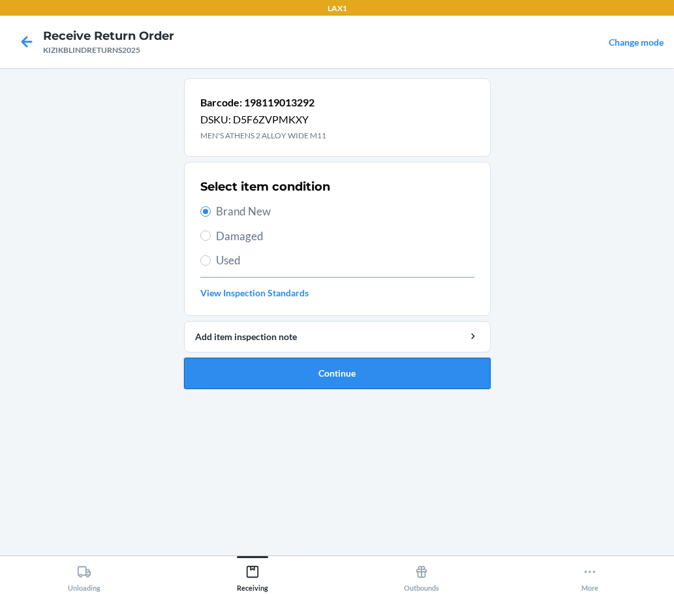
click at [298, 386] on button "Continue" at bounding box center [337, 373] width 307 height 31
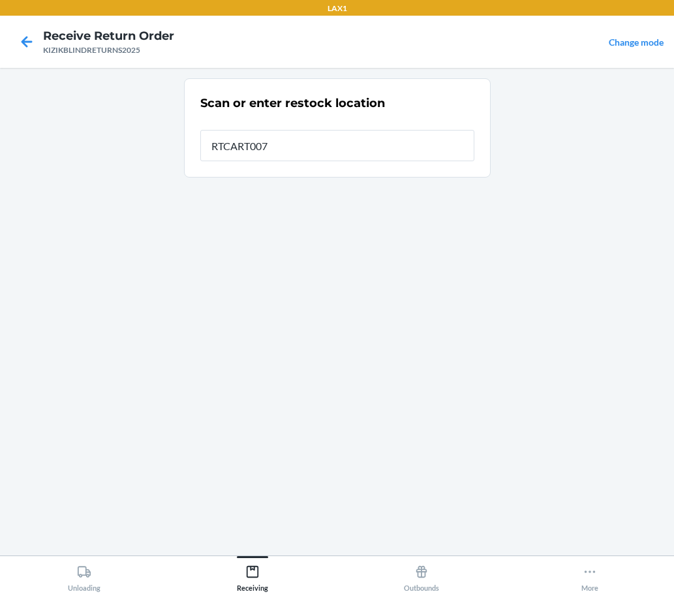
type input "RTCART007"
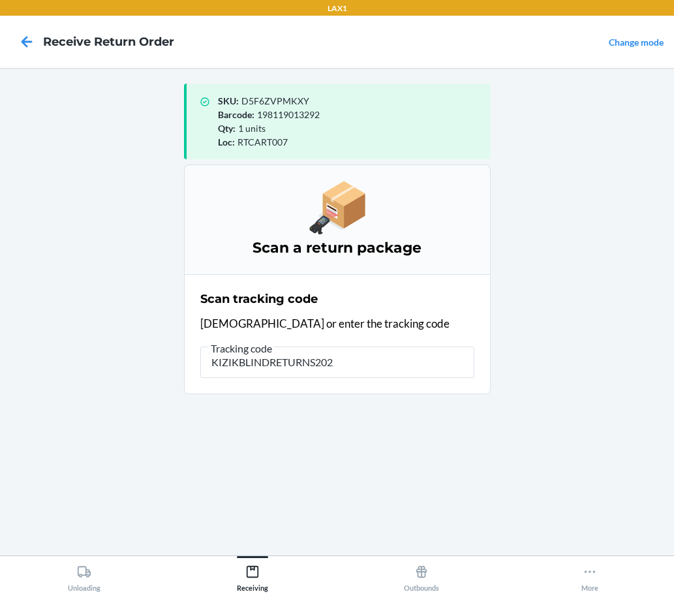
type input "KIZIKBLINDRETURNS2025"
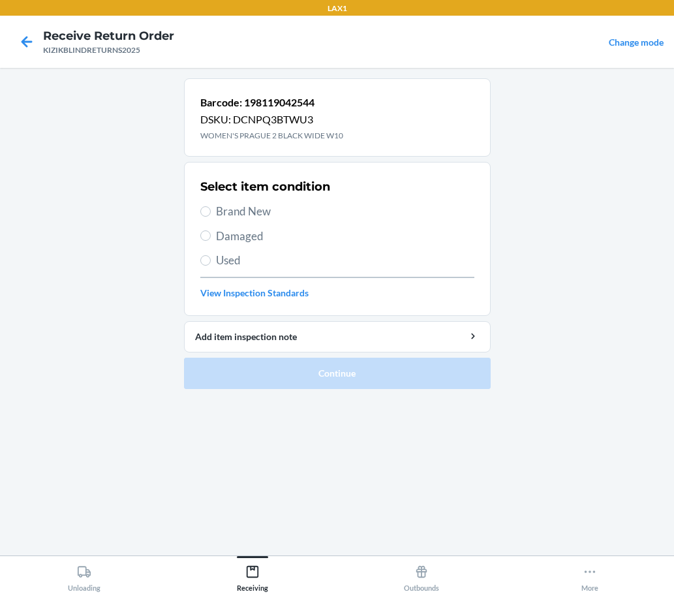
click at [239, 206] on span "Brand New" at bounding box center [345, 211] width 258 height 17
click at [211, 206] on input "Brand New" at bounding box center [205, 211] width 10 height 10
radio input "true"
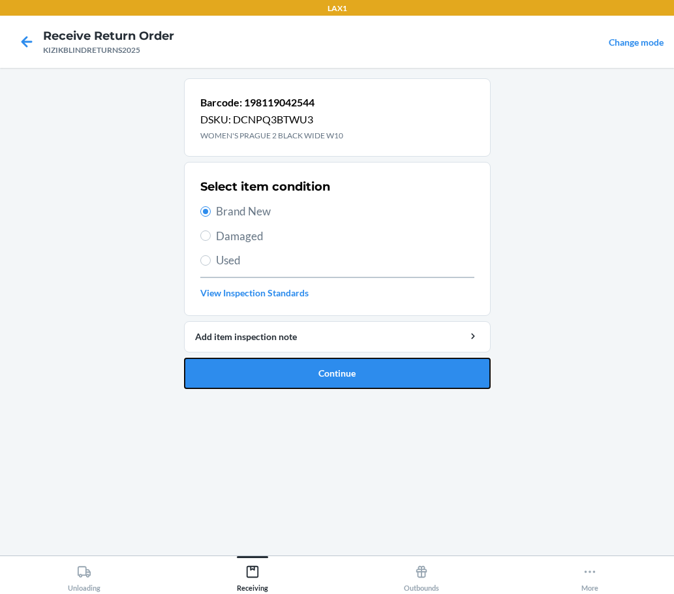
drag, startPoint x: 353, startPoint y: 367, endPoint x: 360, endPoint y: 370, distance: 7.0
click at [355, 369] on button "Continue" at bounding box center [337, 373] width 307 height 31
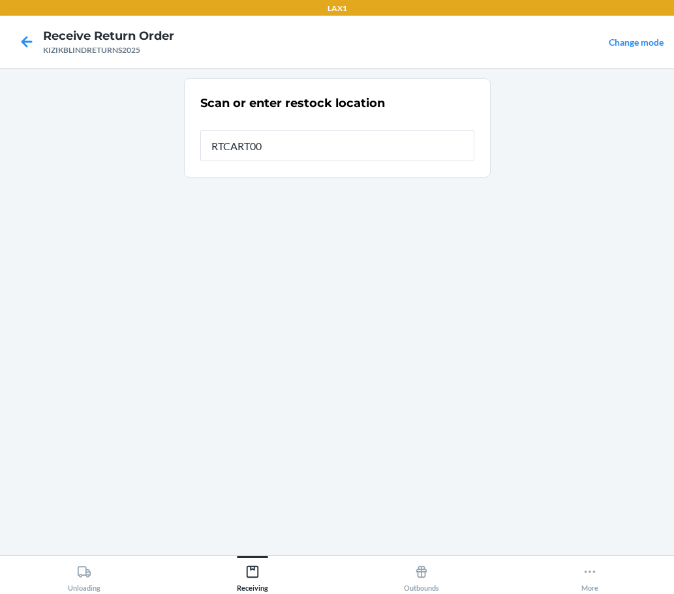
type input "RTCART007"
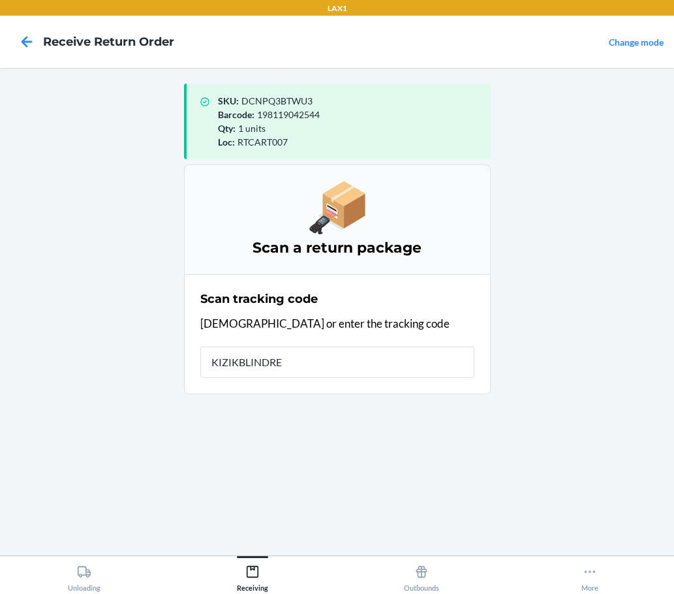
type input "KIZIKBLINDRET"
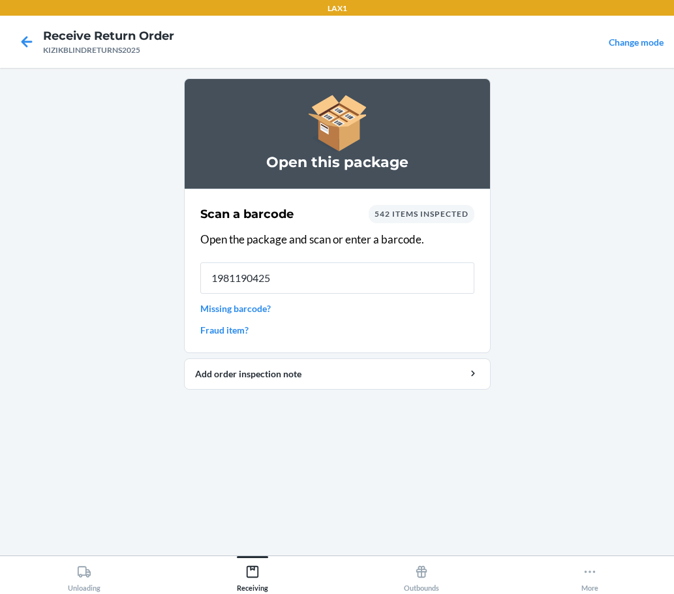
type input "19811904254"
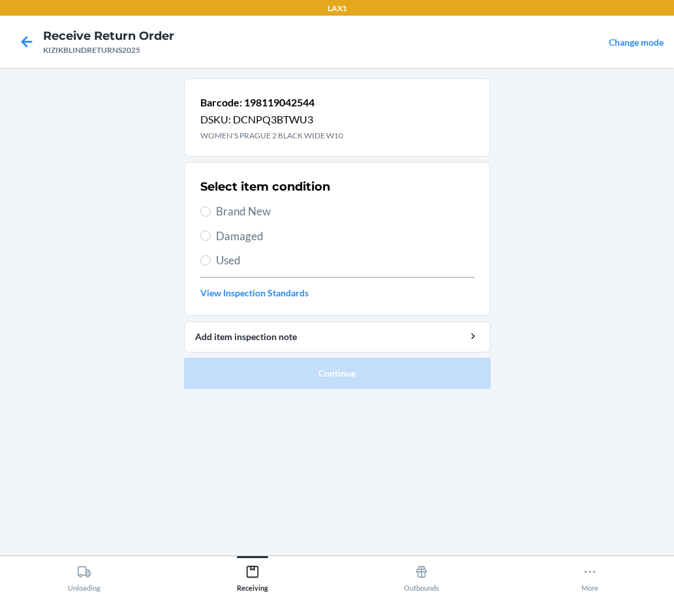
click at [239, 204] on span "Brand New" at bounding box center [345, 211] width 258 height 17
click at [211, 206] on input "Brand New" at bounding box center [205, 211] width 10 height 10
radio input "true"
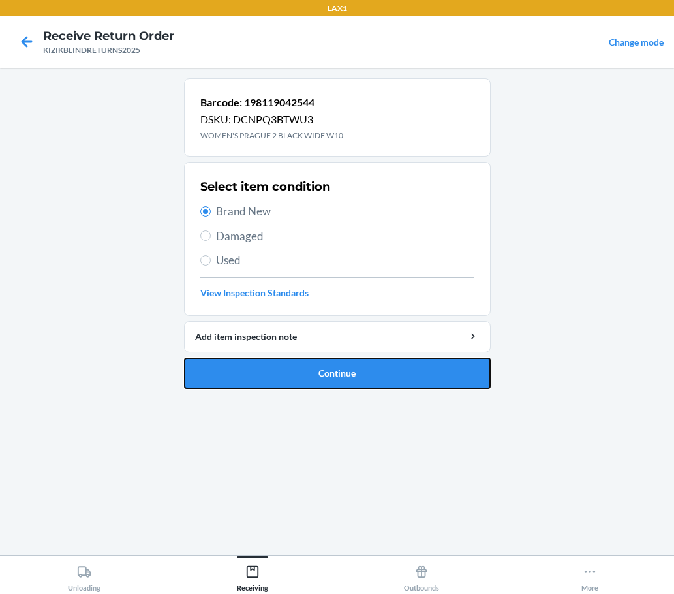
click at [290, 364] on button "Continue" at bounding box center [337, 373] width 307 height 31
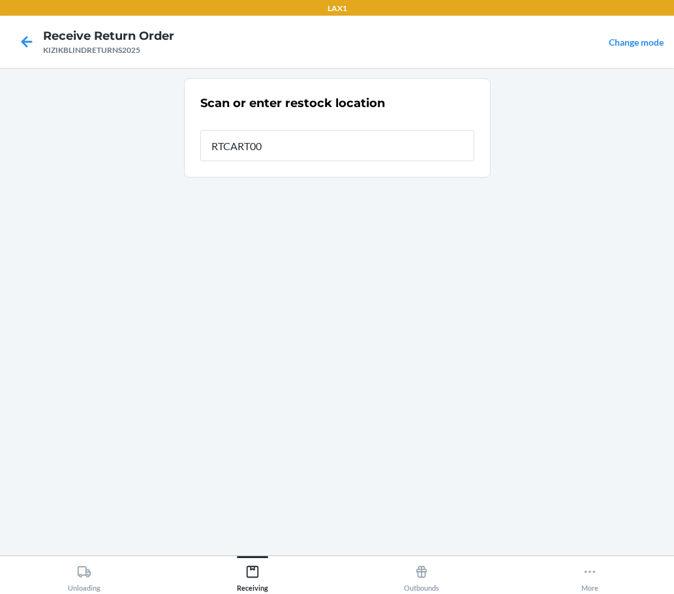
type input "RTCART007"
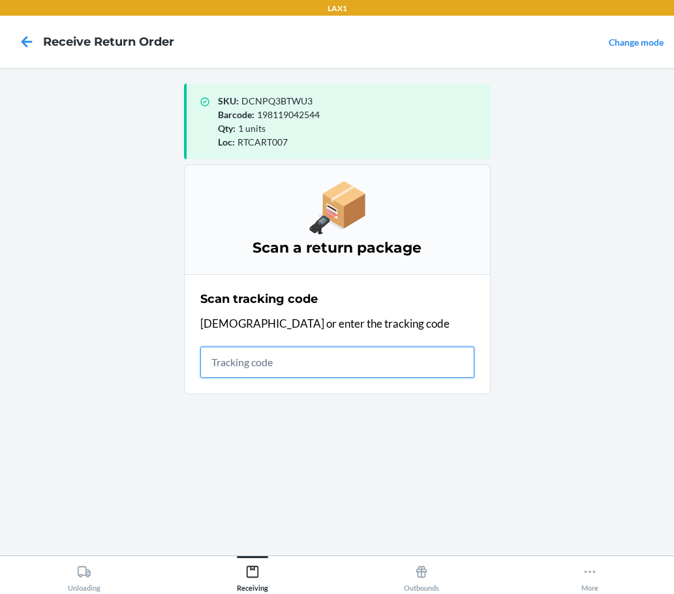
click at [409, 373] on input "text" at bounding box center [337, 362] width 274 height 31
type input "KIZIKBLINDRETURNS20"
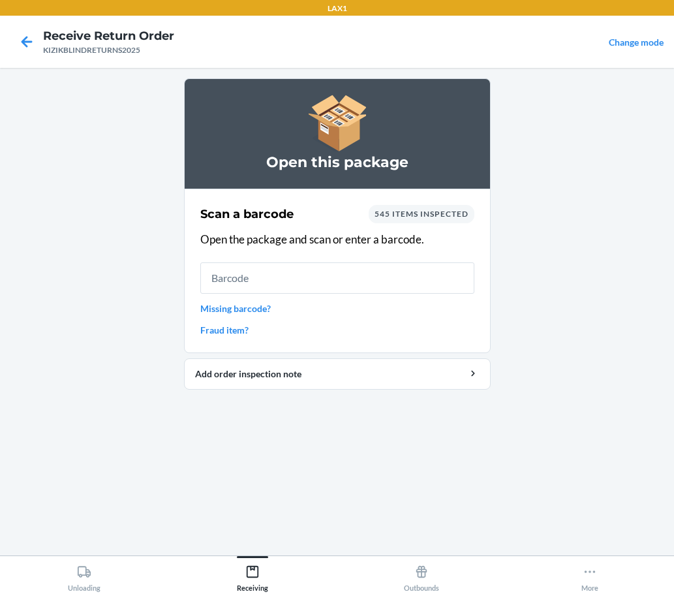
click at [460, 300] on div "Scan a barcode 545 items inspected Open the package and scan or enter a barcode…" at bounding box center [337, 271] width 274 height 140
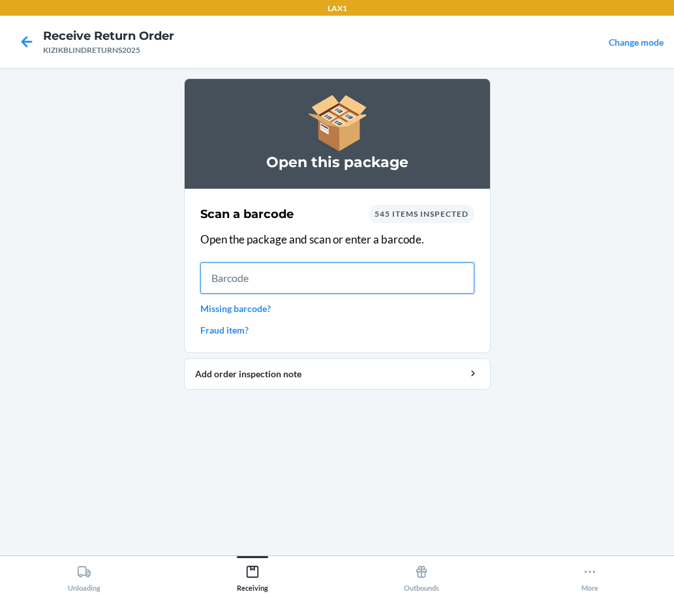
click at [452, 274] on input "text" at bounding box center [337, 277] width 274 height 31
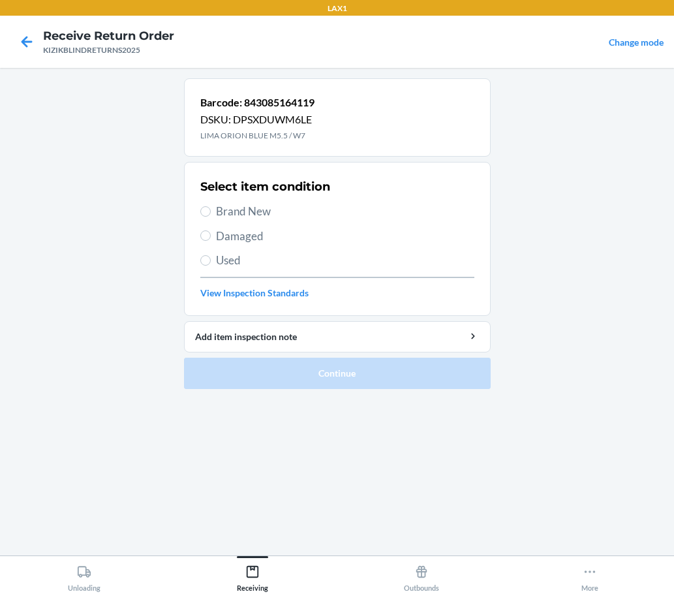
click at [249, 207] on span "Brand New" at bounding box center [345, 211] width 258 height 17
click at [211, 207] on input "Brand New" at bounding box center [205, 211] width 10 height 10
radio input "true"
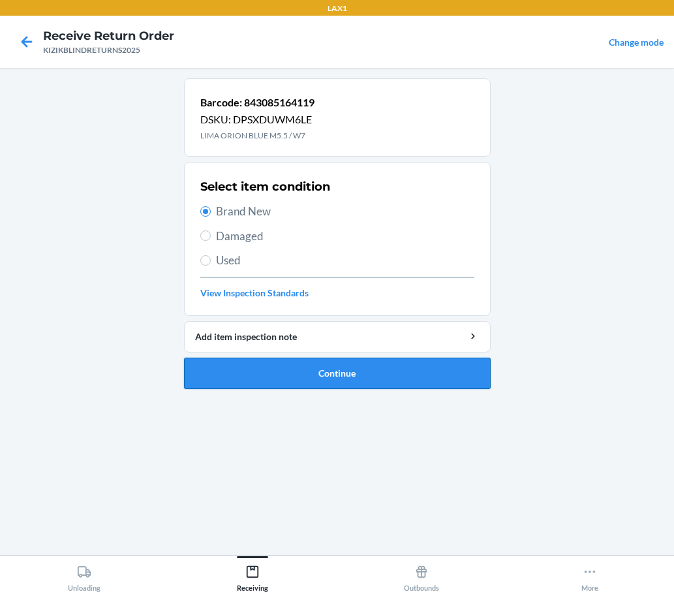
click at [300, 367] on button "Continue" at bounding box center [337, 373] width 307 height 31
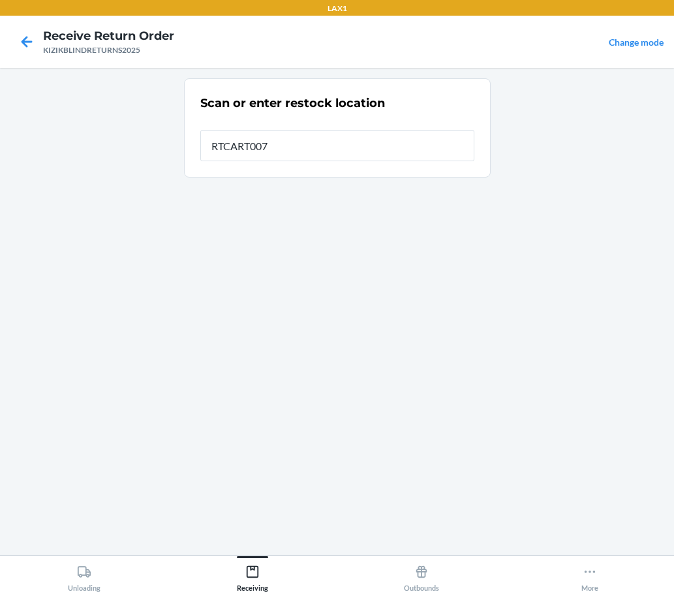
type input "RTCART007"
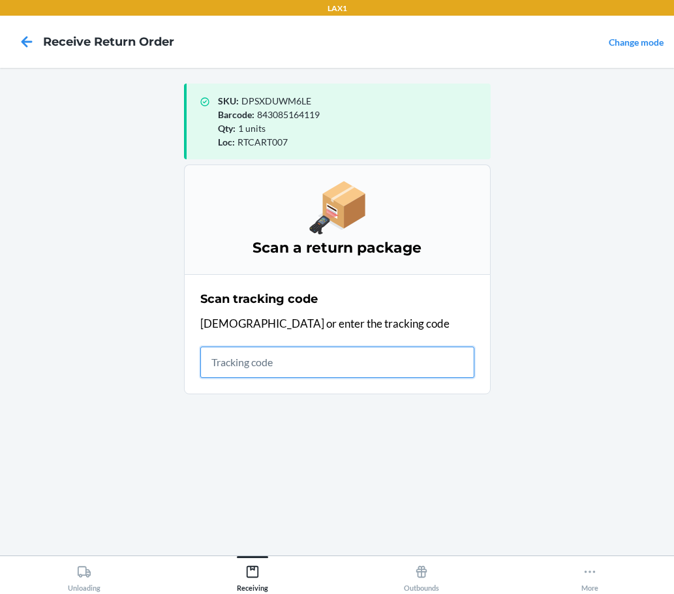
click at [416, 362] on input "text" at bounding box center [337, 362] width 274 height 31
type input "KIZIKBLINDRETURN"
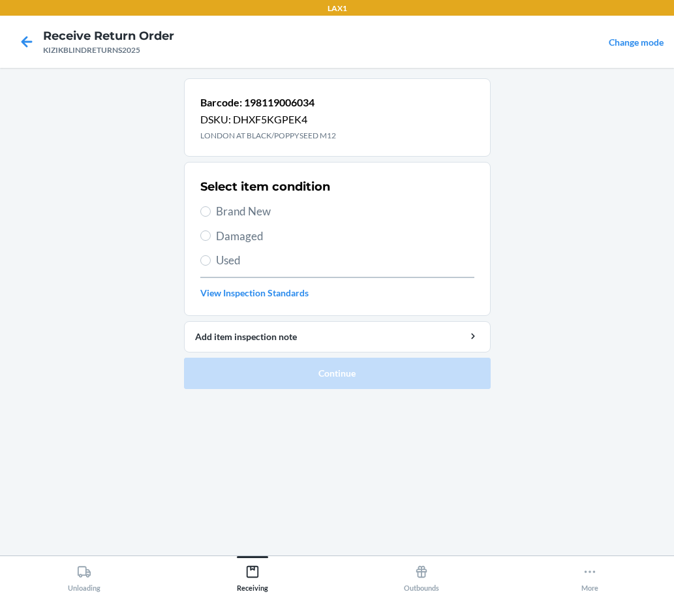
click at [210, 217] on label "Brand New" at bounding box center [337, 211] width 274 height 17
click at [210, 217] on input "Brand New" at bounding box center [205, 211] width 10 height 10
radio input "true"
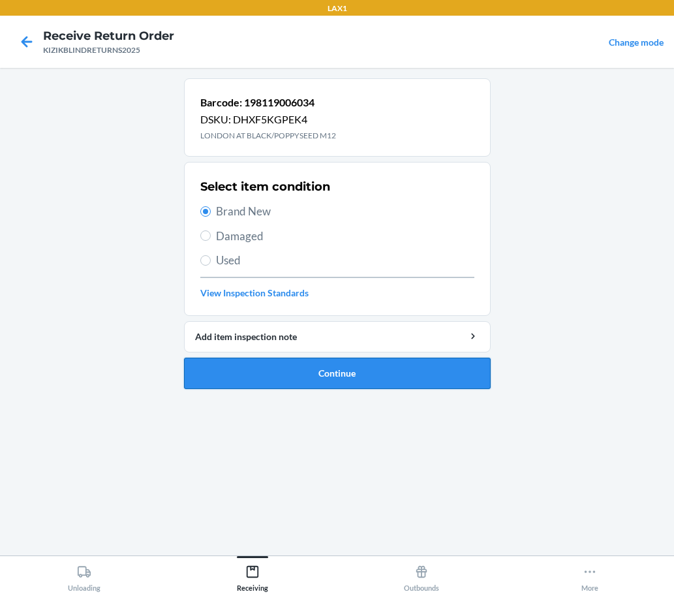
click at [367, 377] on button "Continue" at bounding box center [337, 373] width 307 height 31
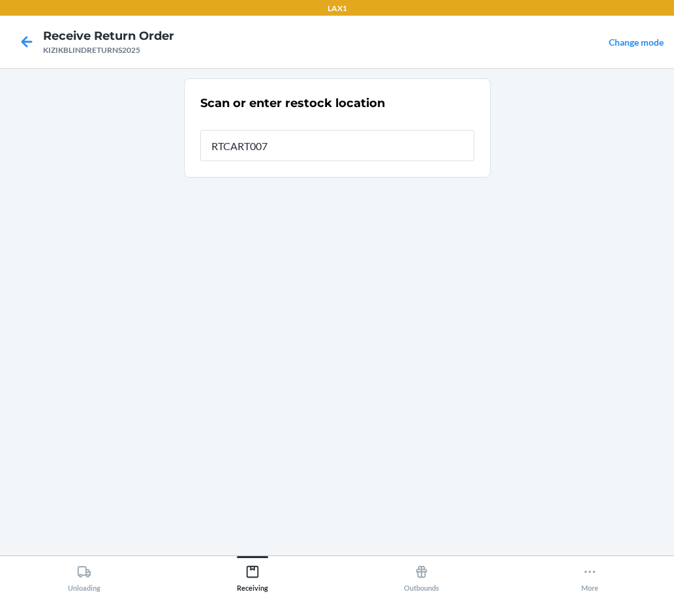
type input "RTCART007"
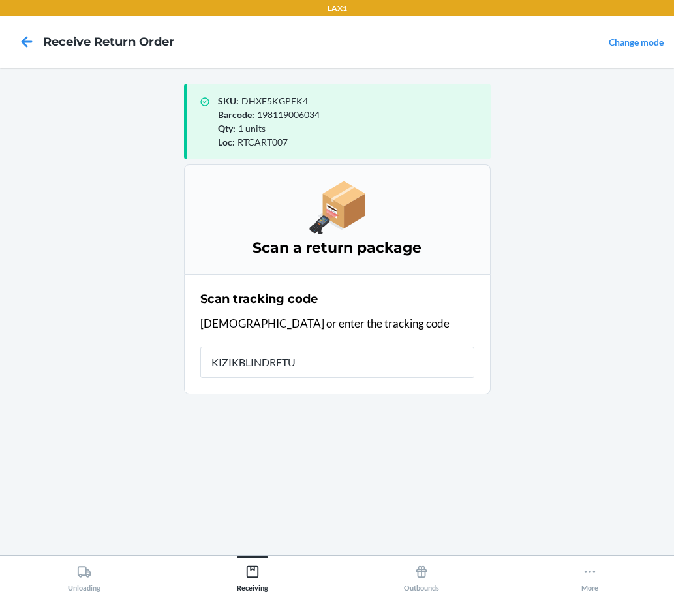
type input "KIZIKBLINDRETUR"
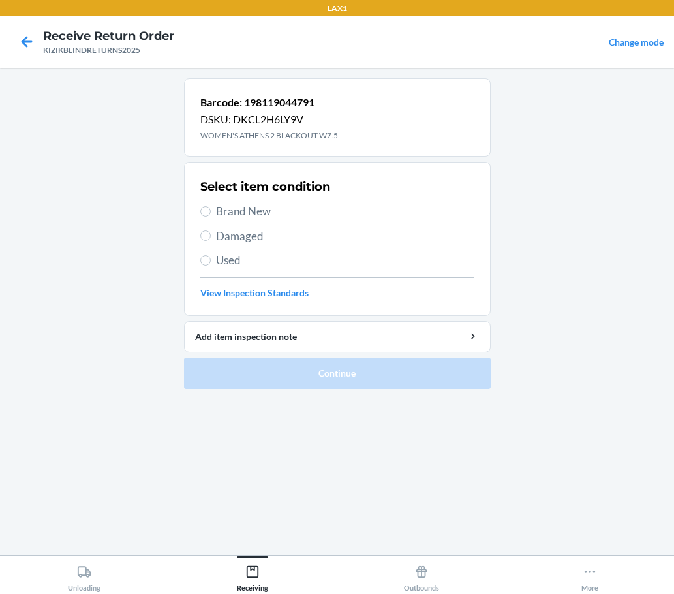
click at [213, 215] on label "Brand New" at bounding box center [337, 211] width 274 height 17
click at [211, 215] on input "Brand New" at bounding box center [205, 211] width 10 height 10
radio input "true"
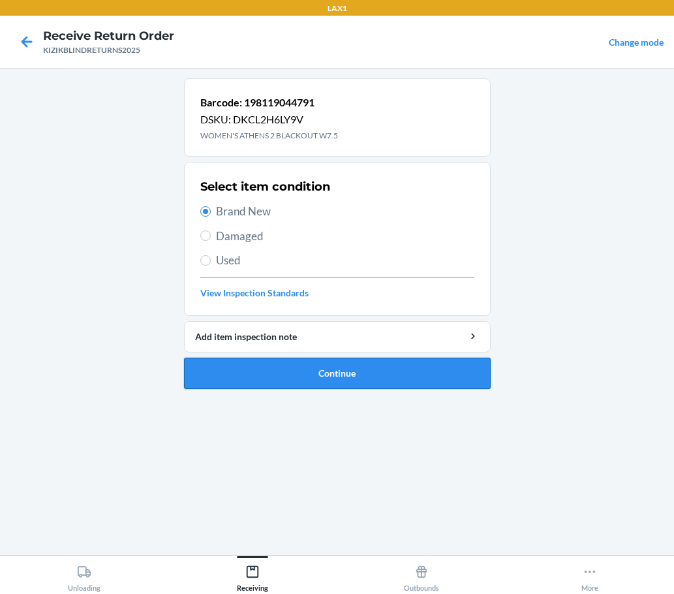
click at [345, 370] on button "Continue" at bounding box center [337, 373] width 307 height 31
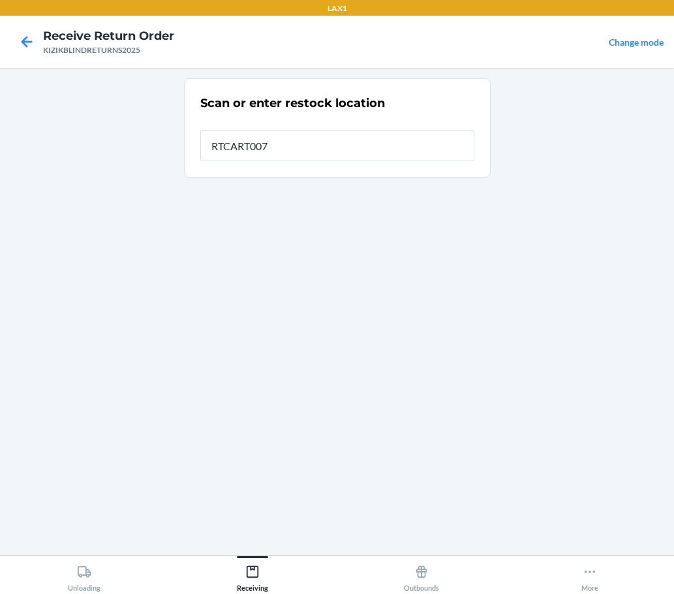
type input "RTCART007"
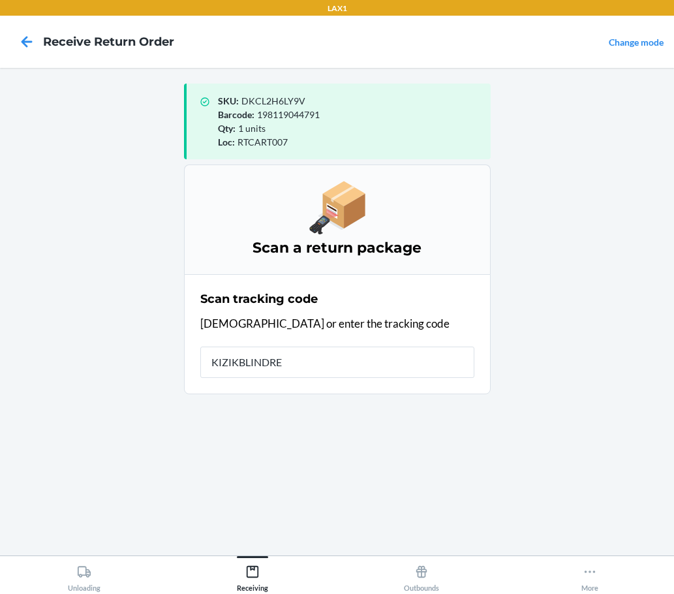
type input "KIZIKBLINDRET"
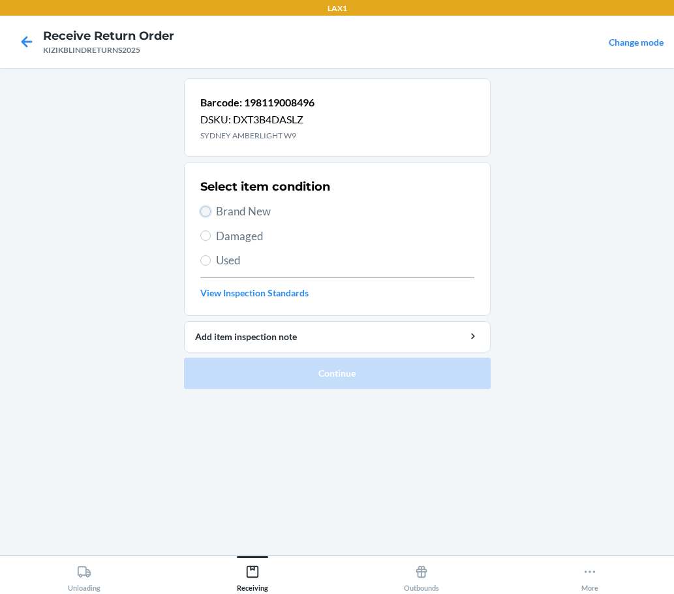
click at [203, 207] on input "Brand New" at bounding box center [205, 211] width 10 height 10
radio input "true"
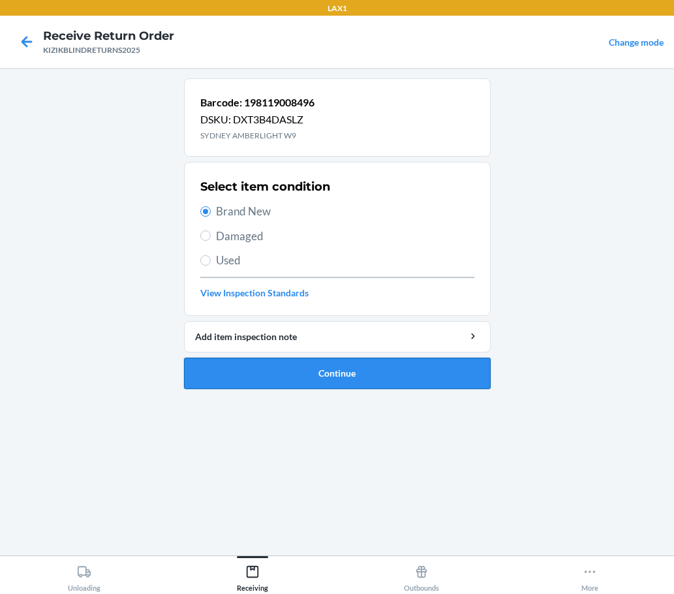
click at [287, 383] on button "Continue" at bounding box center [337, 373] width 307 height 31
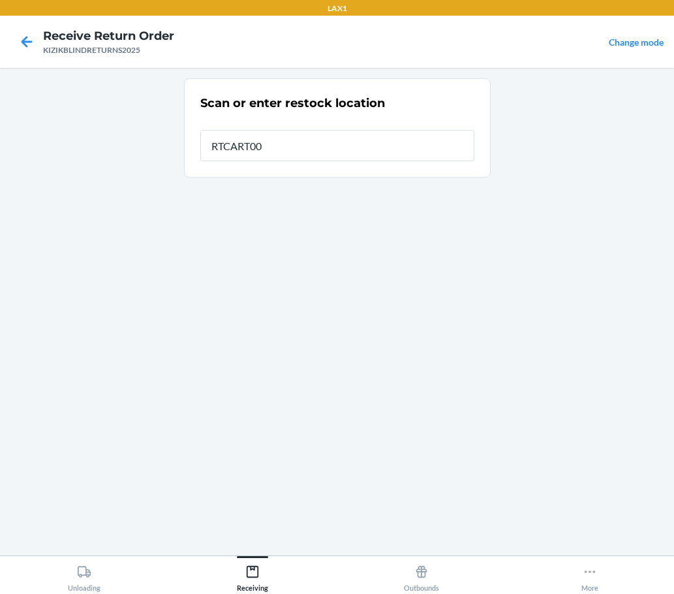
type input "RTCART007"
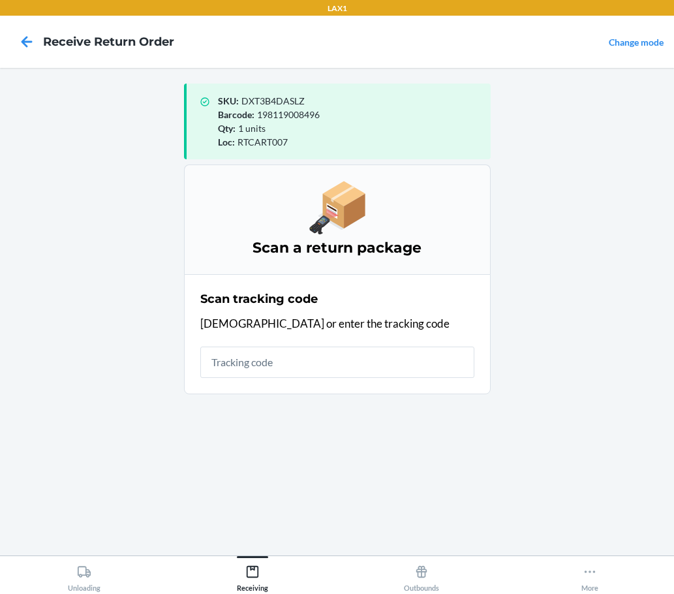
click at [280, 375] on input "text" at bounding box center [337, 362] width 274 height 31
type input "KIZIKBLINDRETURNS2025"
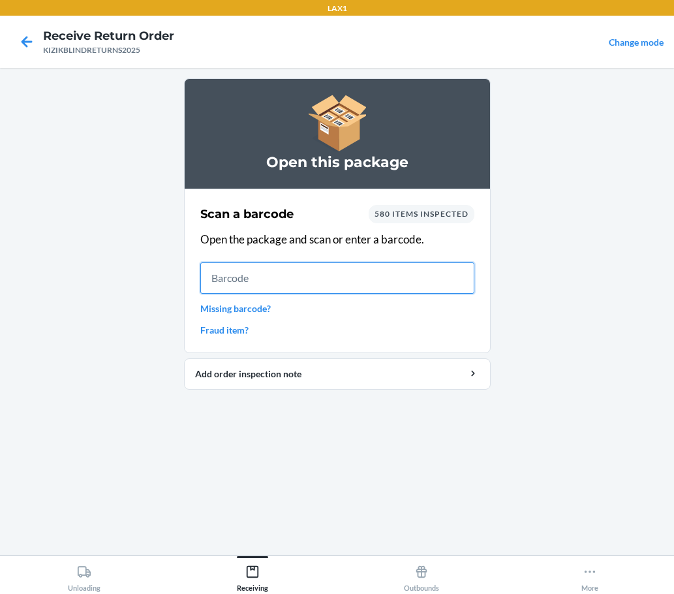
click at [329, 268] on input "text" at bounding box center [337, 277] width 274 height 31
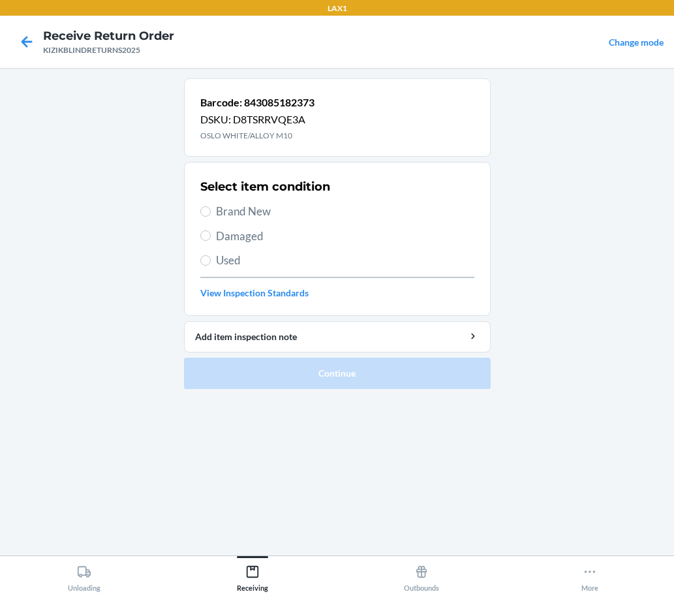
click at [274, 216] on span "Brand New" at bounding box center [345, 211] width 258 height 17
click at [211, 216] on input "Brand New" at bounding box center [205, 211] width 10 height 10
radio input "true"
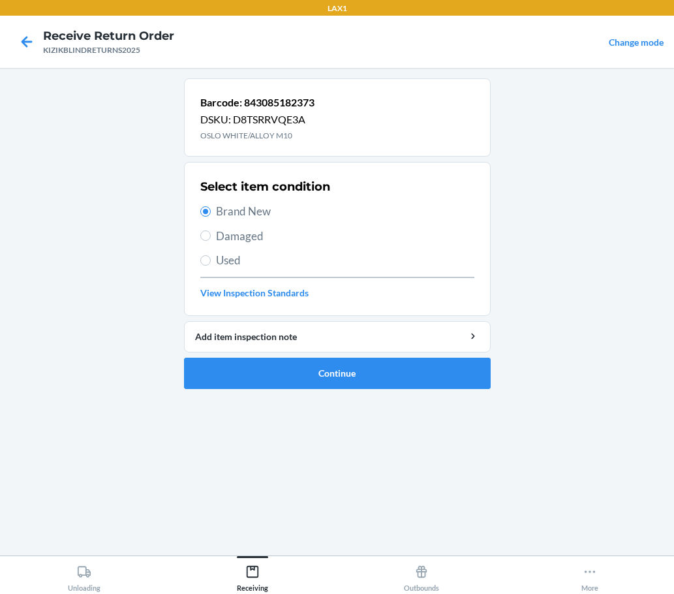
click at [270, 258] on span "Used" at bounding box center [345, 260] width 258 height 17
click at [211, 258] on input "Used" at bounding box center [205, 260] width 10 height 10
radio input "true"
radio input "false"
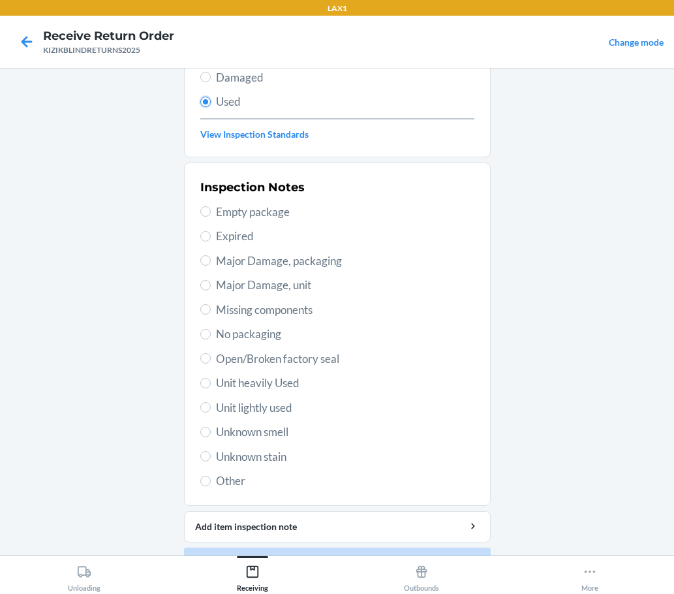
scroll to position [174, 0]
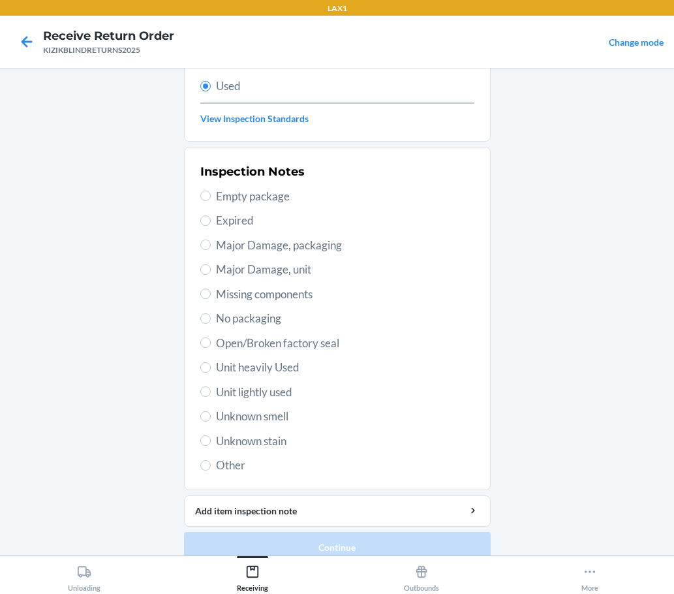
click at [279, 371] on span "Unit heavily Used" at bounding box center [345, 367] width 258 height 17
click at [211, 371] on input "Unit heavily Used" at bounding box center [205, 367] width 10 height 10
radio input "true"
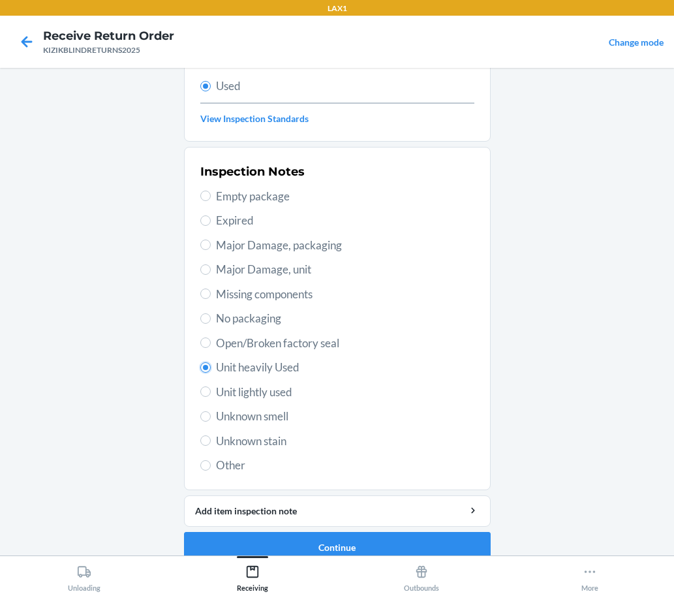
scroll to position [193, 0]
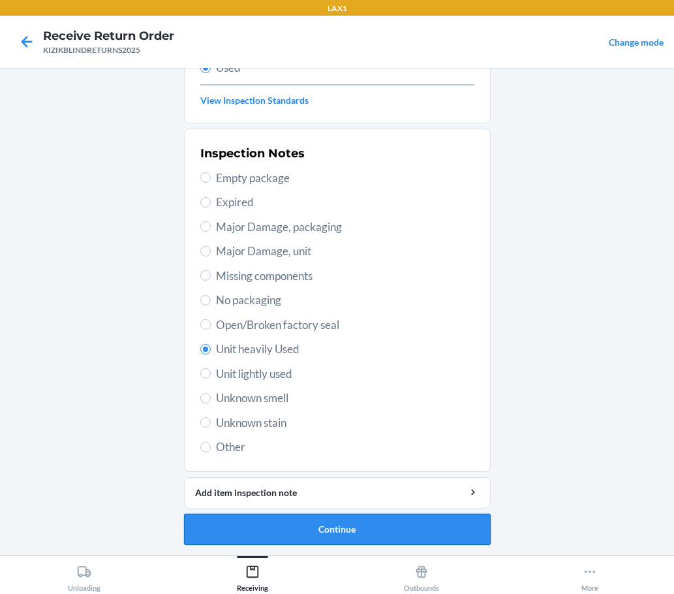
click at [407, 539] on button "Continue" at bounding box center [337, 529] width 307 height 31
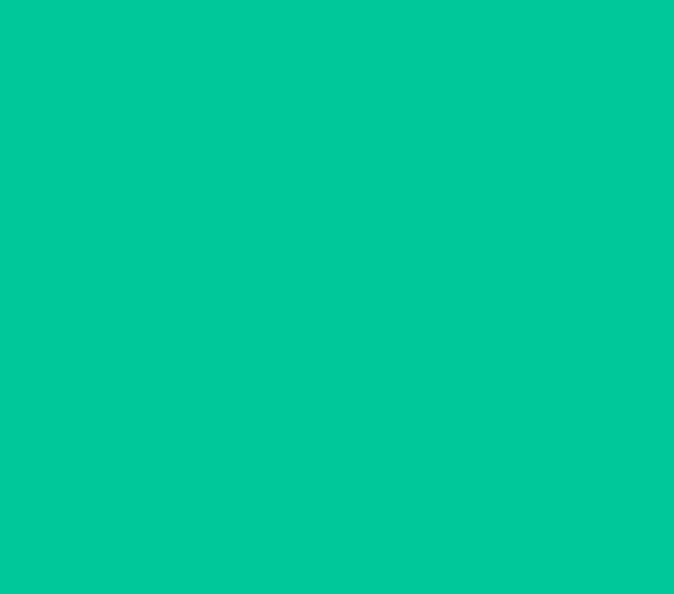
scroll to position [0, 0]
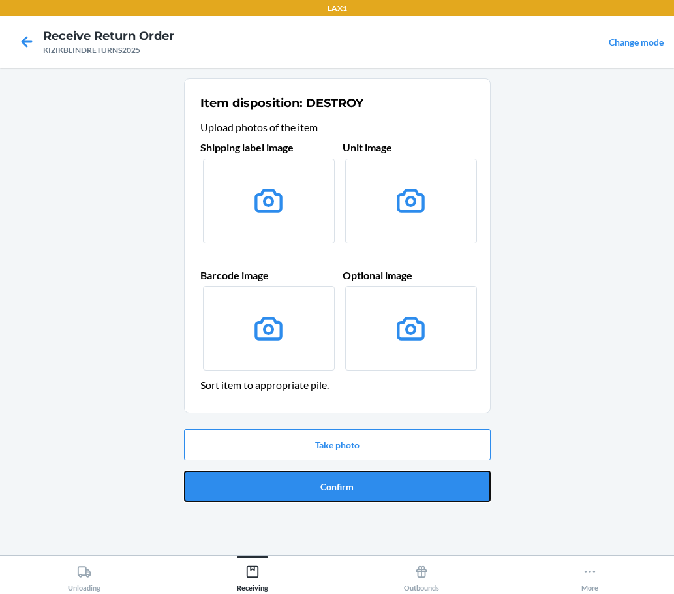
click at [379, 480] on button "Confirm" at bounding box center [337, 486] width 307 height 31
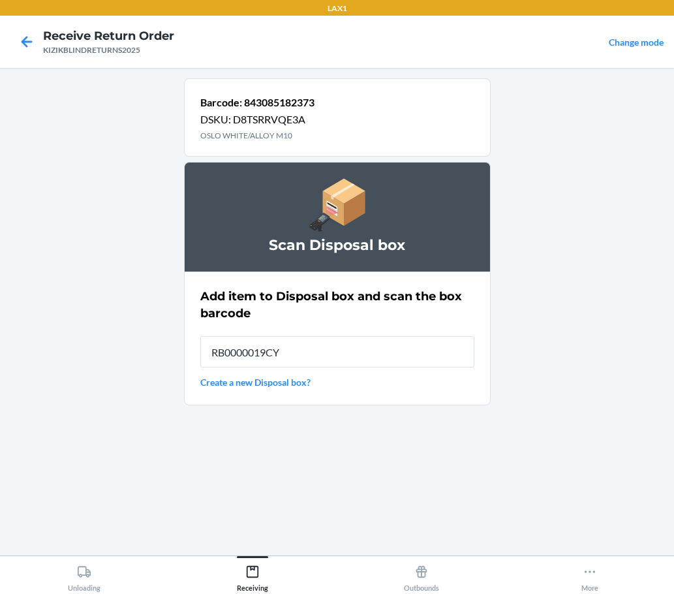
type input "RB0000019CY"
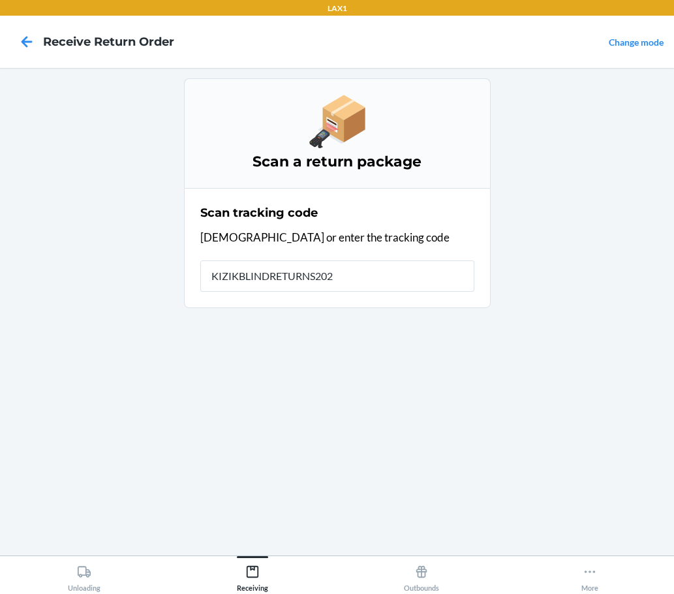
type input "KIZIKBLINDRETURNS2025"
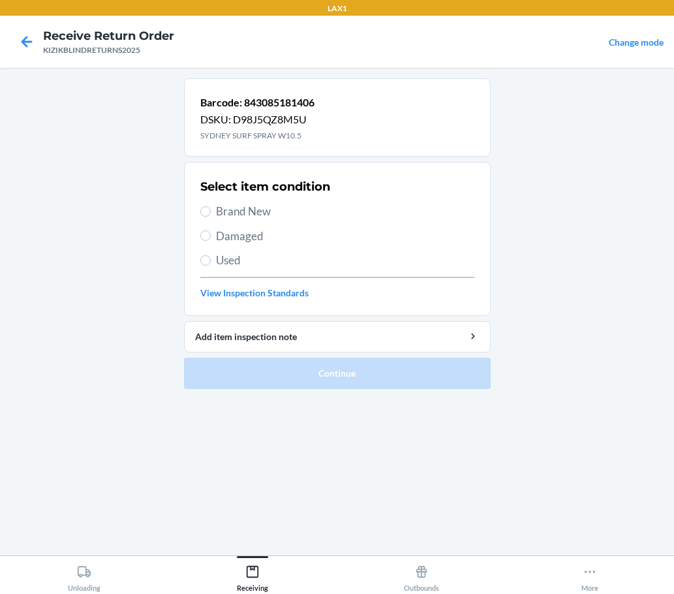
click at [277, 211] on span "Brand New" at bounding box center [345, 211] width 258 height 17
click at [211, 211] on input "Brand New" at bounding box center [205, 211] width 10 height 10
radio input "true"
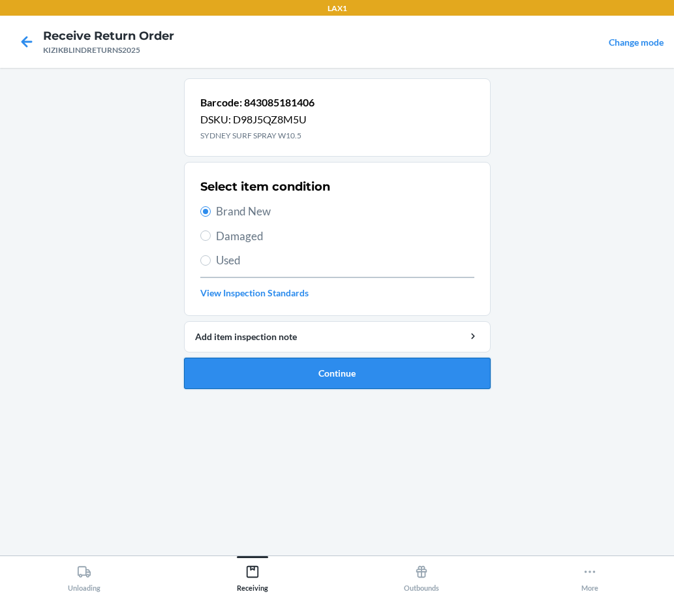
click at [311, 376] on button "Continue" at bounding box center [337, 373] width 307 height 31
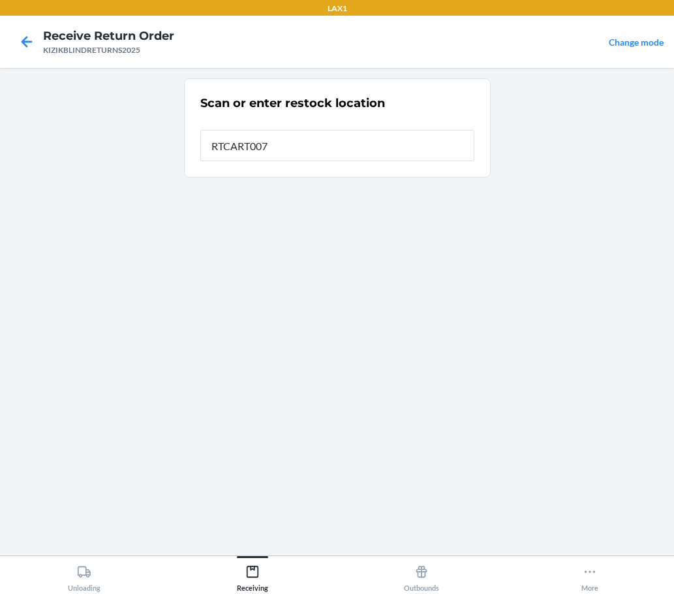
type input "RTCART007"
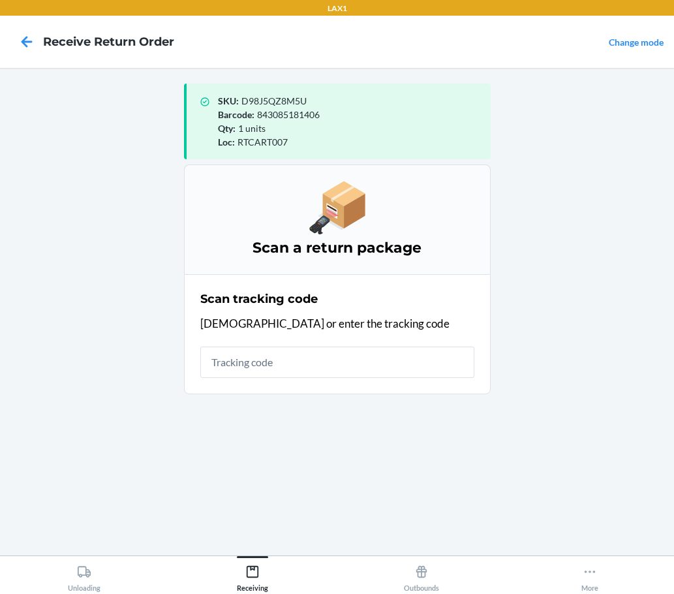
drag, startPoint x: 466, startPoint y: 288, endPoint x: 466, endPoint y: 296, distance: 8.5
click at [466, 288] on div "Scan tracking code Scan or enter the tracking code" at bounding box center [337, 334] width 274 height 95
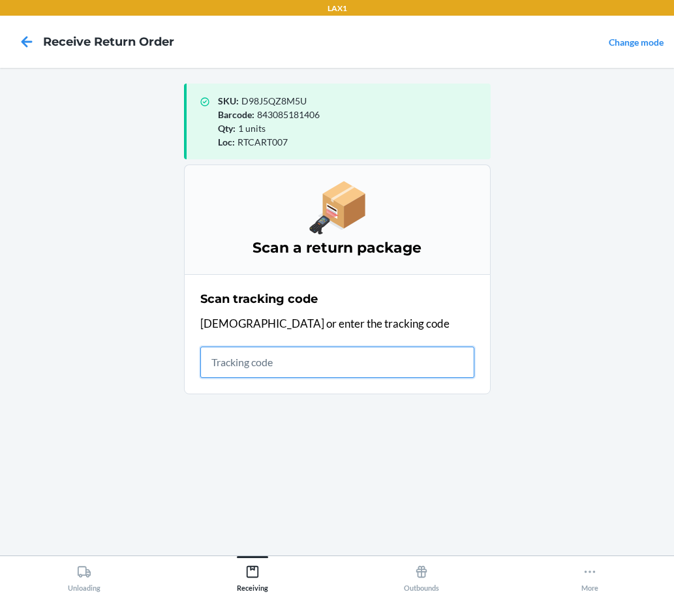
click at [452, 361] on input "text" at bounding box center [337, 362] width 274 height 31
type input "KIZIKBLINDRETURNS"
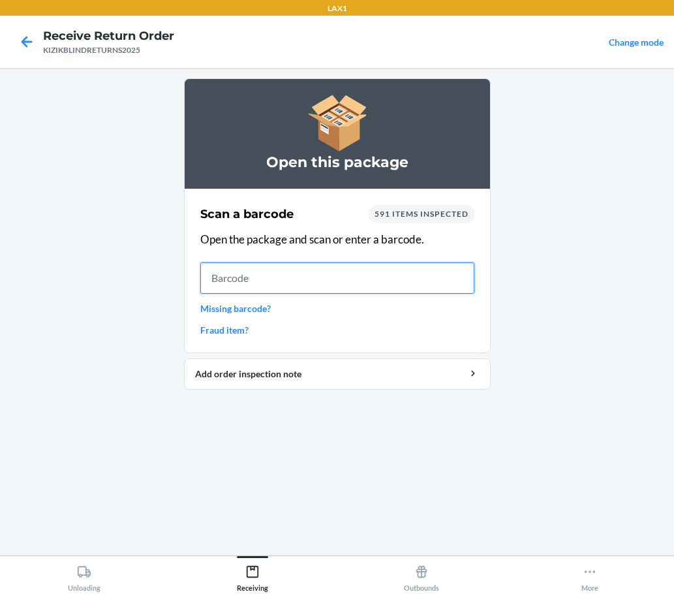
click at [438, 290] on input "text" at bounding box center [337, 277] width 274 height 31
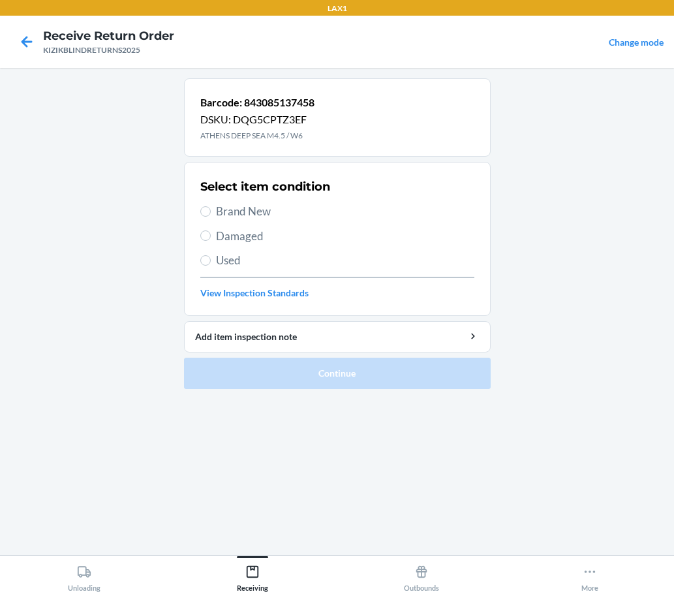
click at [257, 216] on span "Brand New" at bounding box center [345, 211] width 258 height 17
click at [211, 216] on input "Brand New" at bounding box center [205, 211] width 10 height 10
radio input "true"
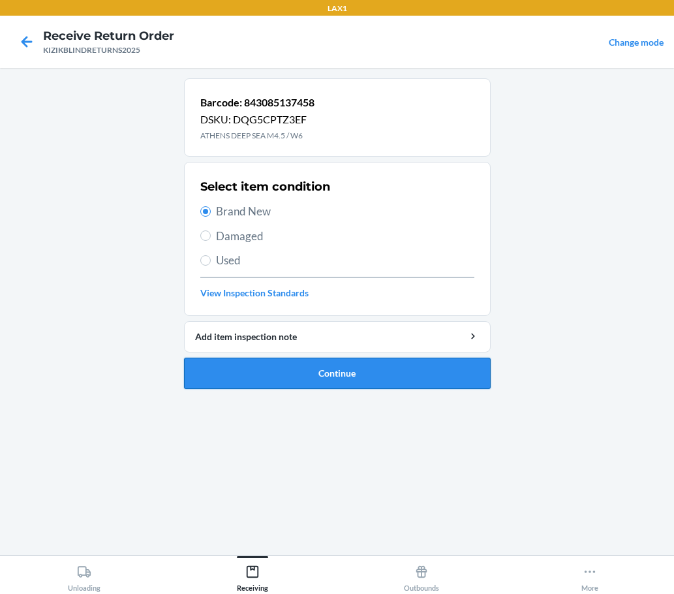
click at [440, 367] on button "Continue" at bounding box center [337, 373] width 307 height 31
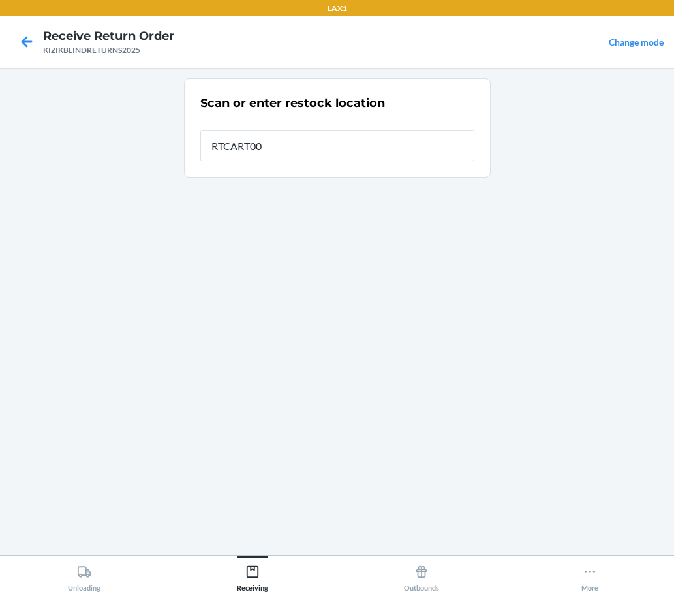
type input "RTCART007"
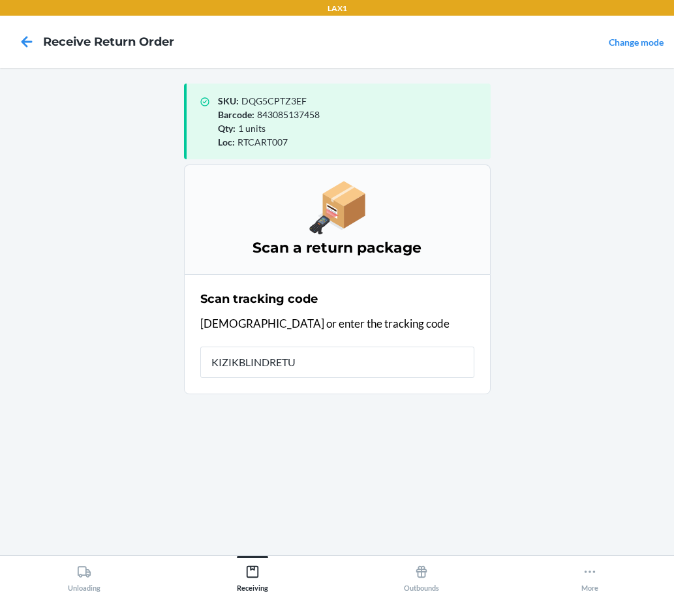
type input "KIZIKBLINDRETUR"
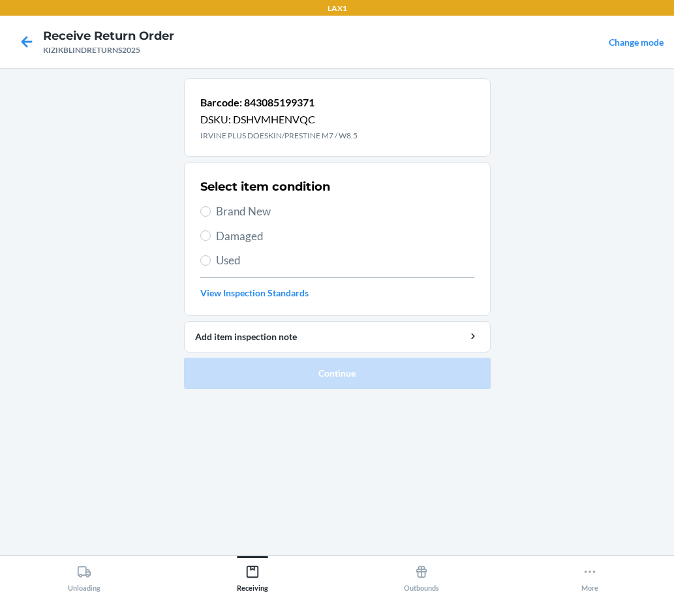
click at [270, 209] on span "Brand New" at bounding box center [345, 211] width 258 height 17
click at [211, 209] on input "Brand New" at bounding box center [205, 211] width 10 height 10
radio input "true"
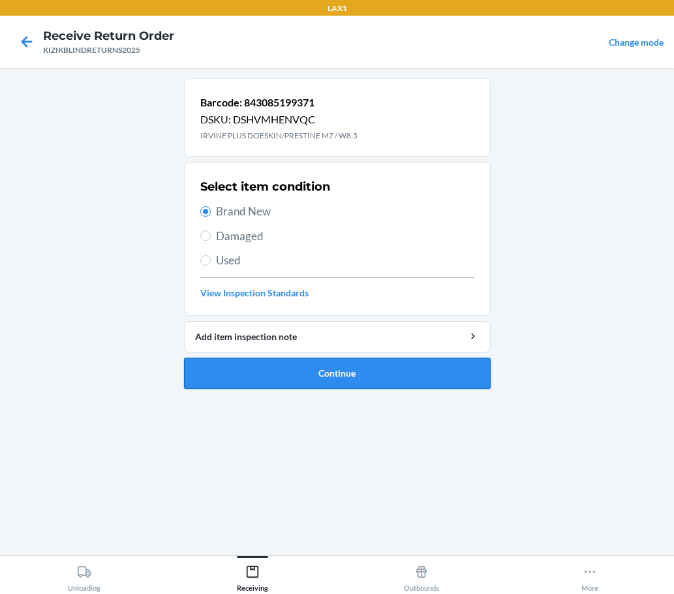
click at [365, 384] on button "Continue" at bounding box center [337, 373] width 307 height 31
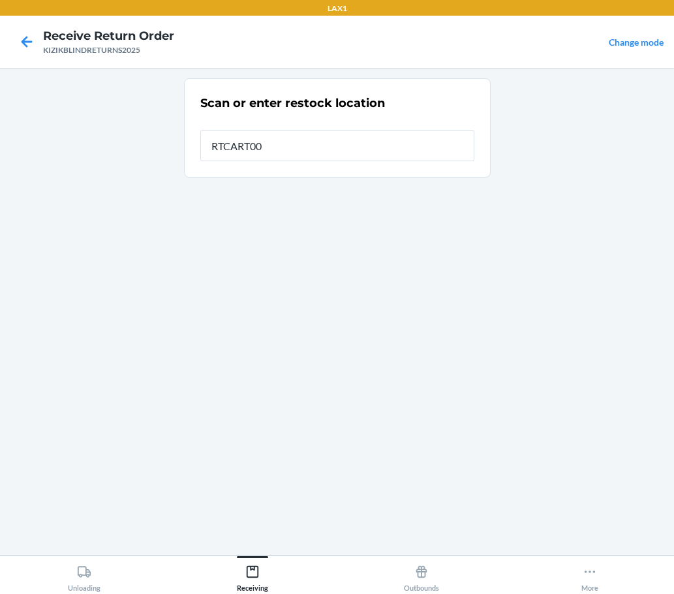
type input "RTCART007"
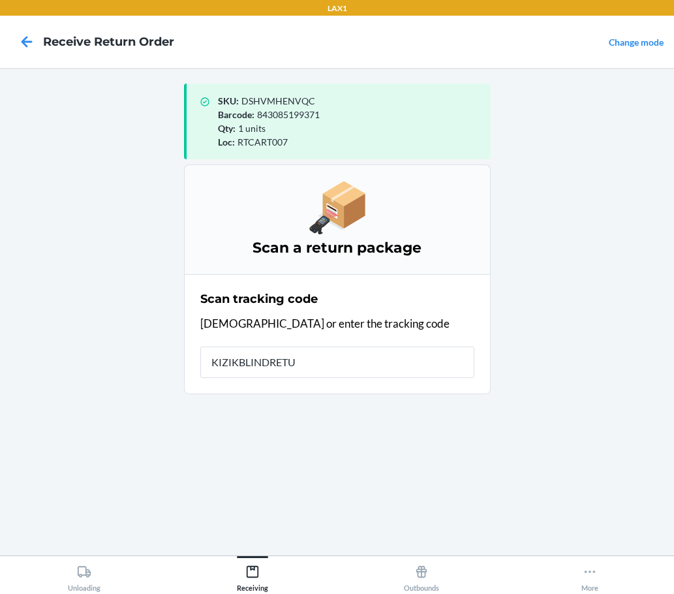
type input "KIZIKBLINDRETUR"
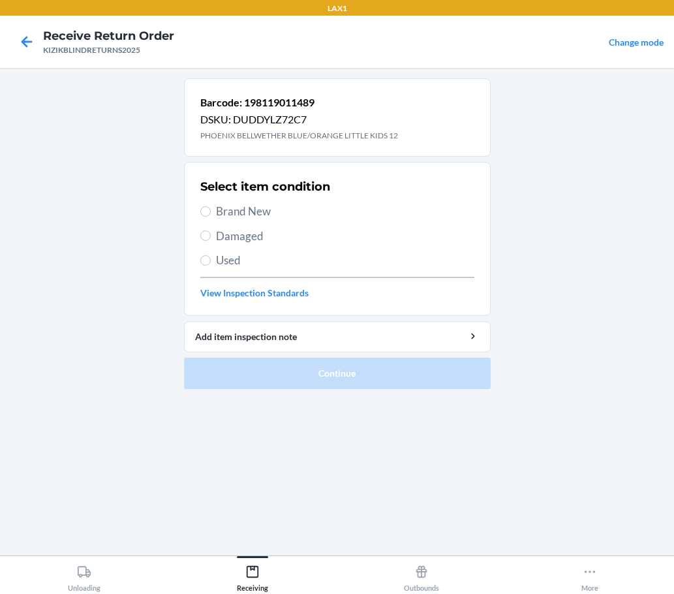
click at [258, 219] on span "Brand New" at bounding box center [345, 211] width 258 height 17
click at [211, 217] on input "Brand New" at bounding box center [205, 211] width 10 height 10
radio input "true"
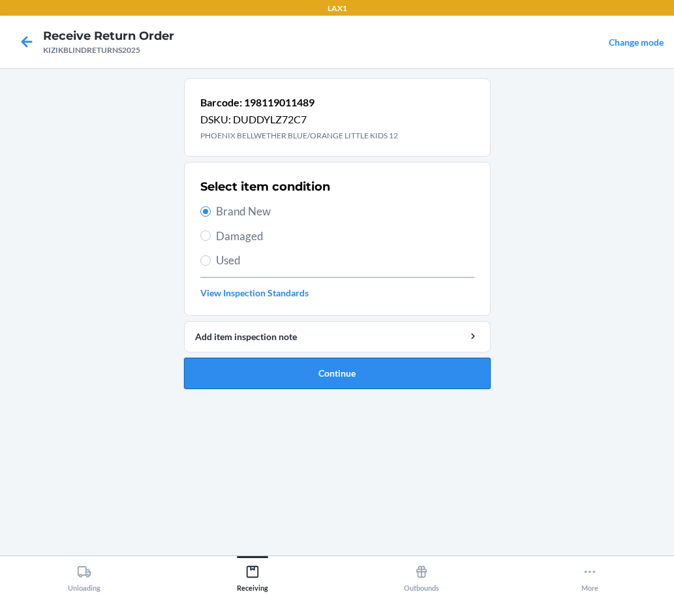
click at [299, 363] on button "Continue" at bounding box center [337, 373] width 307 height 31
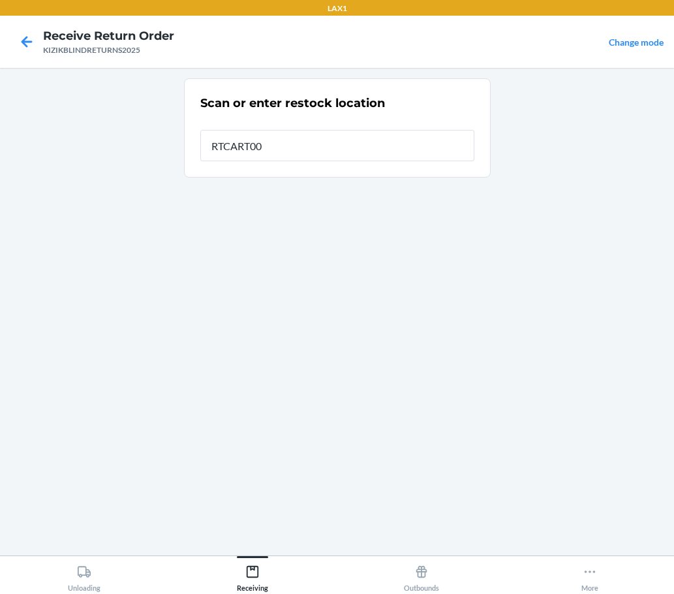
type input "RTCART007"
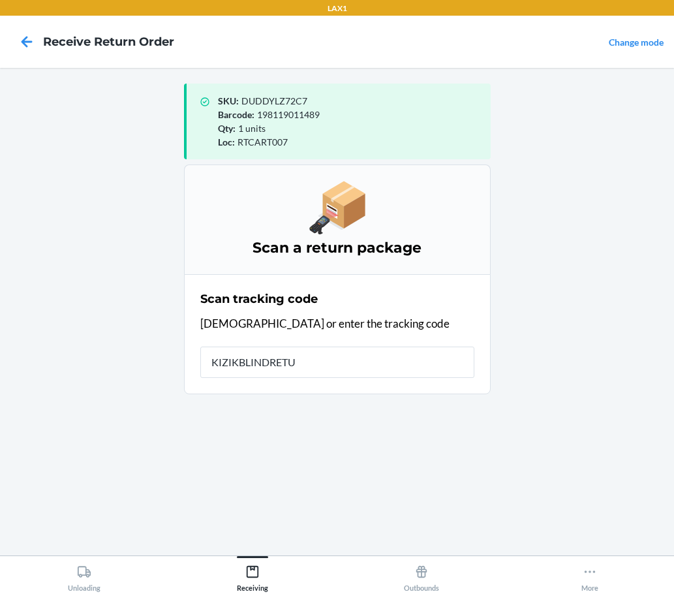
type input "KIZIKBLINDRETUR"
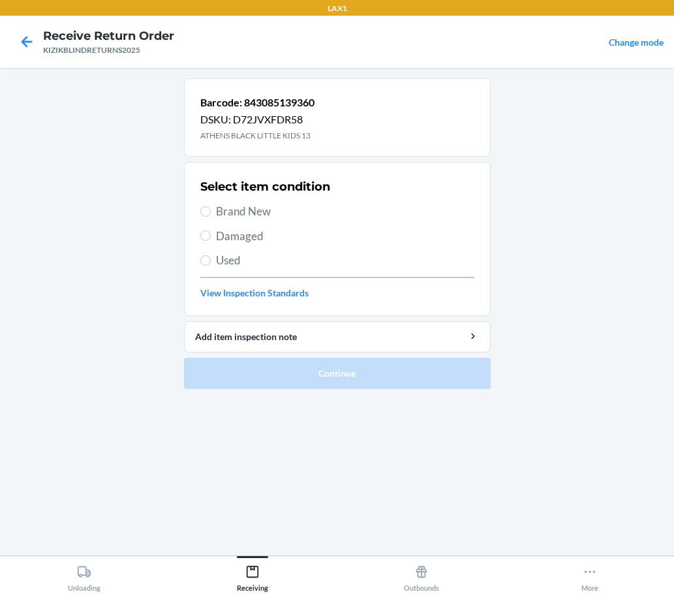
click at [236, 200] on div "Select item condition Brand New Damaged Used View Inspection Standards" at bounding box center [337, 238] width 274 height 129
click at [236, 206] on span "Brand New" at bounding box center [345, 211] width 258 height 17
click at [211, 206] on input "Brand New" at bounding box center [205, 211] width 10 height 10
radio input "true"
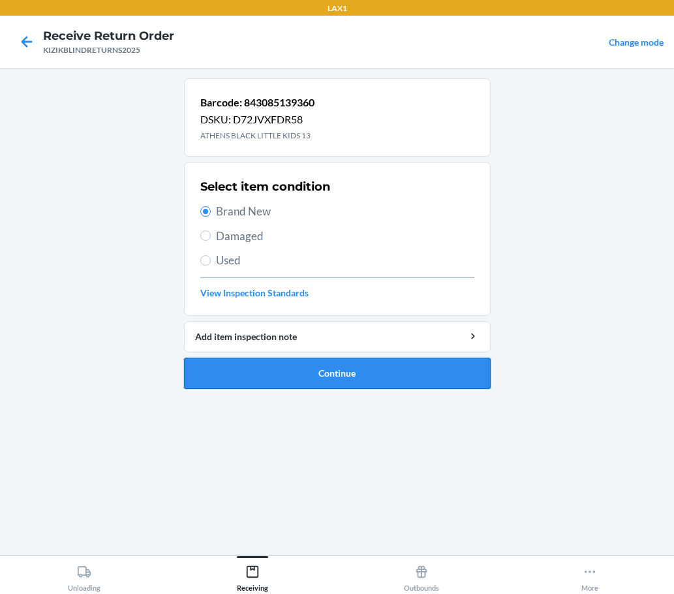
click at [397, 377] on button "Continue" at bounding box center [337, 373] width 307 height 31
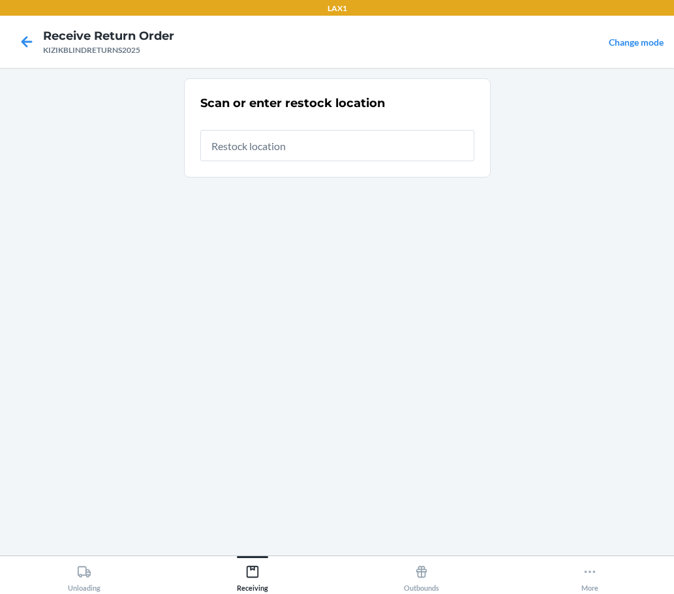
click at [399, 141] on input "text" at bounding box center [337, 145] width 274 height 31
click at [400, 141] on input "text" at bounding box center [337, 145] width 274 height 31
type input "RTCART007"
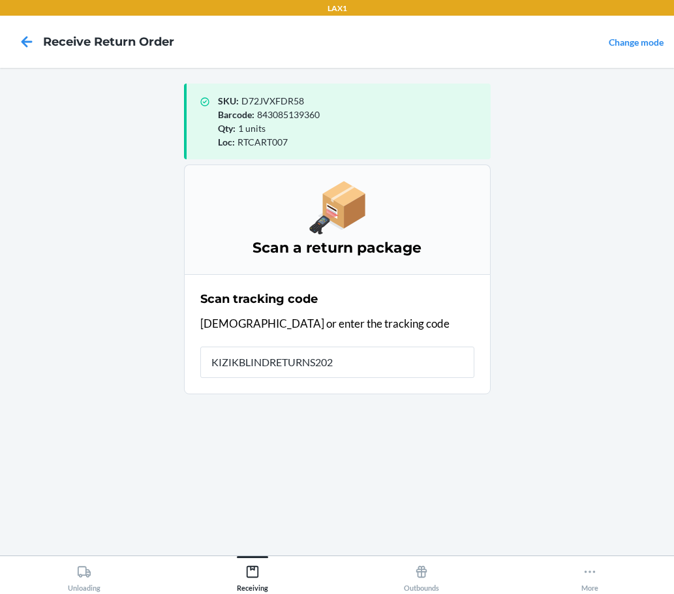
type input "KIZIKBLINDRETURNS2025"
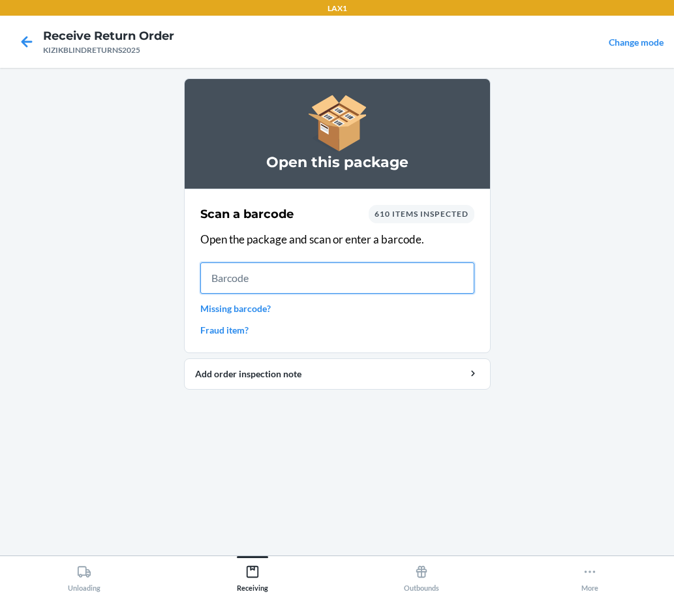
click at [255, 268] on input "text" at bounding box center [337, 277] width 274 height 31
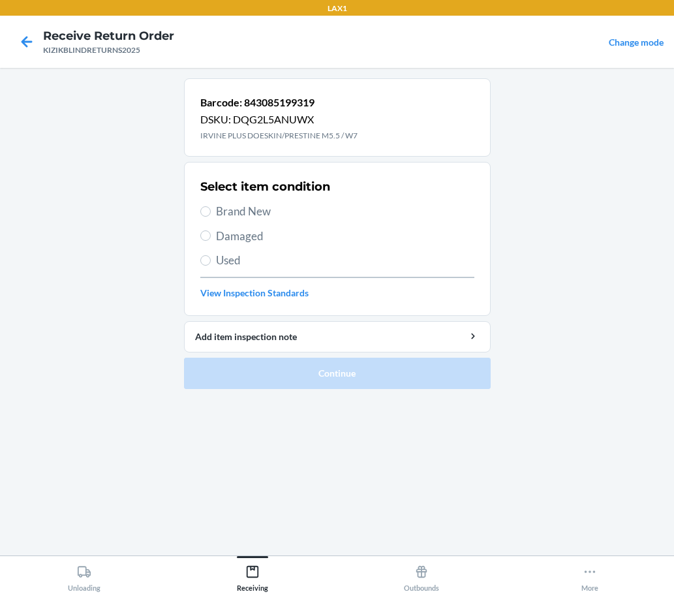
click at [259, 217] on span "Brand New" at bounding box center [345, 211] width 258 height 17
click at [211, 217] on input "Brand New" at bounding box center [205, 211] width 10 height 10
radio input "true"
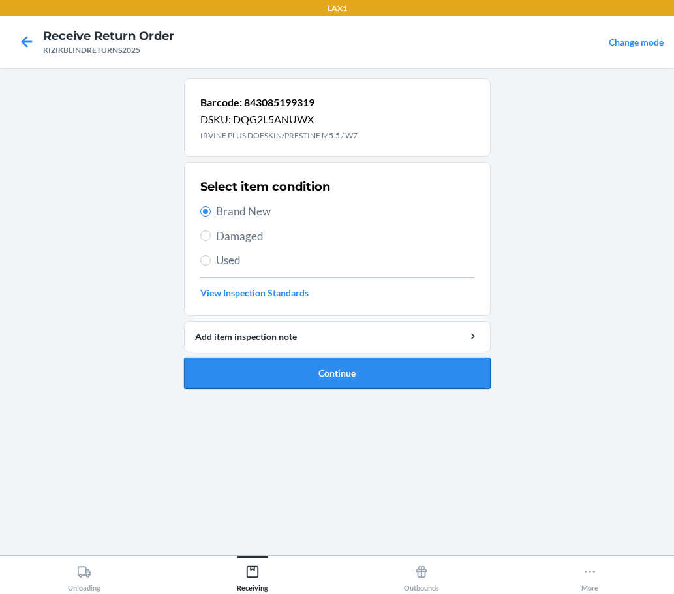
click at [351, 378] on button "Continue" at bounding box center [337, 373] width 307 height 31
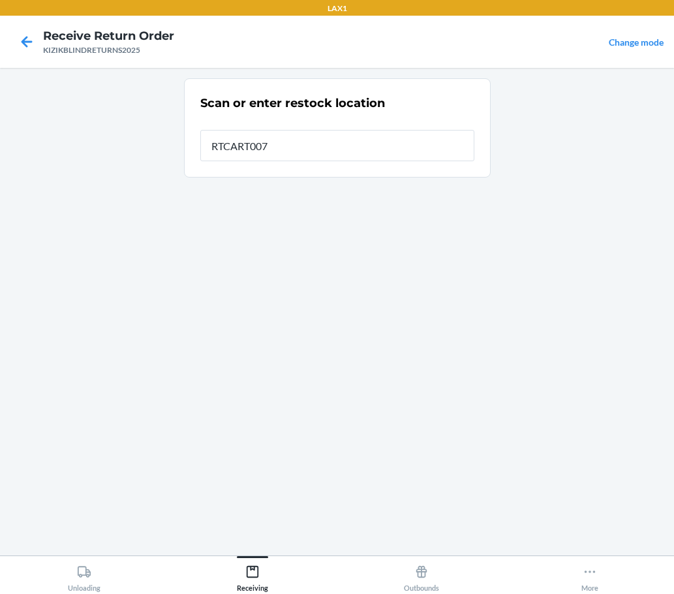
type input "RTCART007"
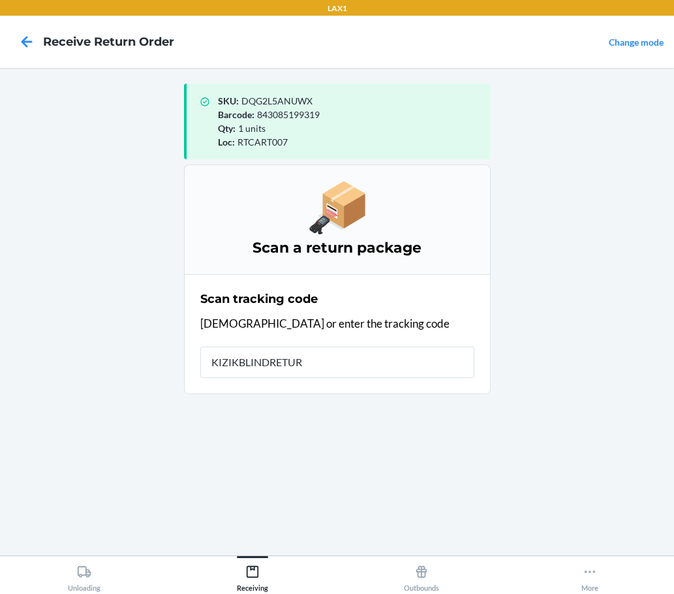
type input "KIZIKBLINDRETURN"
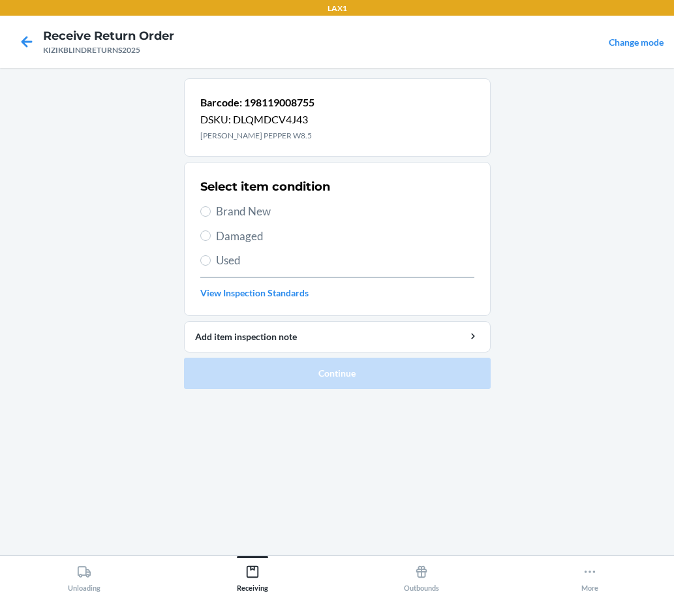
click at [255, 215] on span "Brand New" at bounding box center [345, 211] width 258 height 17
click at [211, 215] on input "Brand New" at bounding box center [205, 211] width 10 height 10
radio input "true"
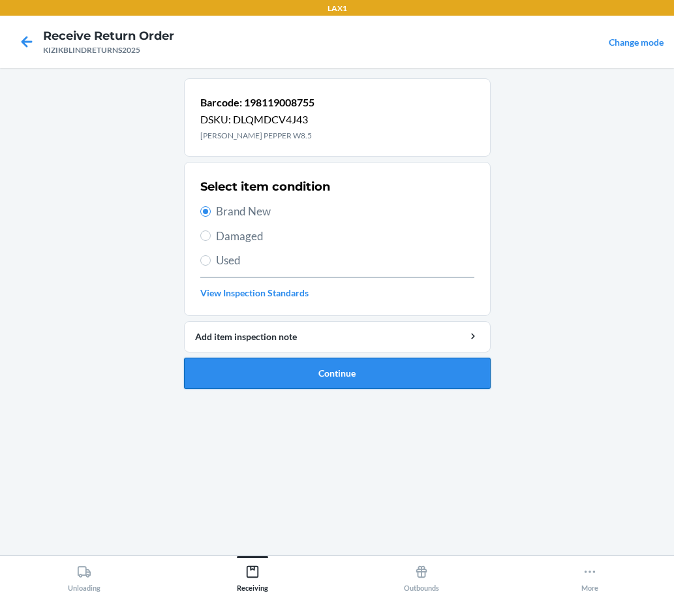
click at [405, 370] on button "Continue" at bounding box center [337, 373] width 307 height 31
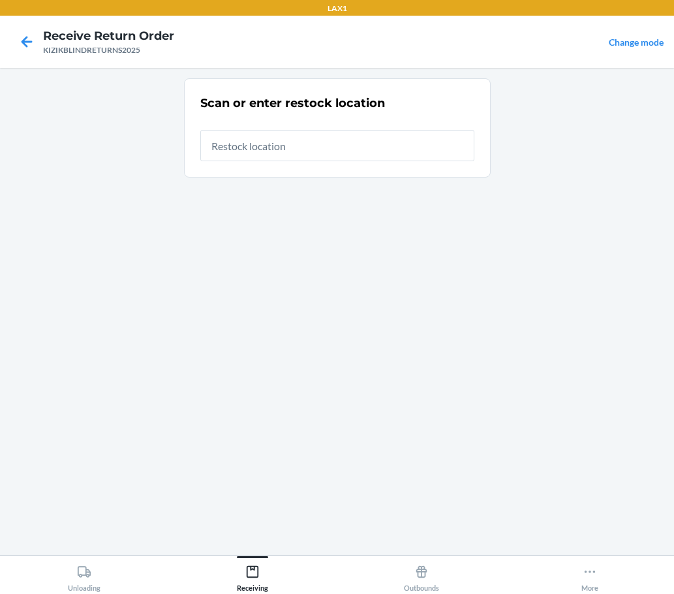
click at [364, 153] on input "text" at bounding box center [337, 145] width 274 height 31
type input "RTCART007"
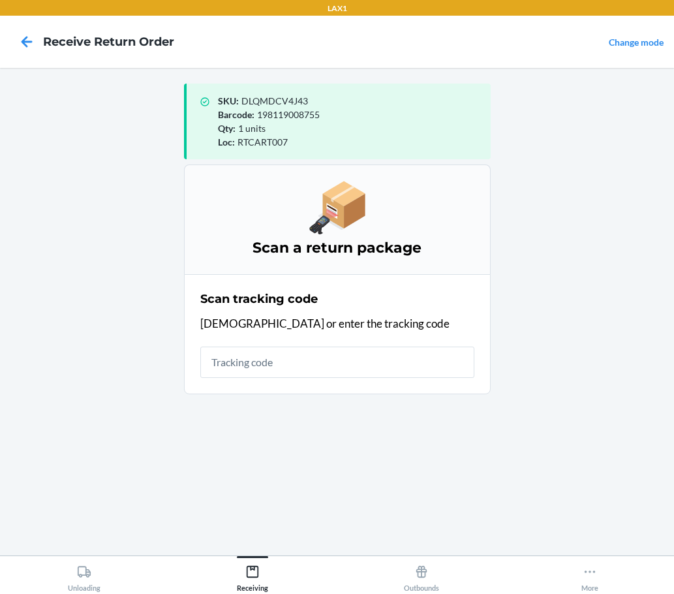
click at [388, 355] on input "text" at bounding box center [337, 362] width 274 height 31
type input "KIZIKBLINDRETURNS202"
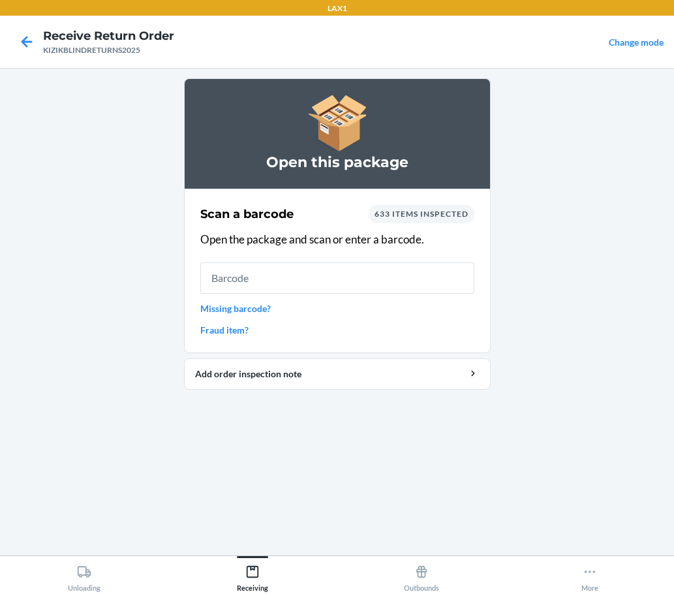
drag, startPoint x: 559, startPoint y: 187, endPoint x: 533, endPoint y: 205, distance: 32.0
click at [559, 187] on main "Open this package Scan a barcode 633 items inspected Open the package and scan …" at bounding box center [337, 312] width 674 height 488
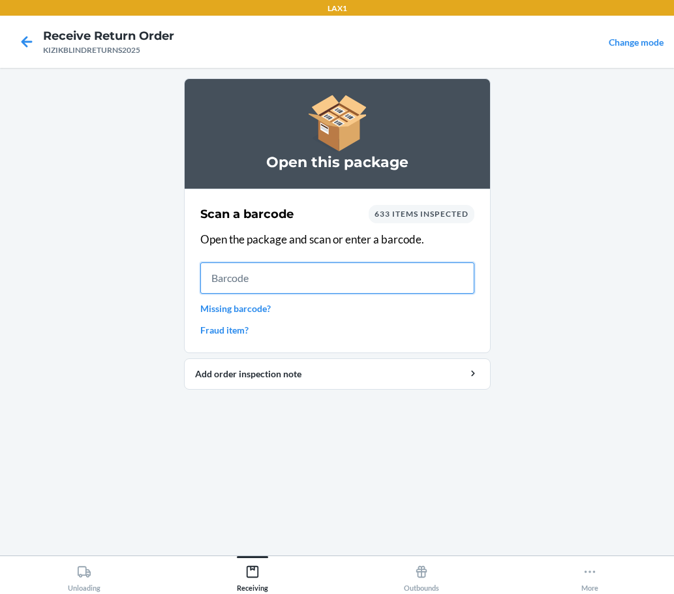
click at [350, 268] on input "text" at bounding box center [337, 277] width 274 height 31
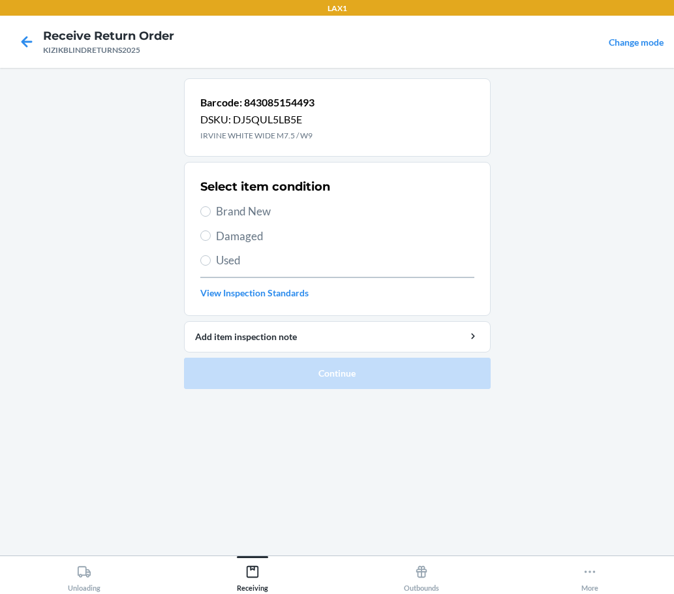
drag, startPoint x: 223, startPoint y: 205, endPoint x: 223, endPoint y: 215, distance: 10.5
click at [223, 215] on span "Brand New" at bounding box center [345, 211] width 258 height 17
click at [211, 215] on input "Brand New" at bounding box center [205, 211] width 10 height 10
radio input "true"
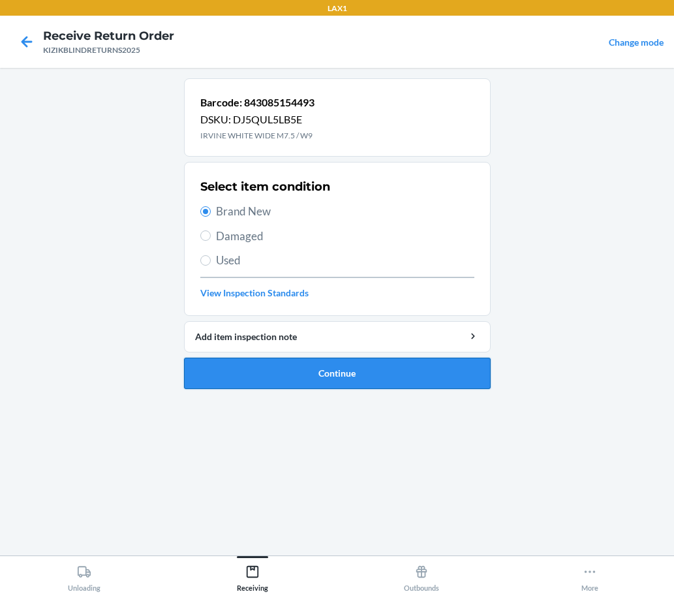
click at [313, 375] on button "Continue" at bounding box center [337, 373] width 307 height 31
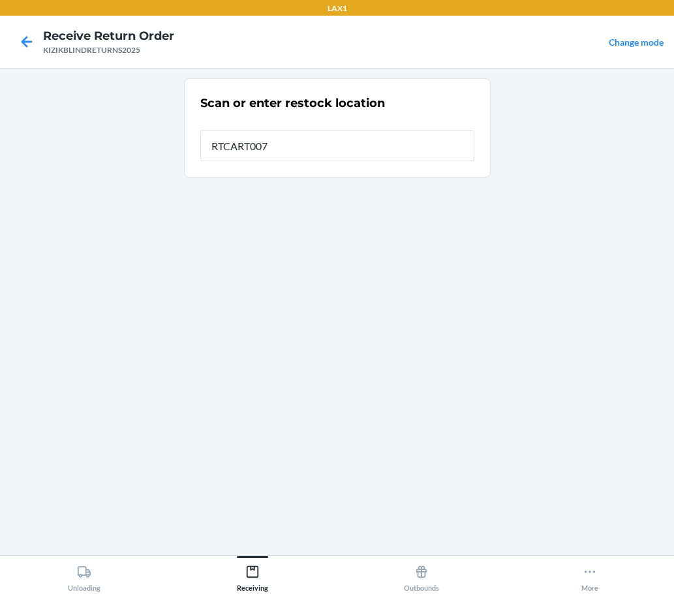
type input "RTCART007"
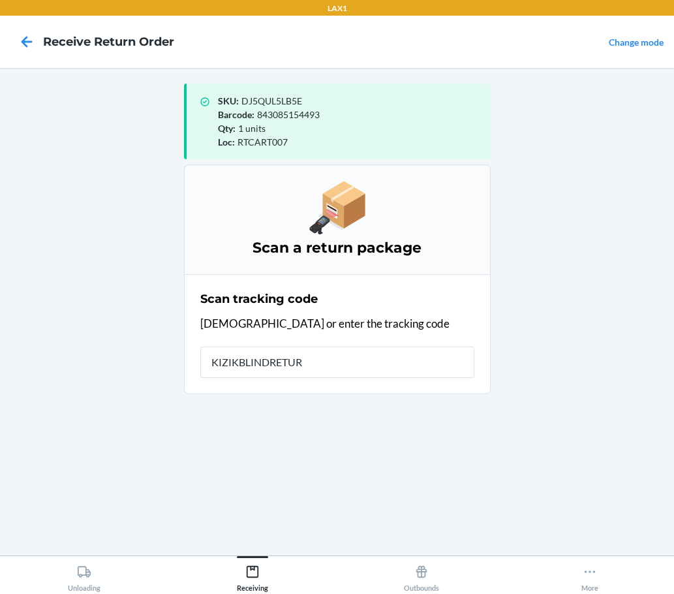
type input "KIZIKBLINDRETURN"
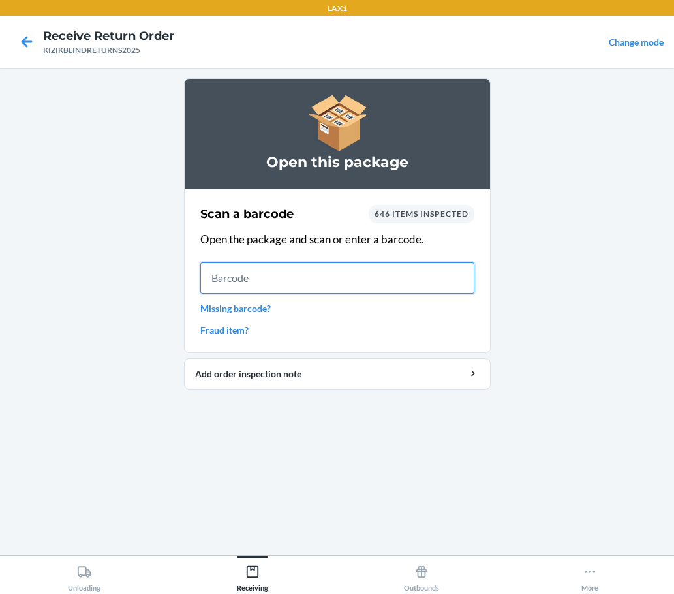
click at [431, 262] on input "text" at bounding box center [337, 277] width 274 height 31
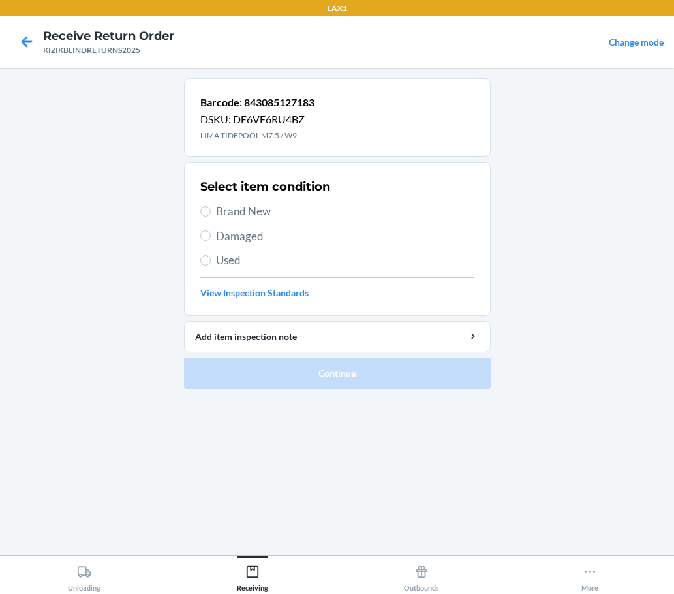
click at [200, 206] on label "Brand New" at bounding box center [337, 211] width 274 height 17
click at [200, 206] on input "Brand New" at bounding box center [205, 211] width 10 height 10
radio input "true"
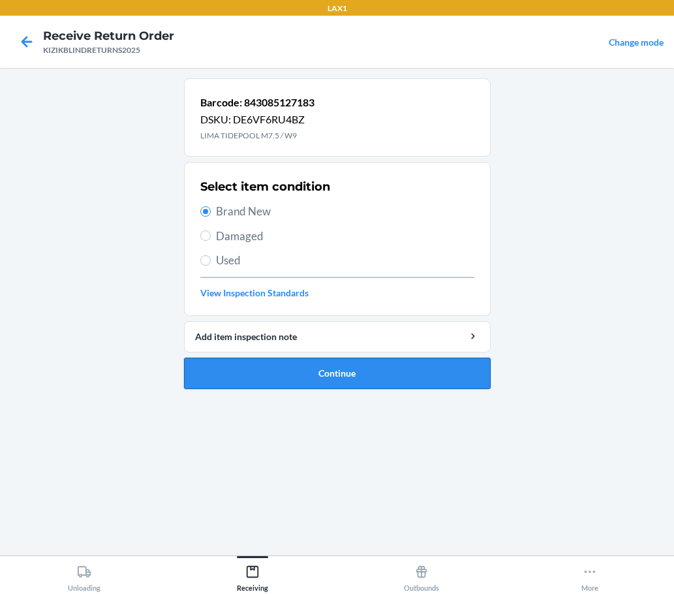
click at [263, 376] on button "Continue" at bounding box center [337, 373] width 307 height 31
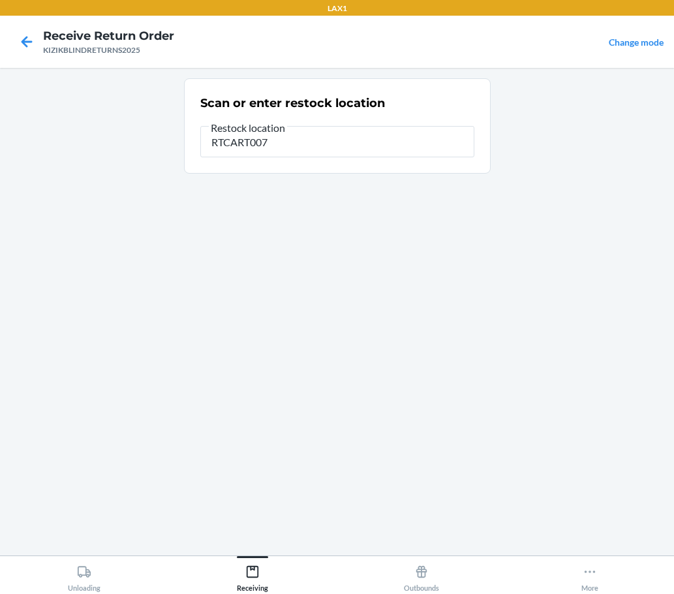
type input "RTCART007"
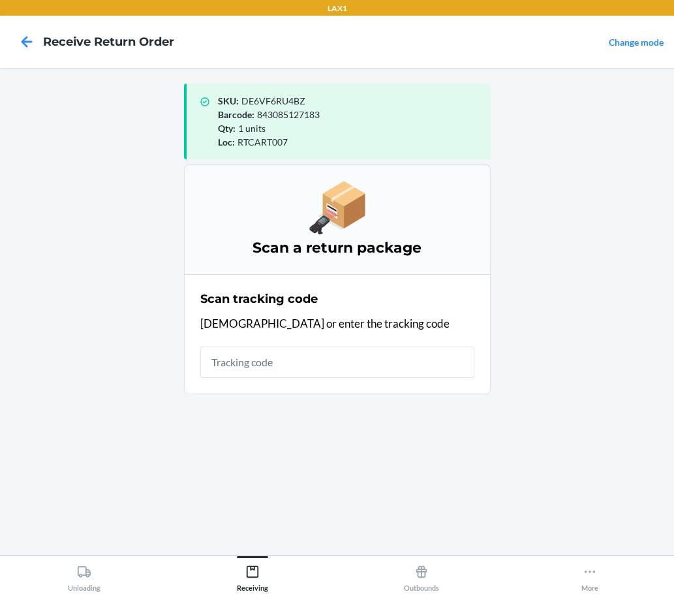
click at [327, 353] on input "text" at bounding box center [337, 362] width 274 height 31
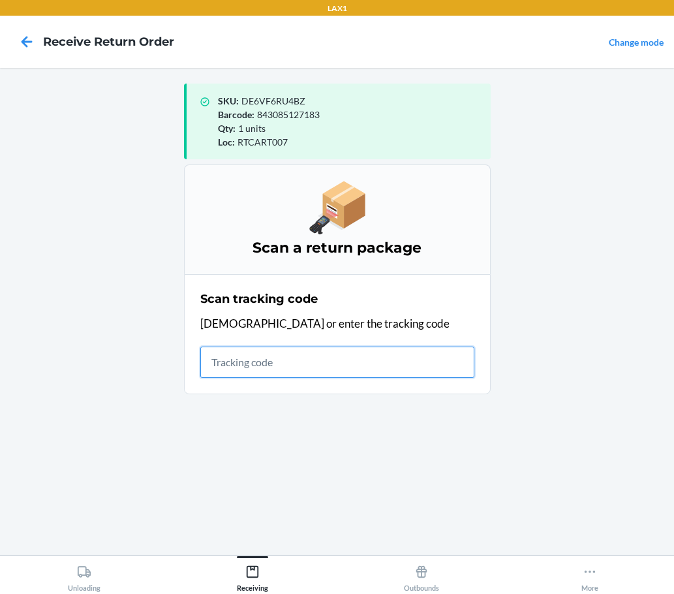
click at [290, 377] on input "text" at bounding box center [337, 362] width 274 height 31
click at [375, 360] on input "text" at bounding box center [337, 362] width 274 height 31
click at [452, 363] on input "text" at bounding box center [337, 362] width 274 height 31
type input "KIZIKBLINDRETURNS"
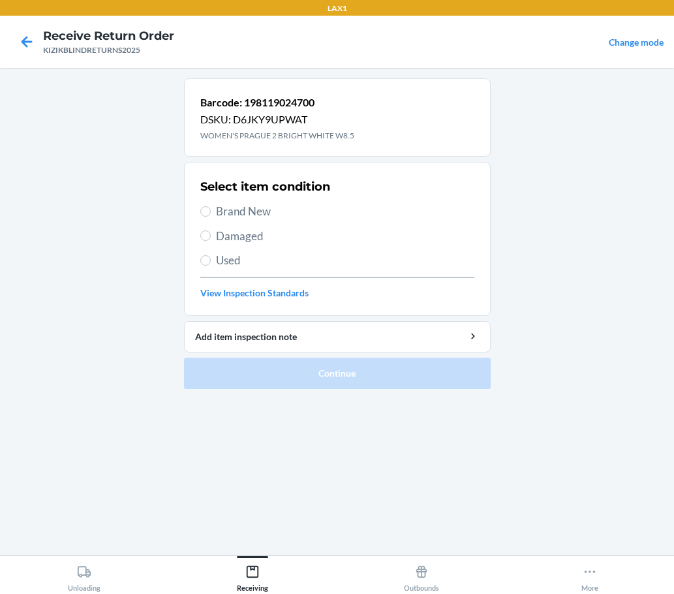
click at [236, 219] on span "Brand New" at bounding box center [345, 211] width 258 height 17
click at [211, 217] on input "Brand New" at bounding box center [205, 211] width 10 height 10
radio input "true"
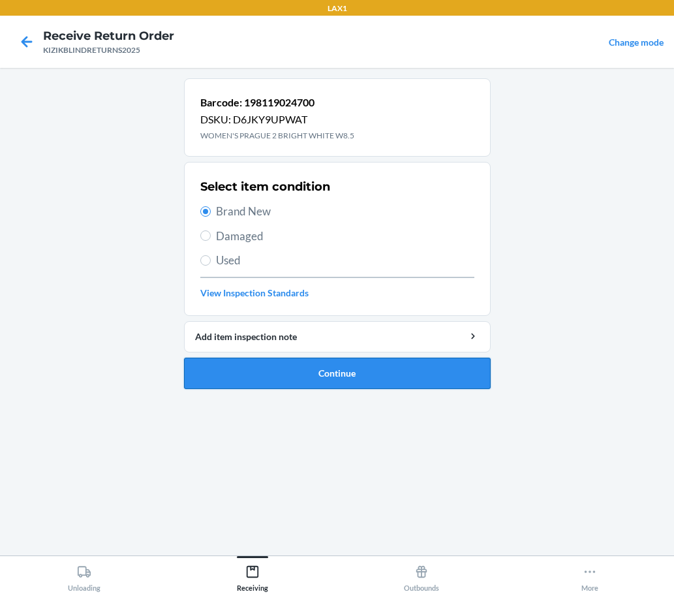
click at [352, 370] on button "Continue" at bounding box center [337, 373] width 307 height 31
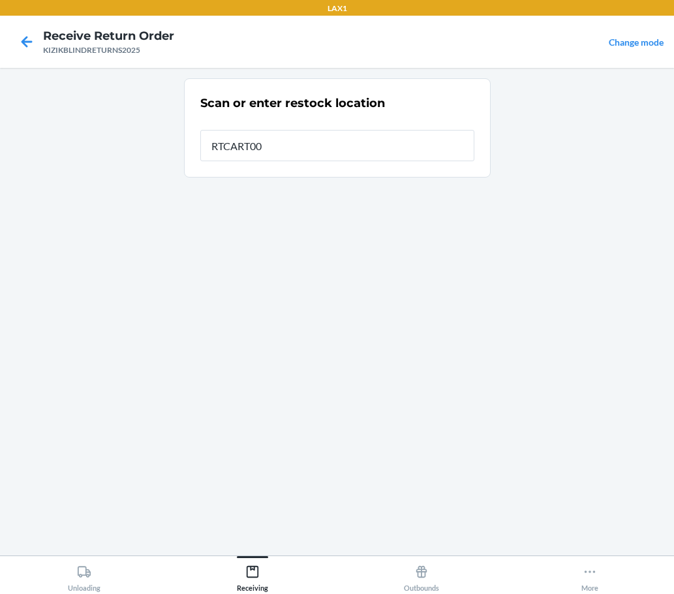
type input "RTCART007"
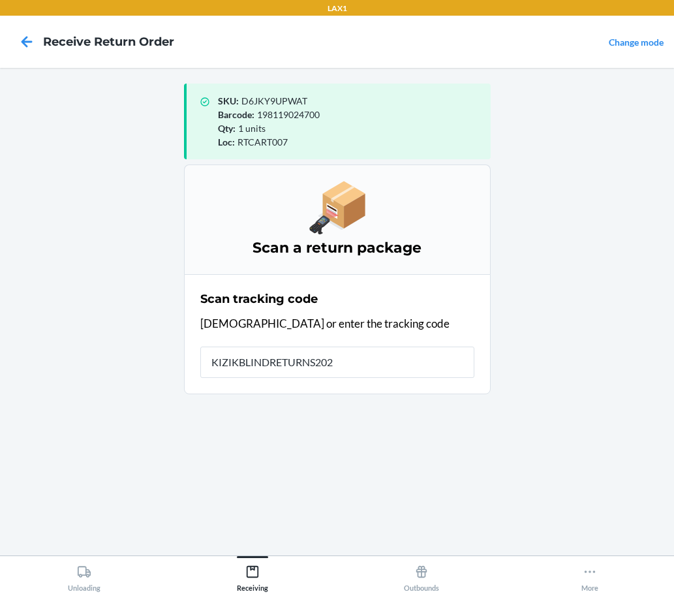
type input "KIZIKBLINDRETURNS2025"
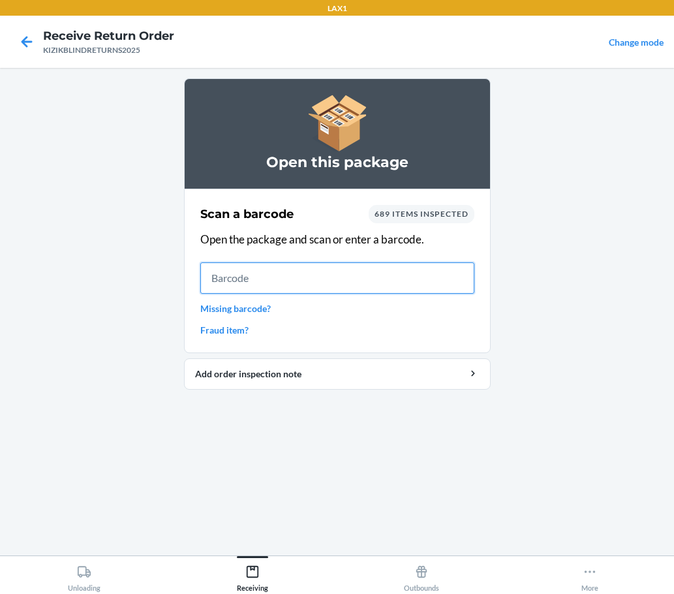
click at [294, 270] on input "text" at bounding box center [337, 277] width 274 height 31
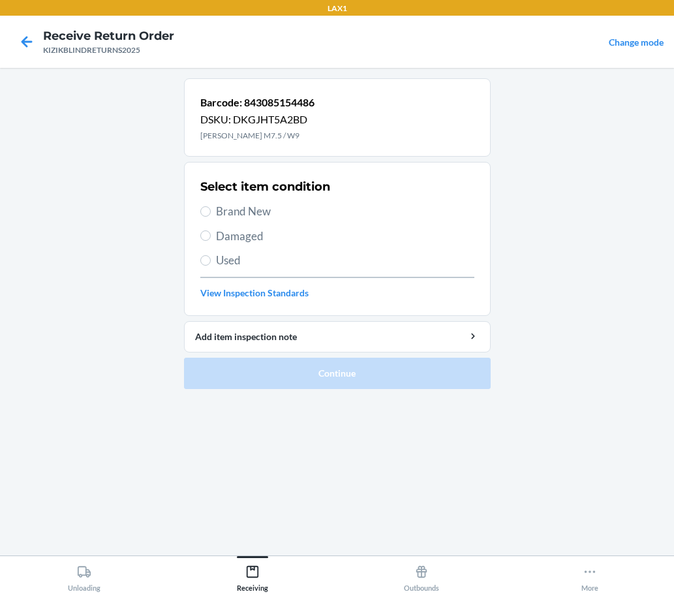
click at [205, 204] on label "Brand New" at bounding box center [337, 211] width 274 height 17
click at [205, 206] on input "Brand New" at bounding box center [205, 211] width 10 height 10
radio input "true"
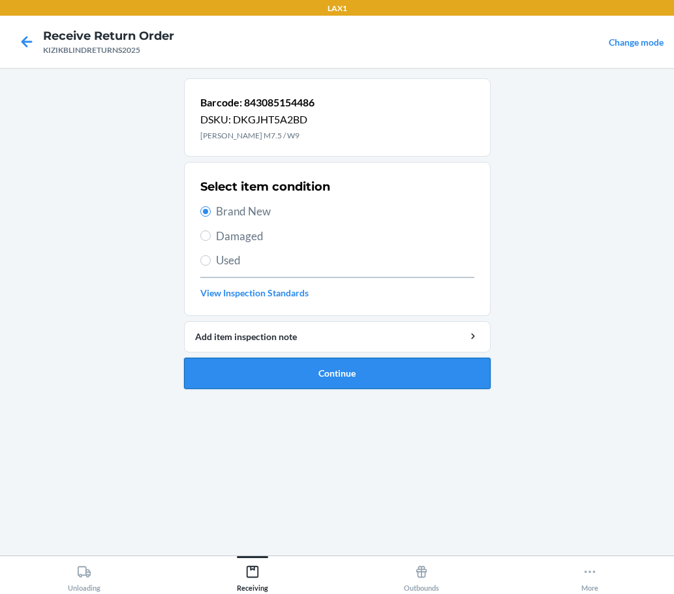
click at [360, 374] on button "Continue" at bounding box center [337, 373] width 307 height 31
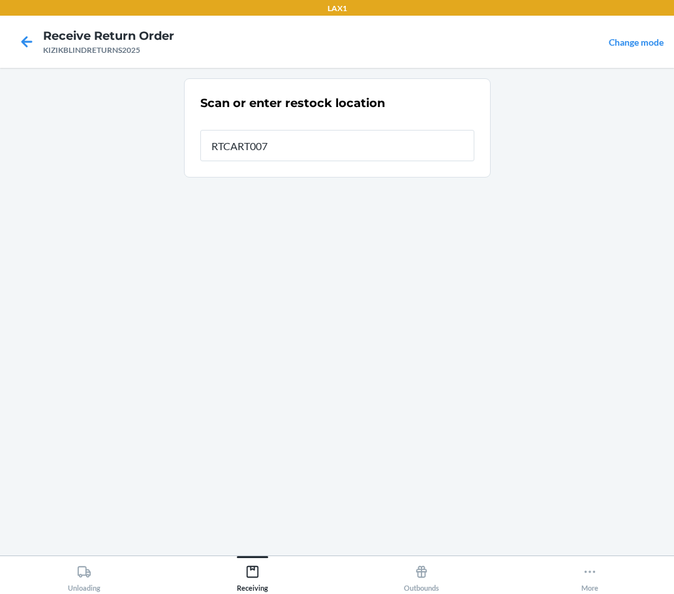
type input "RTCART007"
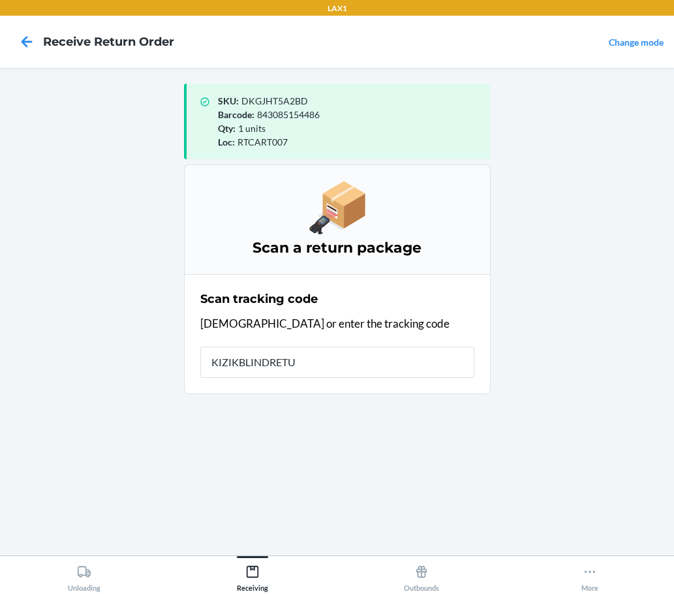
type input "KIZIKBLINDRETUR"
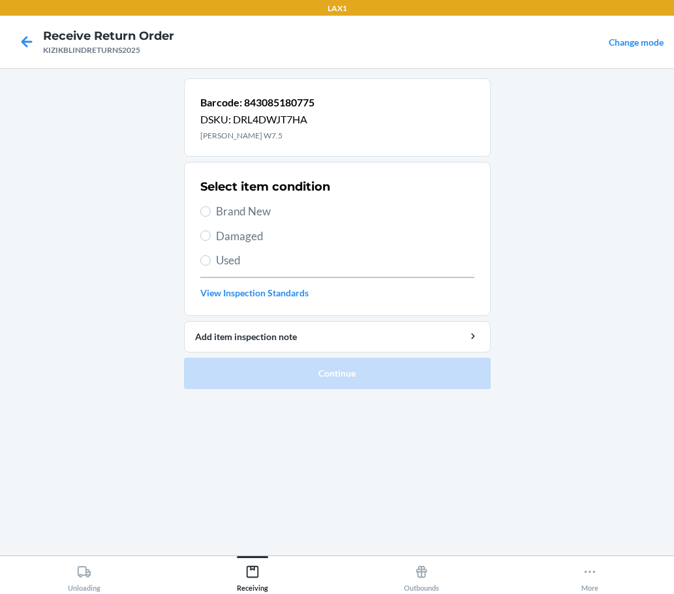
click at [210, 219] on label "Brand New" at bounding box center [337, 211] width 274 height 17
click at [210, 217] on input "Brand New" at bounding box center [205, 211] width 10 height 10
radio input "true"
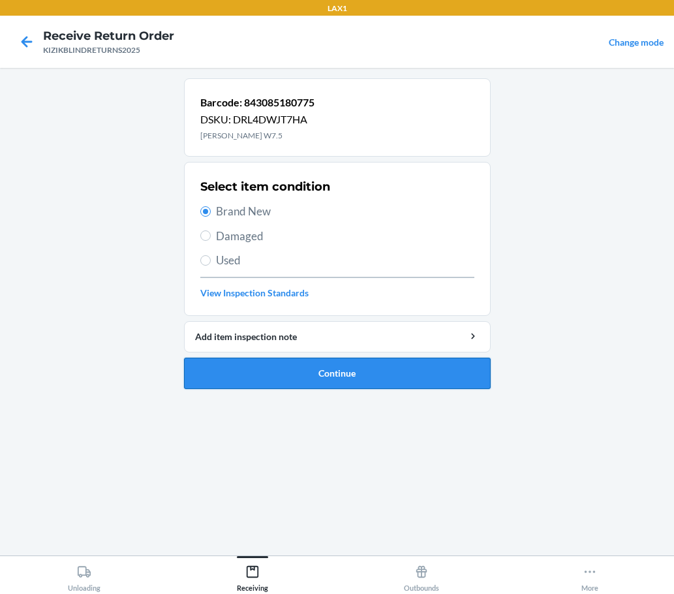
click at [328, 366] on button "Continue" at bounding box center [337, 373] width 307 height 31
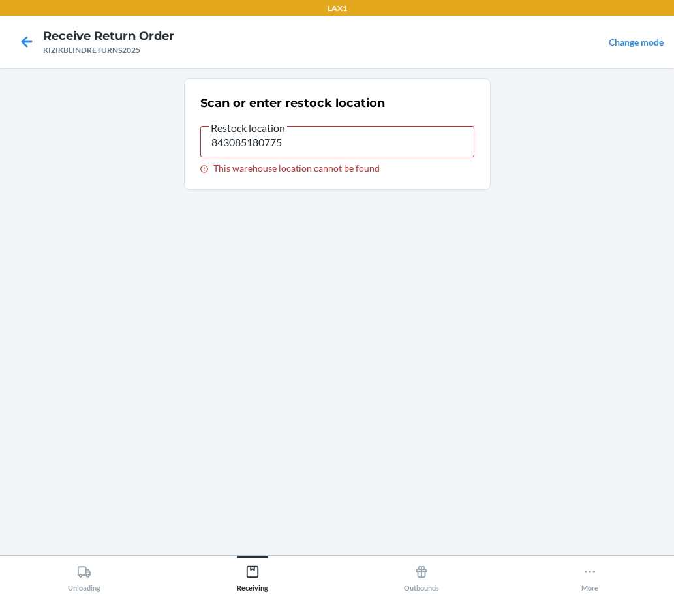
click at [396, 159] on label "Restock location 843085180775 This warehouse location cannot be found" at bounding box center [337, 146] width 274 height 54
click at [396, 157] on input "843085180775" at bounding box center [337, 141] width 274 height 31
click at [397, 155] on input "843085180775" at bounding box center [337, 141] width 274 height 31
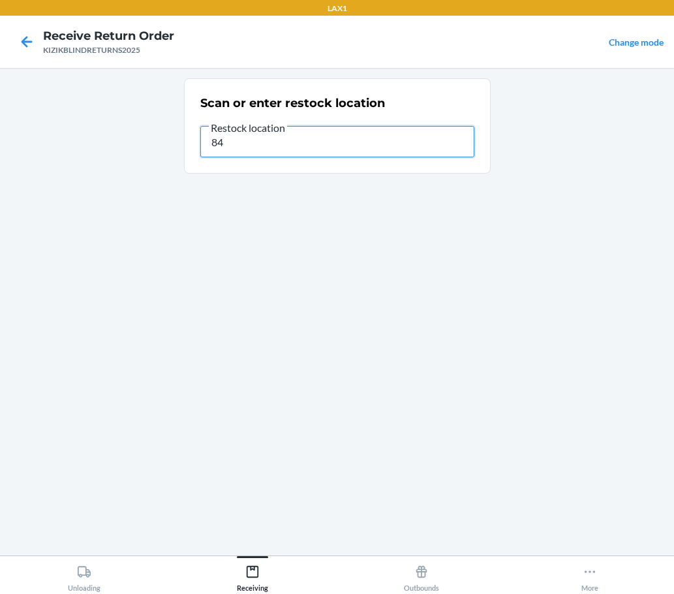
type input "8"
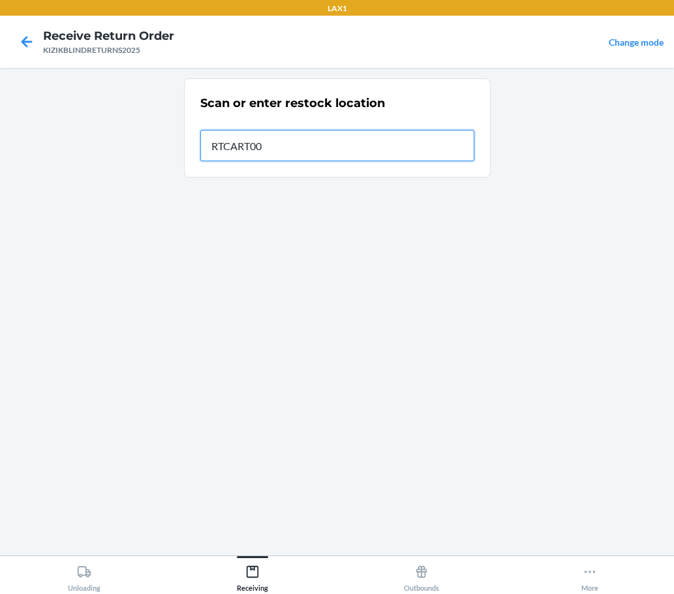
type input "RTCART007"
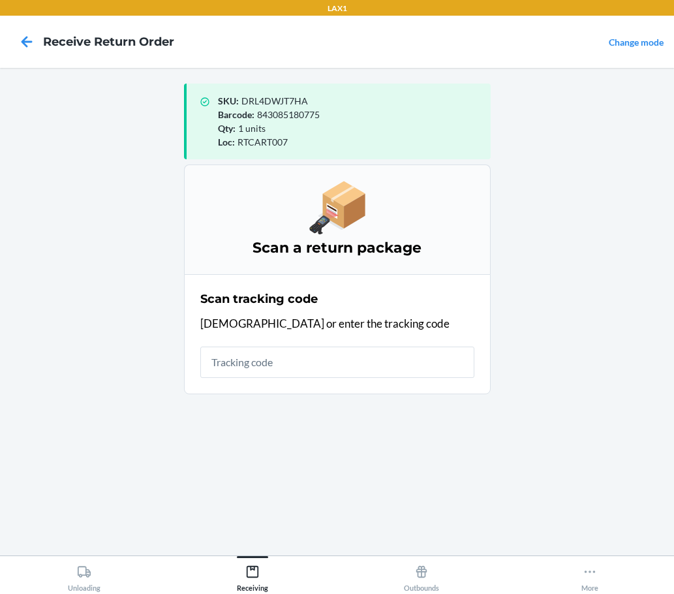
click at [396, 350] on input "text" at bounding box center [337, 362] width 274 height 31
type input "KIZIKBLINDRET"
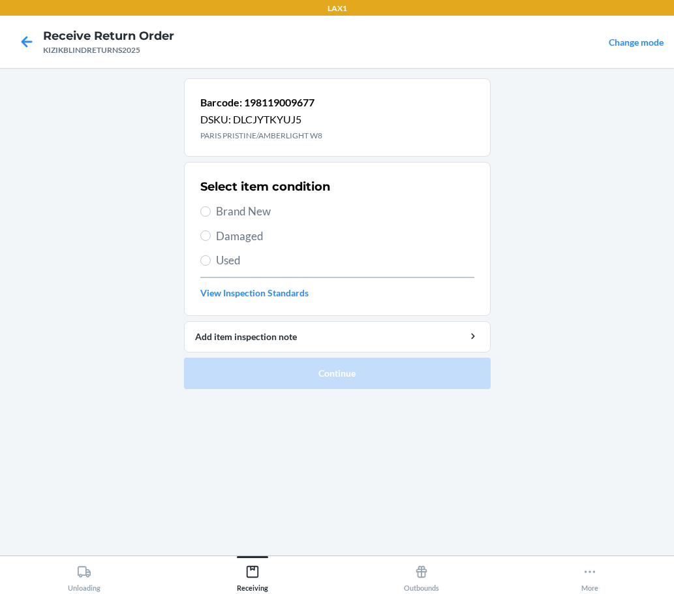
click at [248, 212] on span "Brand New" at bounding box center [345, 211] width 258 height 17
click at [211, 212] on input "Brand New" at bounding box center [205, 211] width 10 height 10
radio input "true"
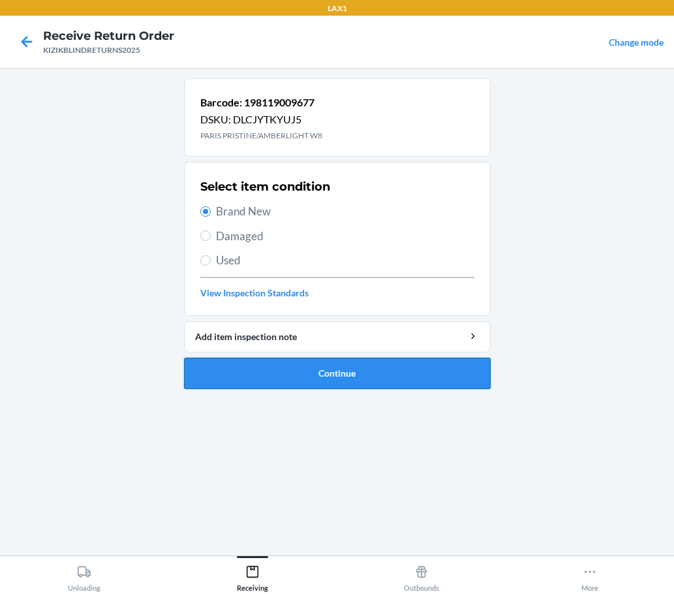
click at [330, 379] on button "Continue" at bounding box center [337, 373] width 307 height 31
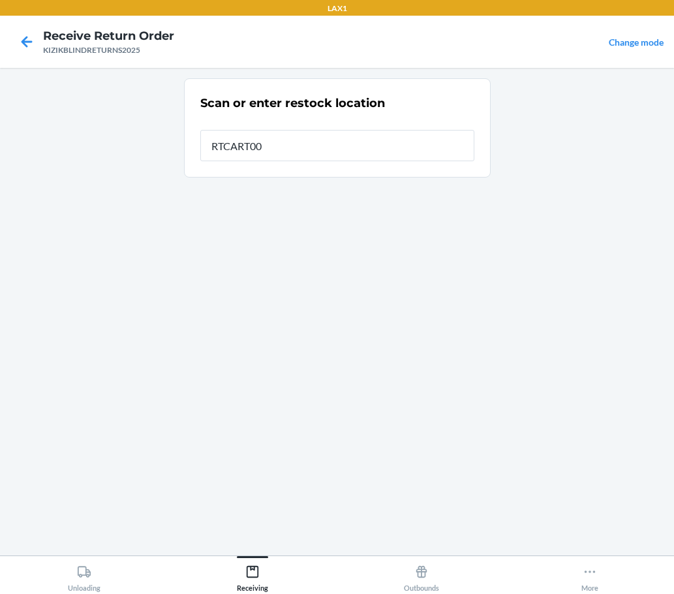
type input "RTCART007"
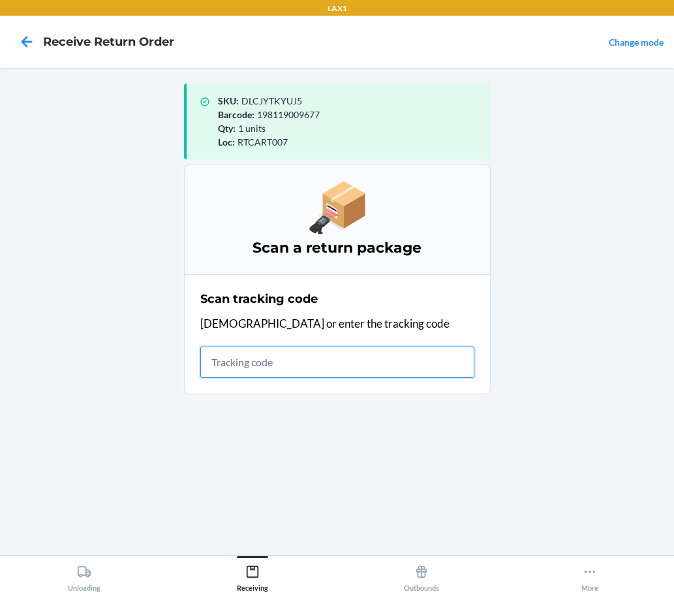
click at [324, 363] on input "text" at bounding box center [337, 362] width 274 height 31
type input "KZIKBLINDRETURNS2025"
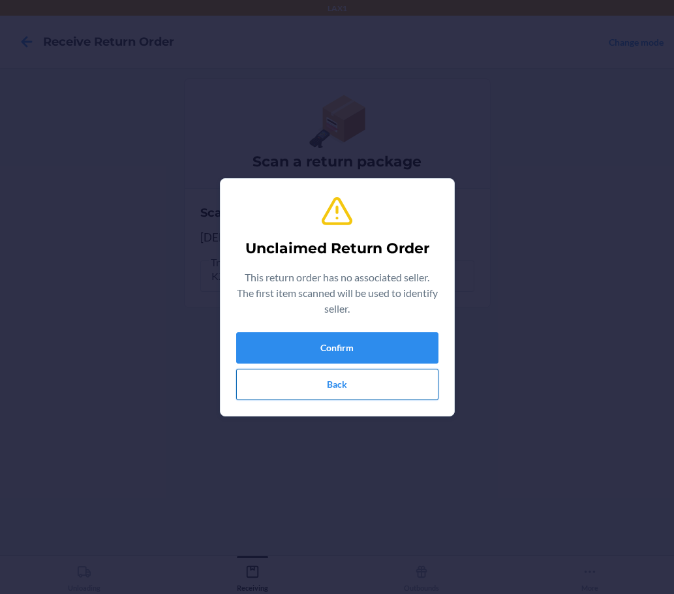
click at [371, 390] on button "Back" at bounding box center [337, 384] width 202 height 31
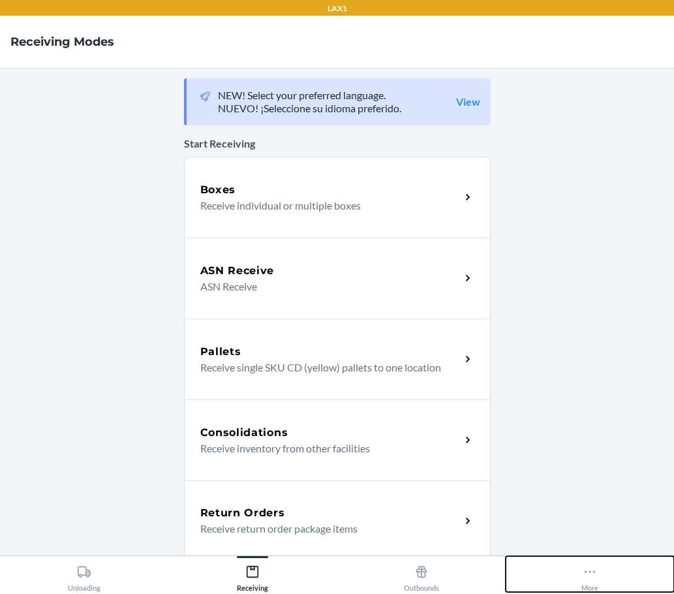
click at [590, 574] on icon at bounding box center [590, 572] width 14 height 14
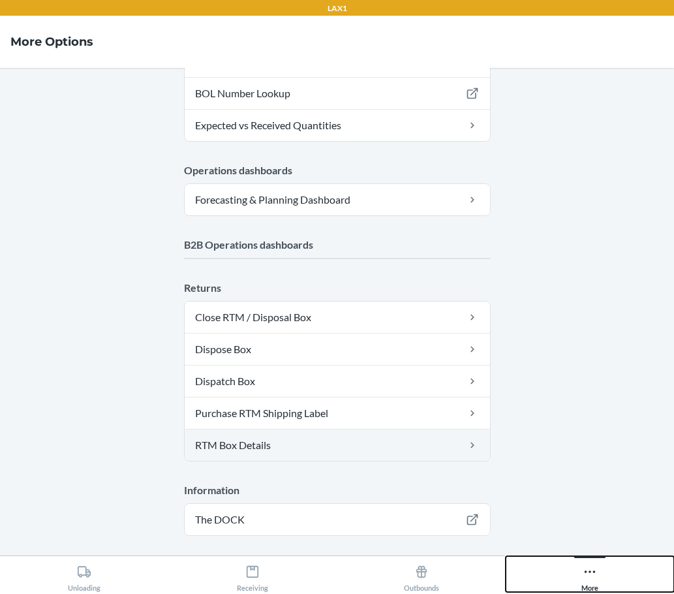
scroll to position [565, 0]
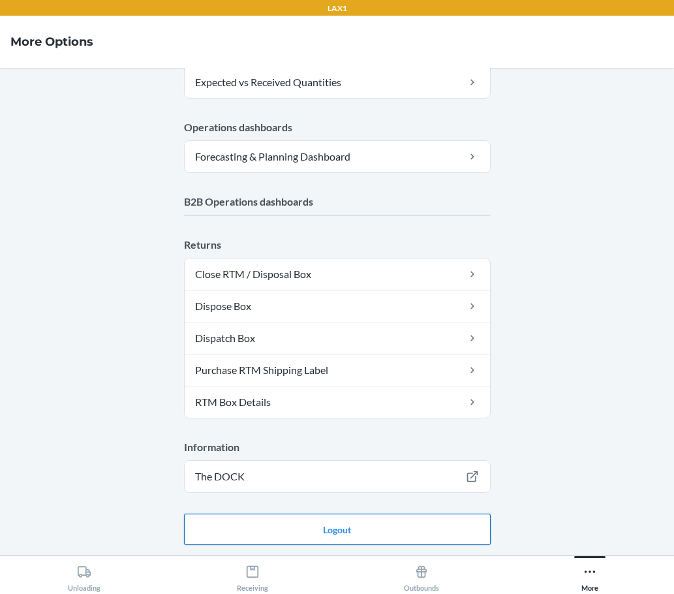
click at [391, 522] on button "Logout" at bounding box center [337, 529] width 307 height 31
